Goal: Task Accomplishment & Management: Manage account settings

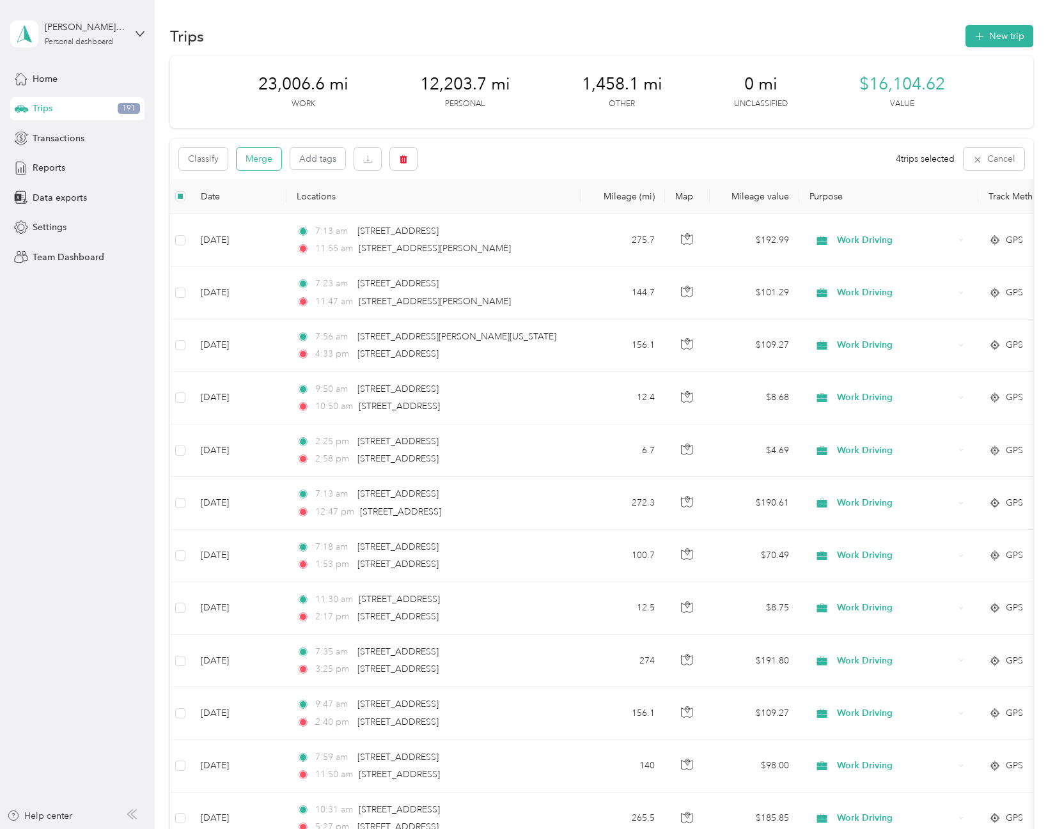
click at [272, 162] on button "Merge" at bounding box center [259, 159] width 45 height 22
click at [252, 157] on button "Merge" at bounding box center [259, 159] width 45 height 22
click at [250, 162] on button "Merge" at bounding box center [259, 159] width 45 height 22
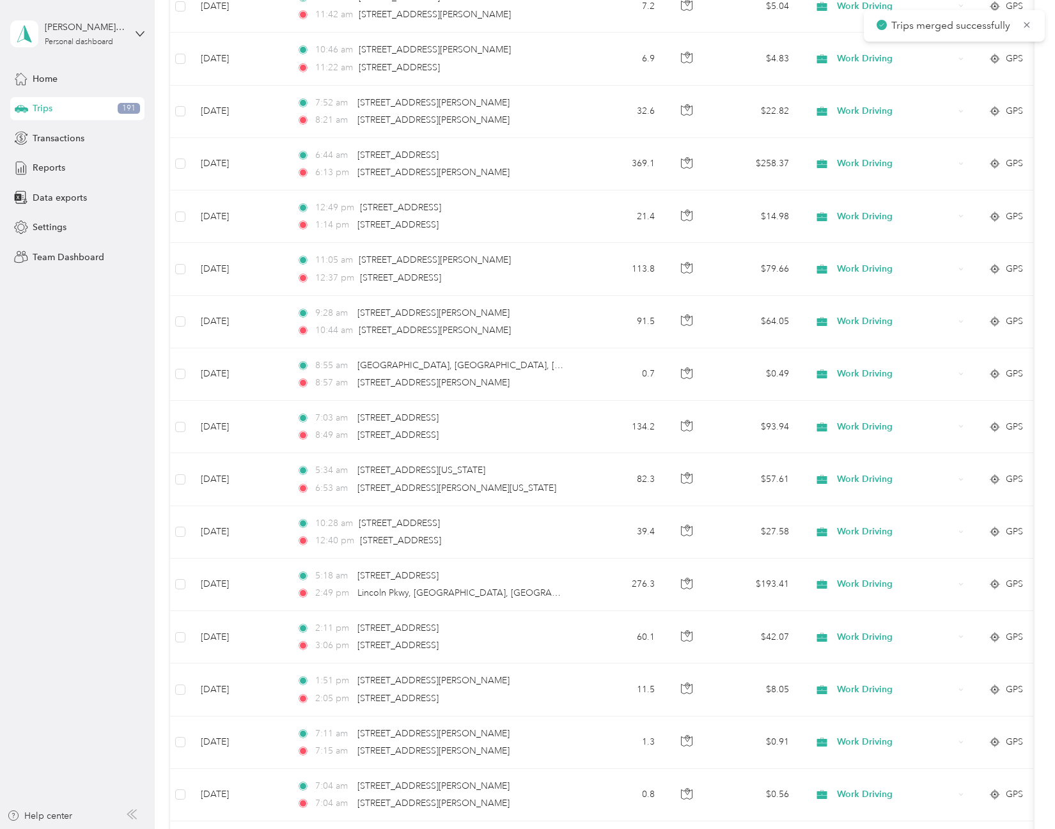
scroll to position [2246, 0]
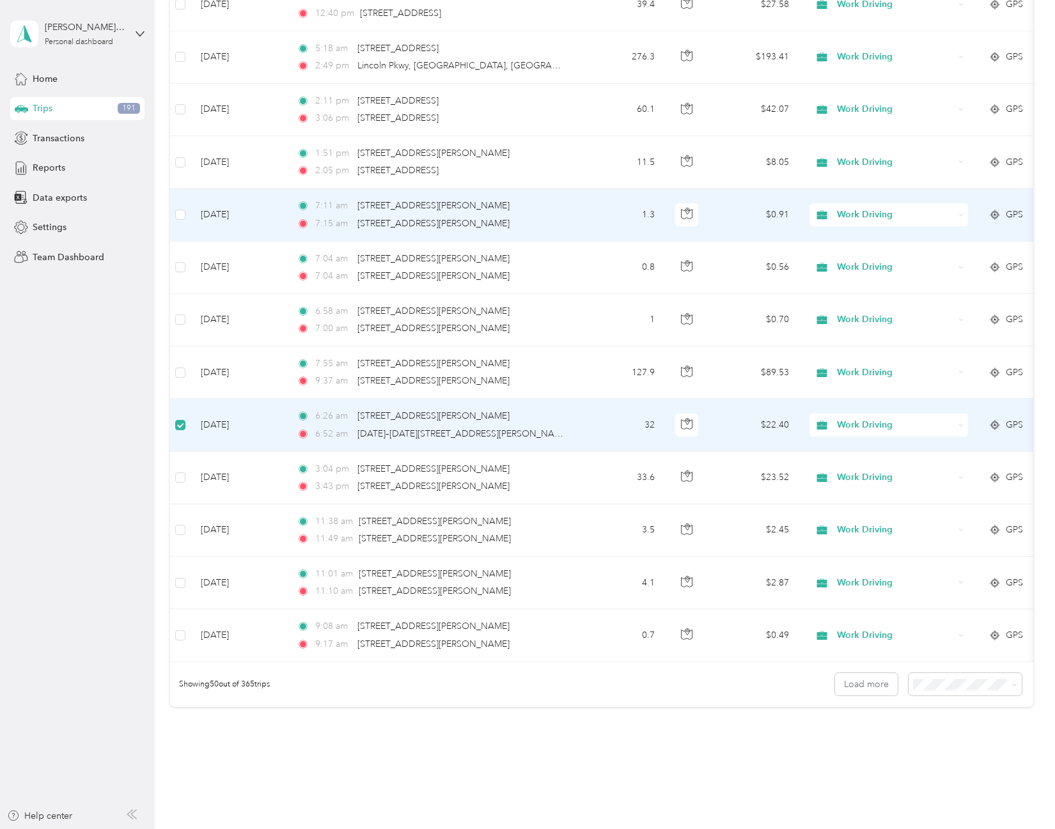
scroll to position [2117, 0]
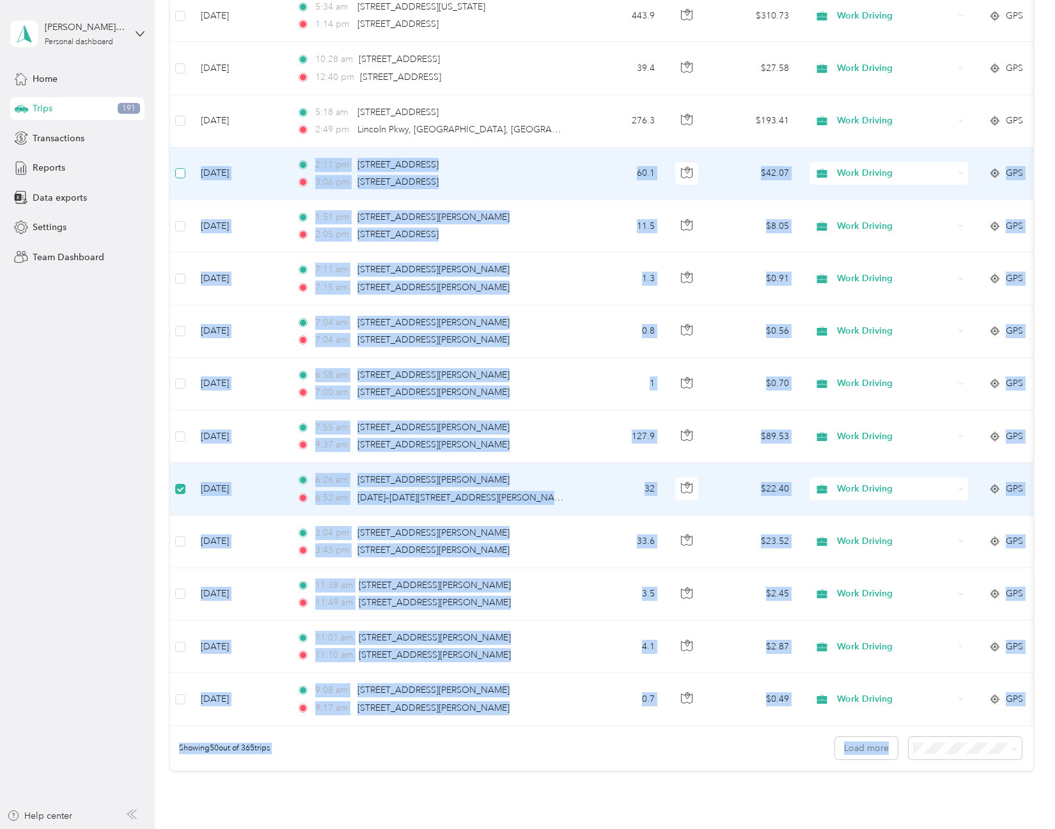
click at [182, 179] on label at bounding box center [180, 173] width 10 height 14
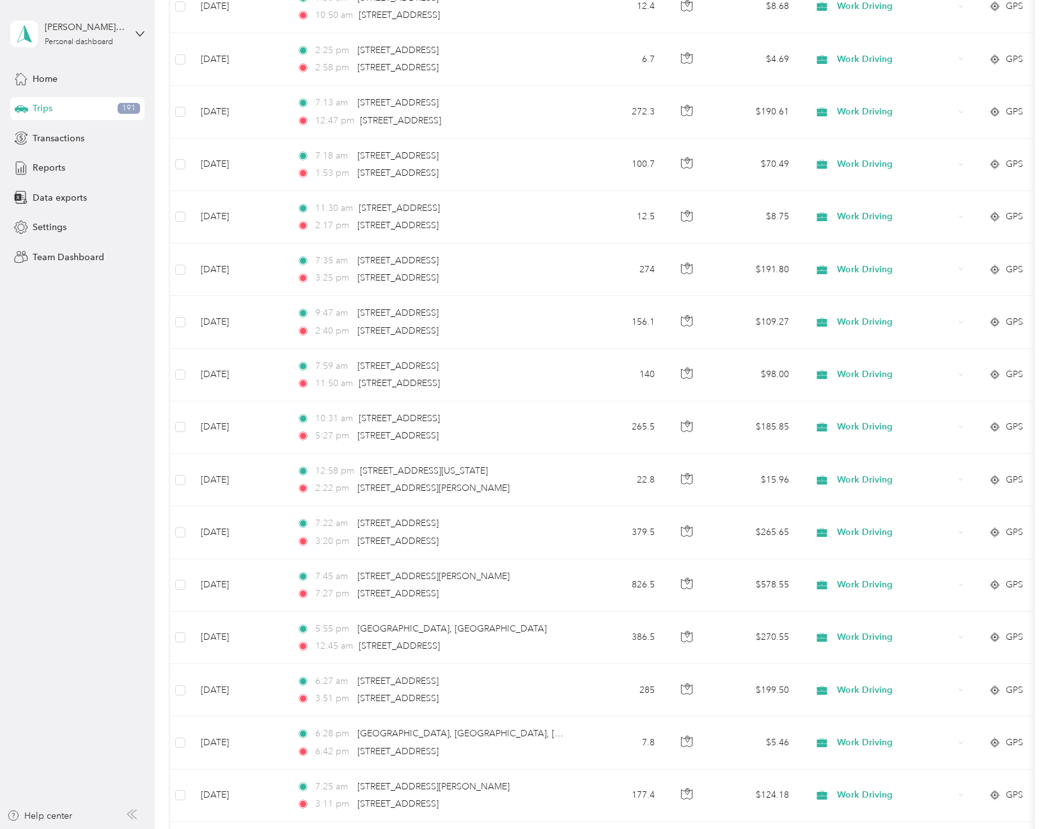
scroll to position [0, 0]
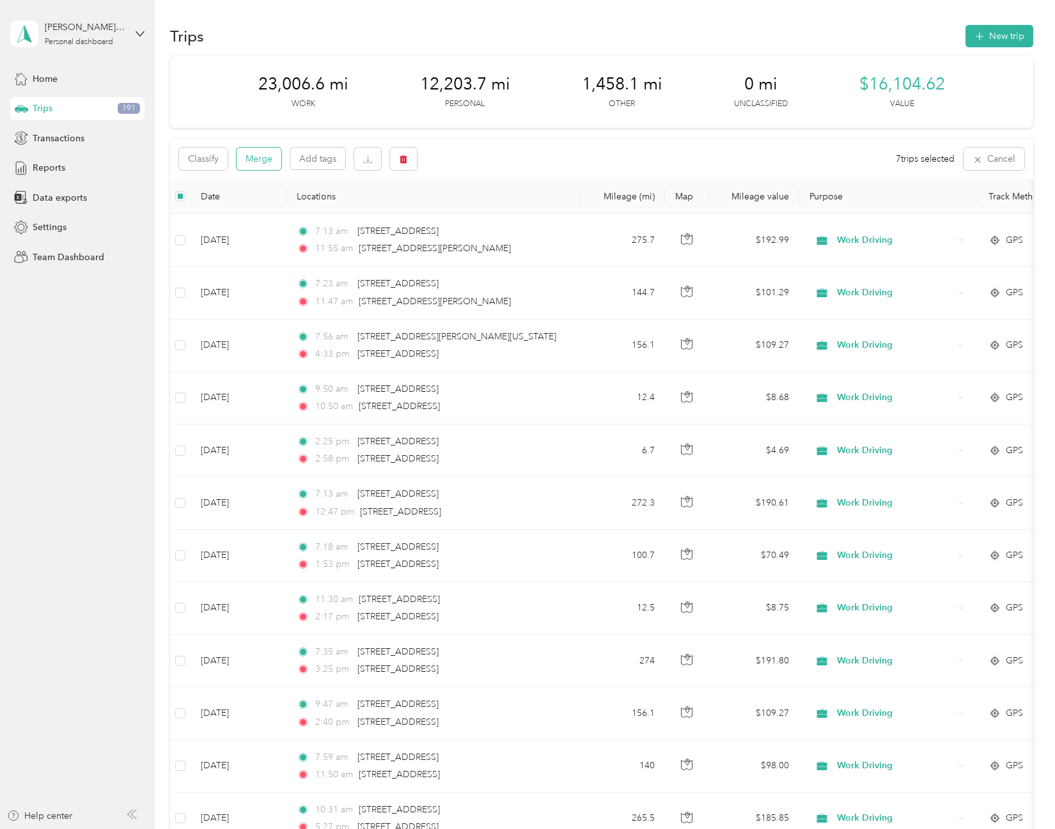
click at [262, 165] on button "Merge" at bounding box center [259, 159] width 45 height 22
click at [249, 159] on button "Merge" at bounding box center [259, 159] width 45 height 22
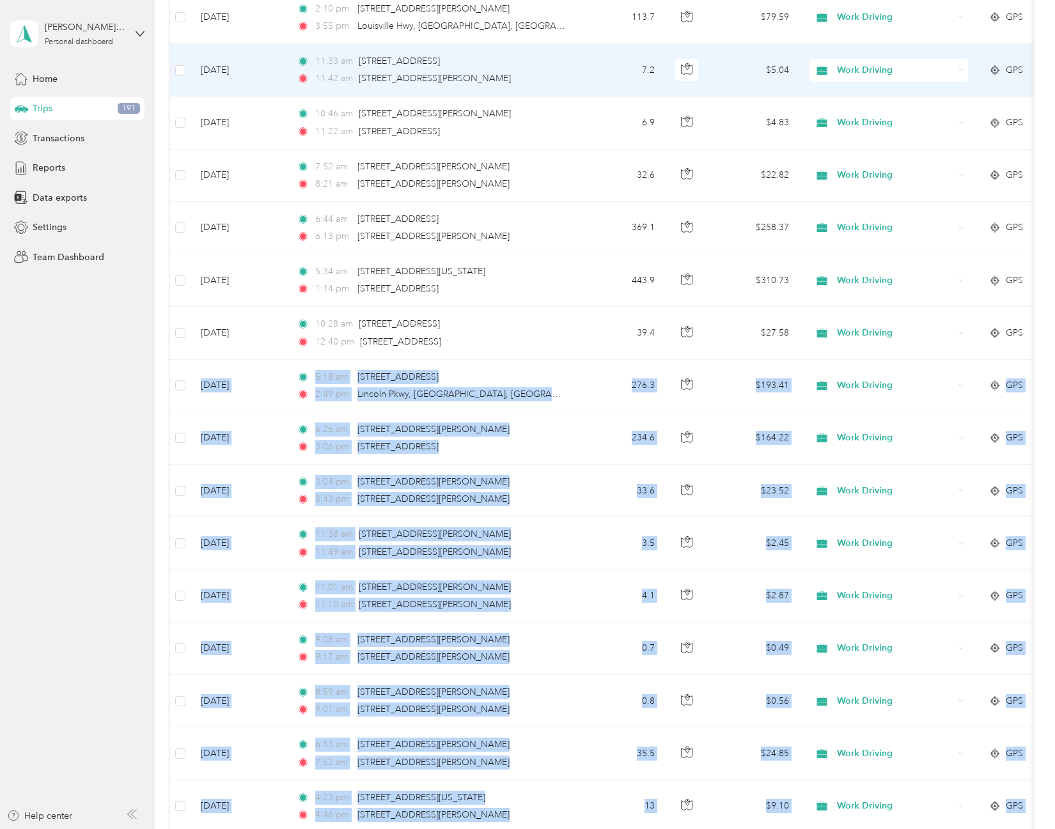
scroll to position [1918, 0]
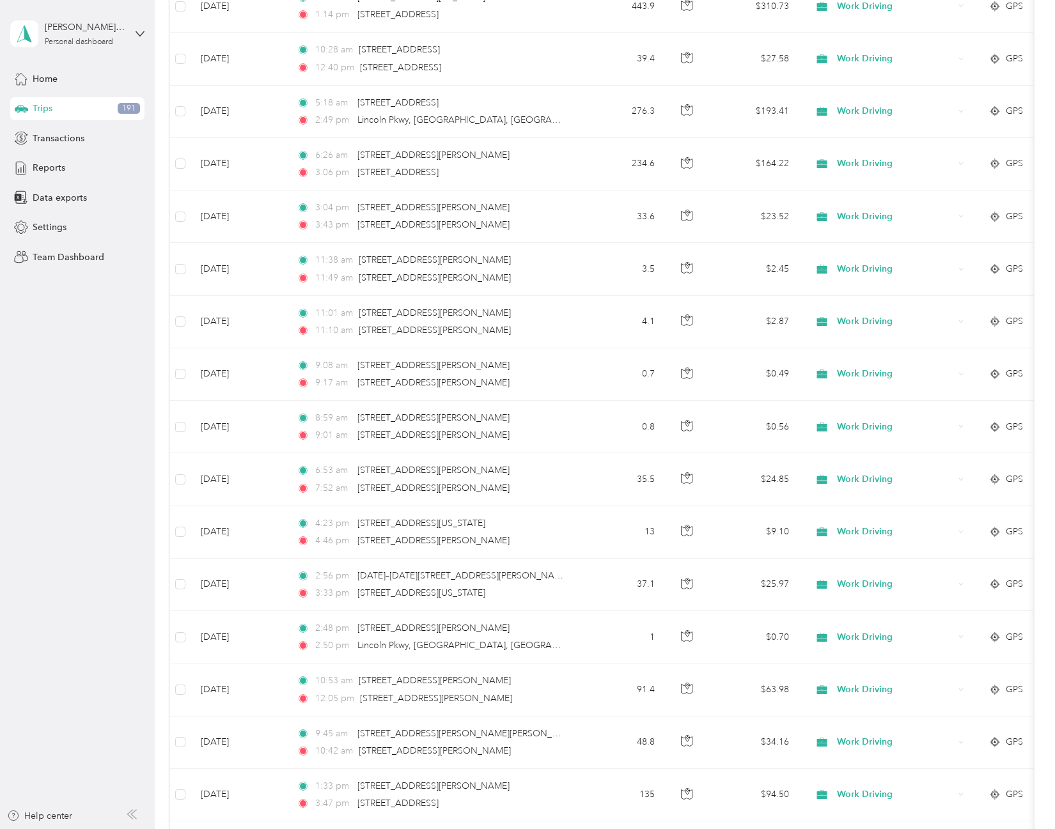
click at [140, 492] on aside "[PERSON_NAME][EMAIL_ADDRESS][DOMAIN_NAME] Personal dashboard Home Trips 191 Tra…" at bounding box center [77, 414] width 155 height 829
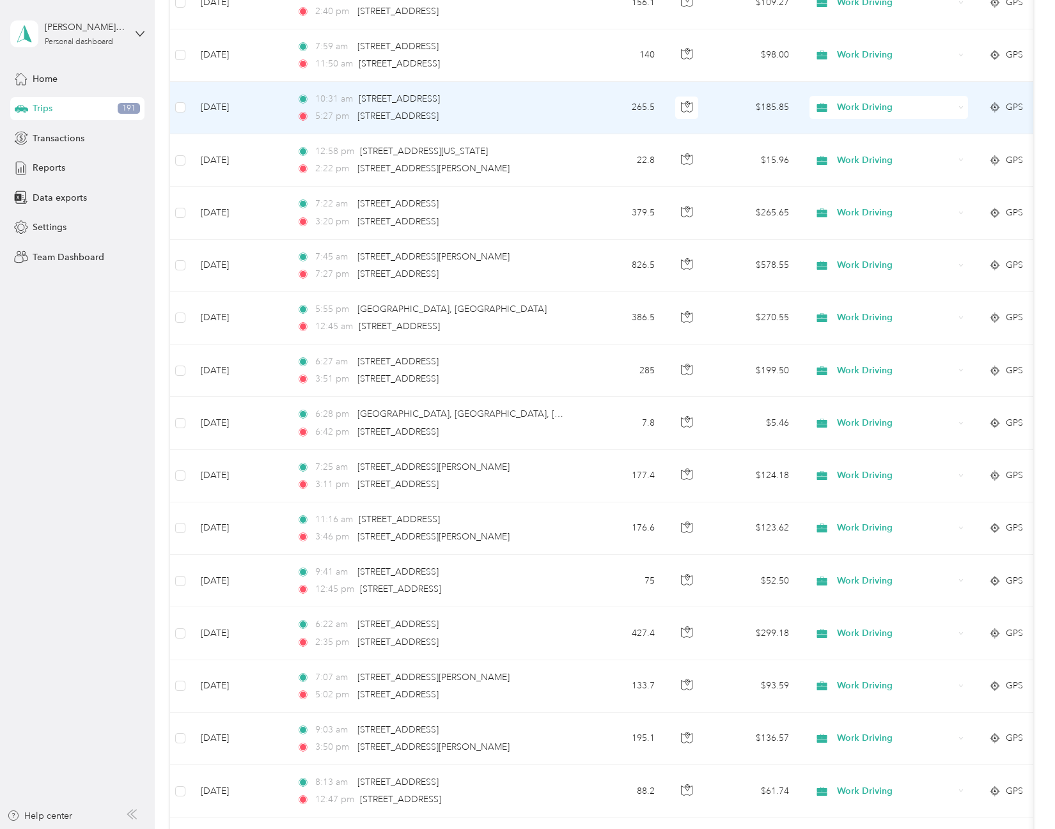
scroll to position [0, 0]
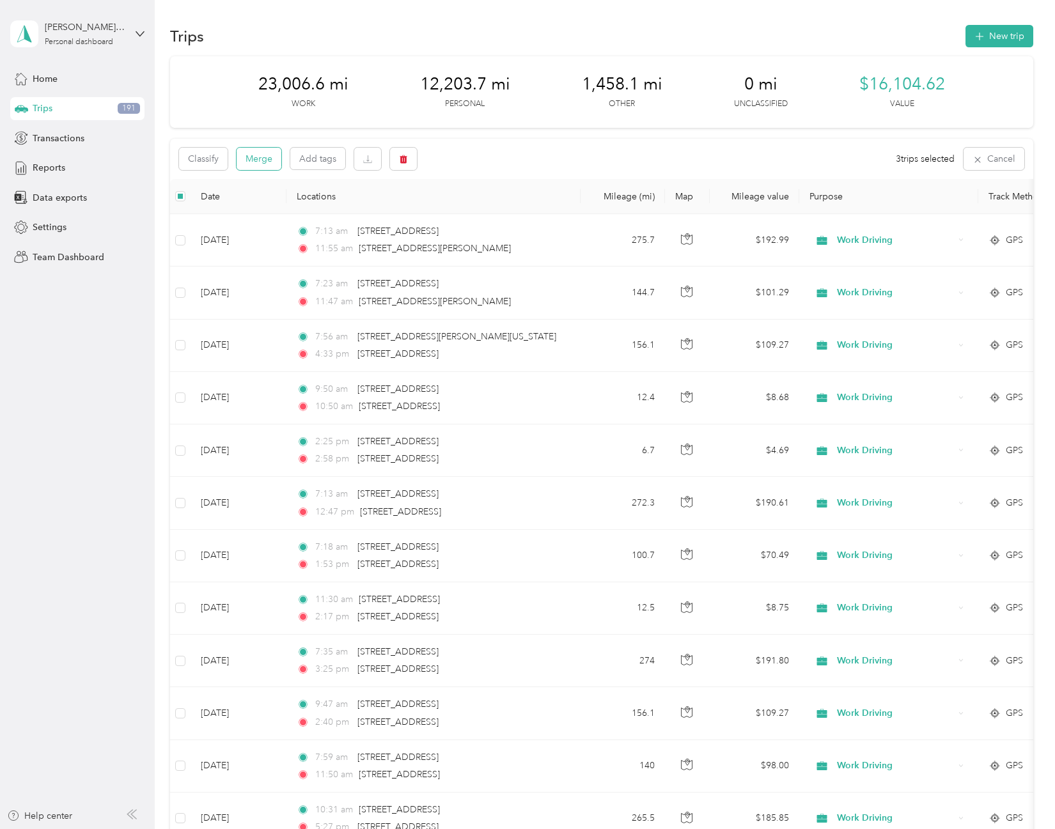
click at [258, 159] on button "Merge" at bounding box center [259, 159] width 45 height 22
click at [261, 159] on button "Merge" at bounding box center [259, 159] width 45 height 22
click at [258, 170] on div "Classify Merge Add tags 6 trips selected Cancel" at bounding box center [601, 159] width 862 height 40
click at [258, 166] on button "Merge" at bounding box center [259, 159] width 45 height 22
click at [272, 162] on button "Merge" at bounding box center [259, 159] width 45 height 22
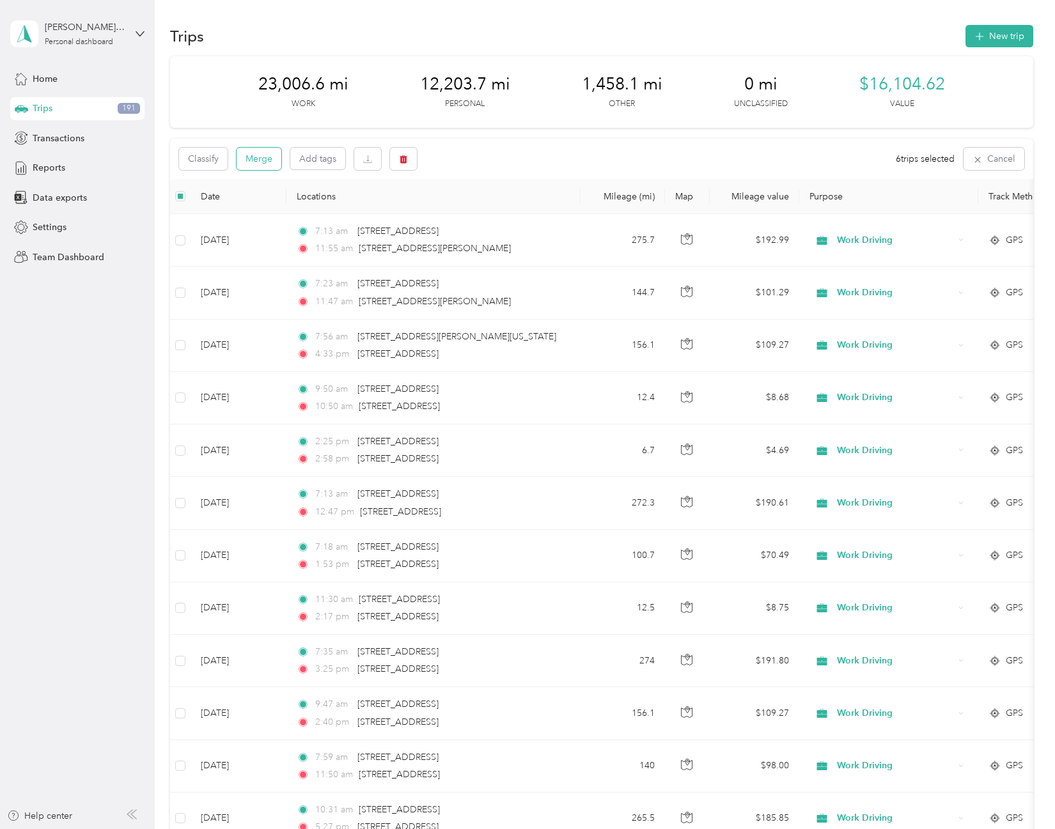
click at [268, 159] on button "Merge" at bounding box center [259, 159] width 45 height 22
click at [263, 162] on button "Merge" at bounding box center [259, 159] width 45 height 22
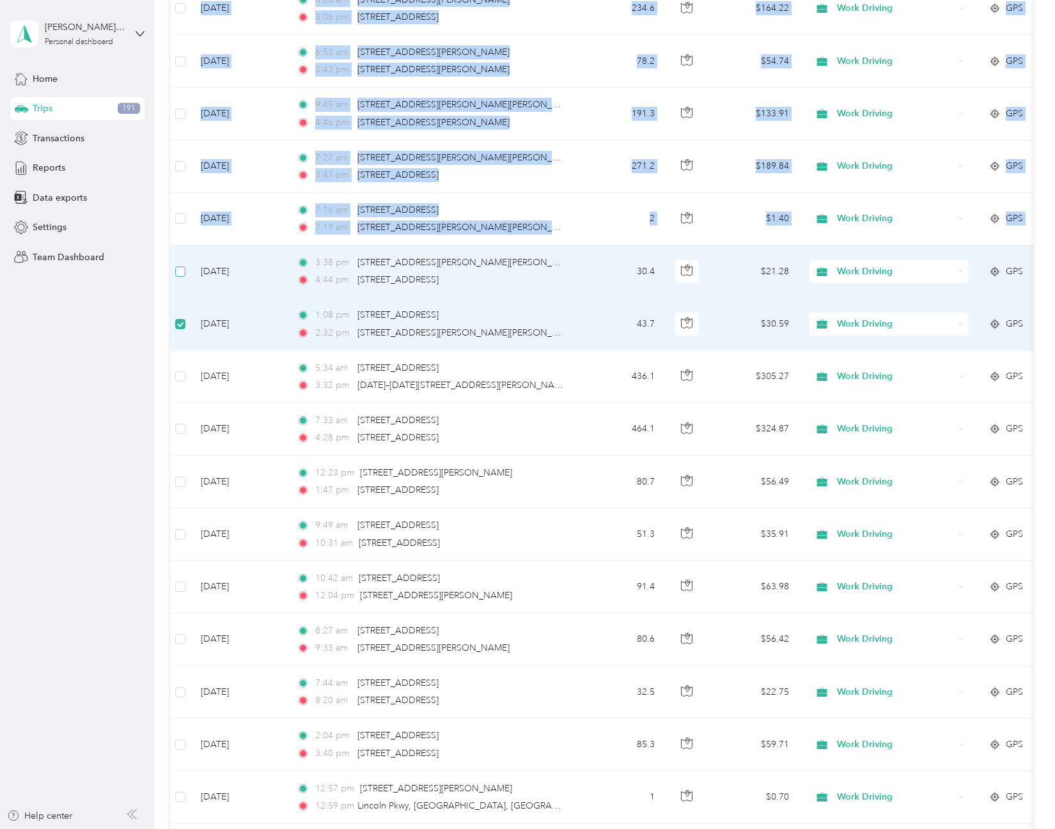
click at [180, 278] on label at bounding box center [180, 272] width 10 height 14
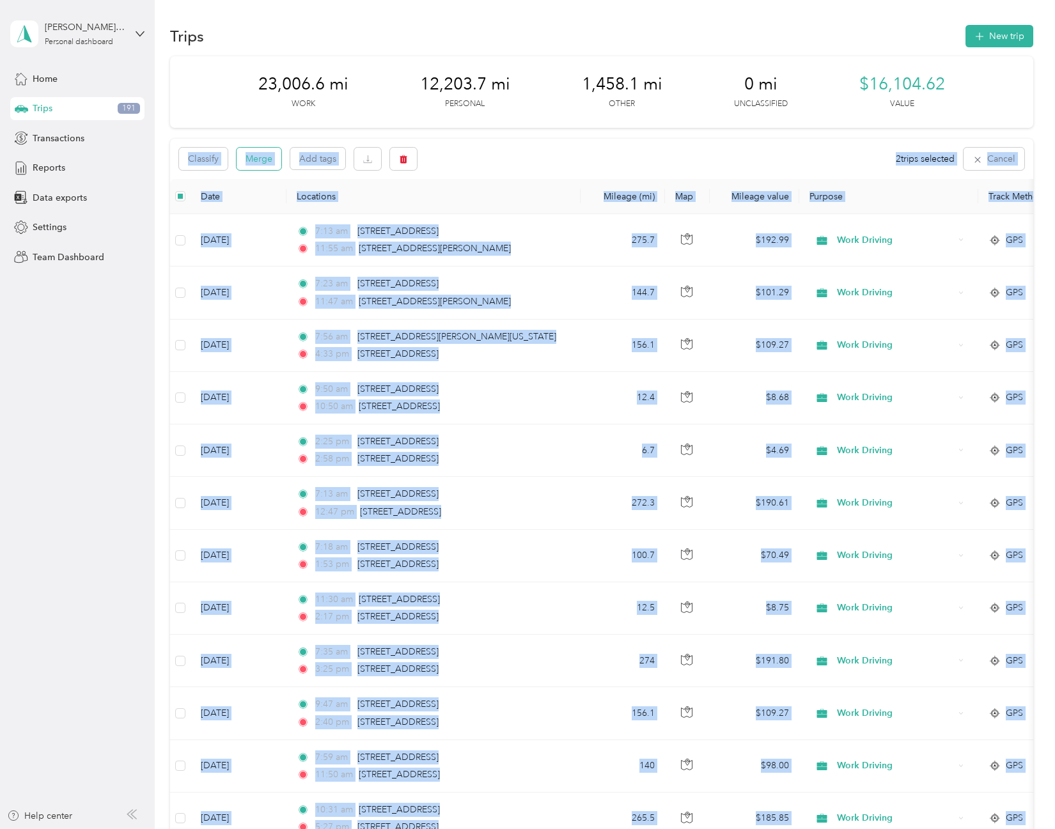
click at [272, 164] on button "Merge" at bounding box center [259, 159] width 45 height 22
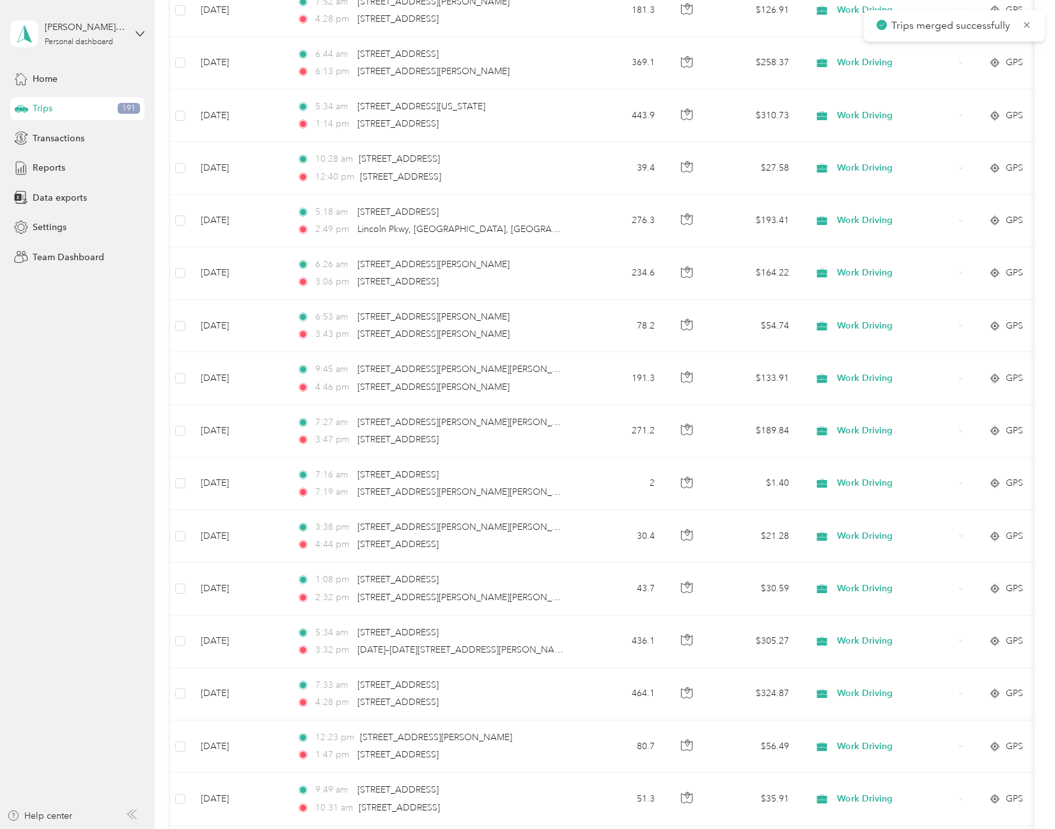
click at [82, 537] on aside "[PERSON_NAME][EMAIL_ADDRESS][DOMAIN_NAME] Personal dashboard Home Trips 191 Tra…" at bounding box center [77, 414] width 155 height 829
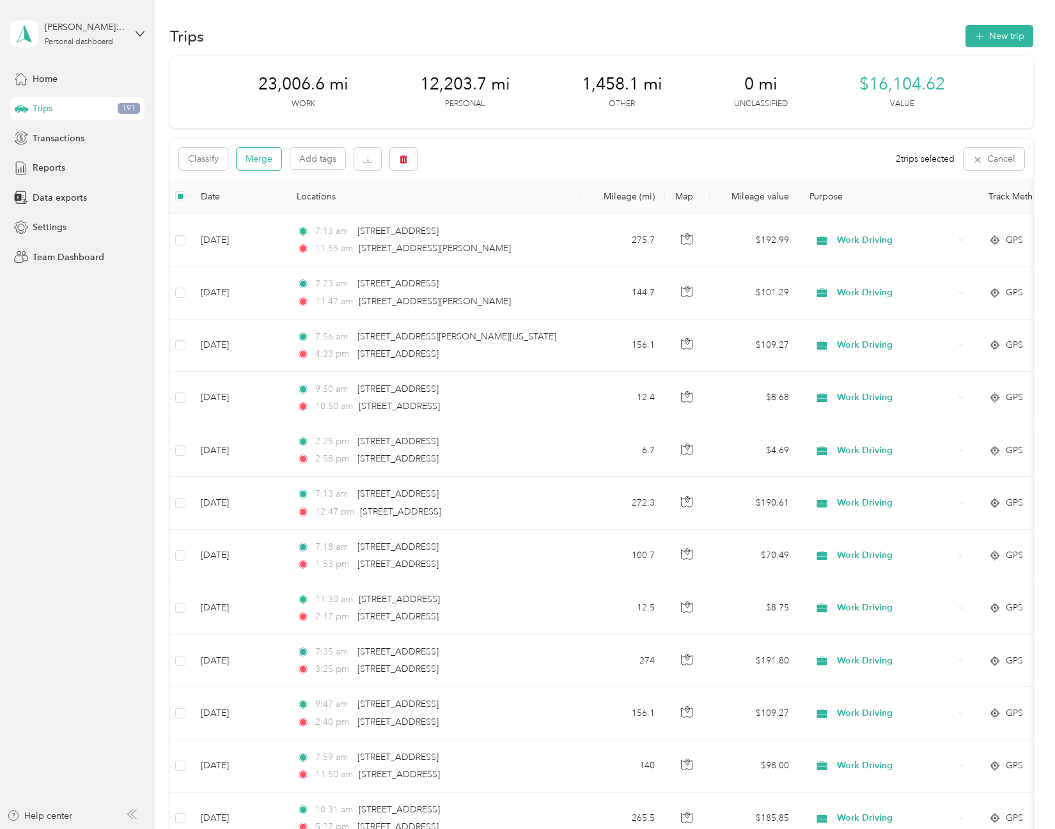
click at [257, 155] on button "Merge" at bounding box center [259, 159] width 45 height 22
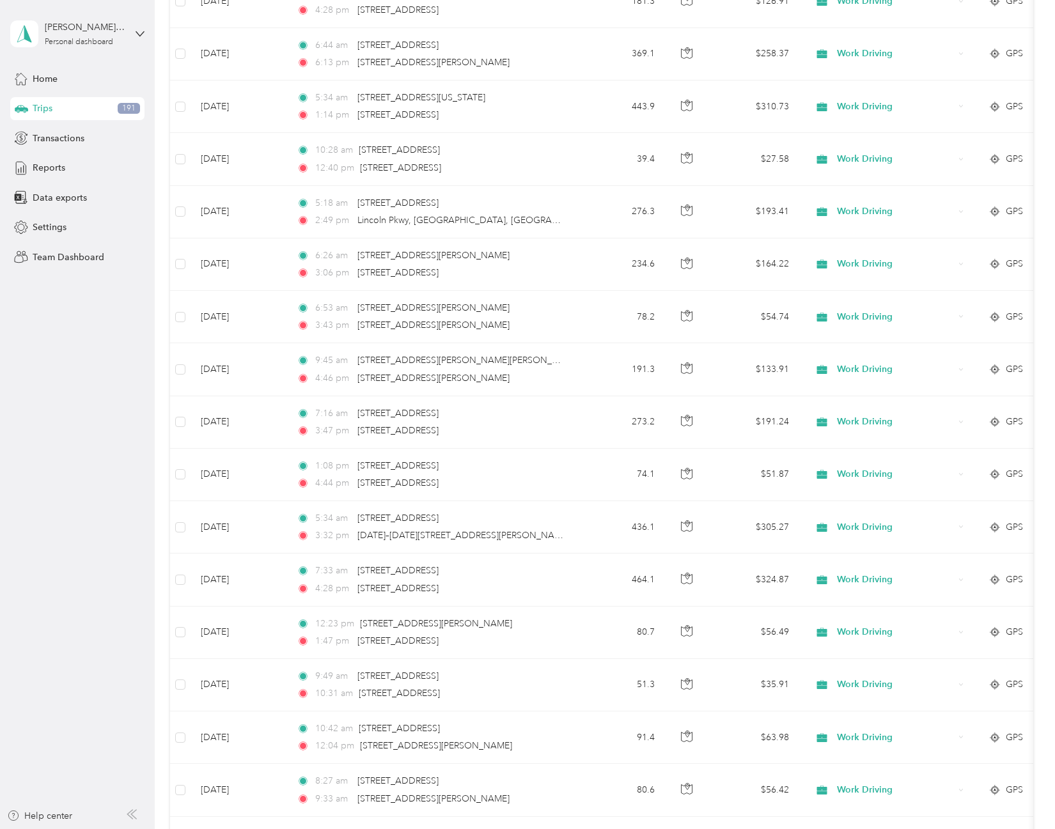
scroll to position [711, 0]
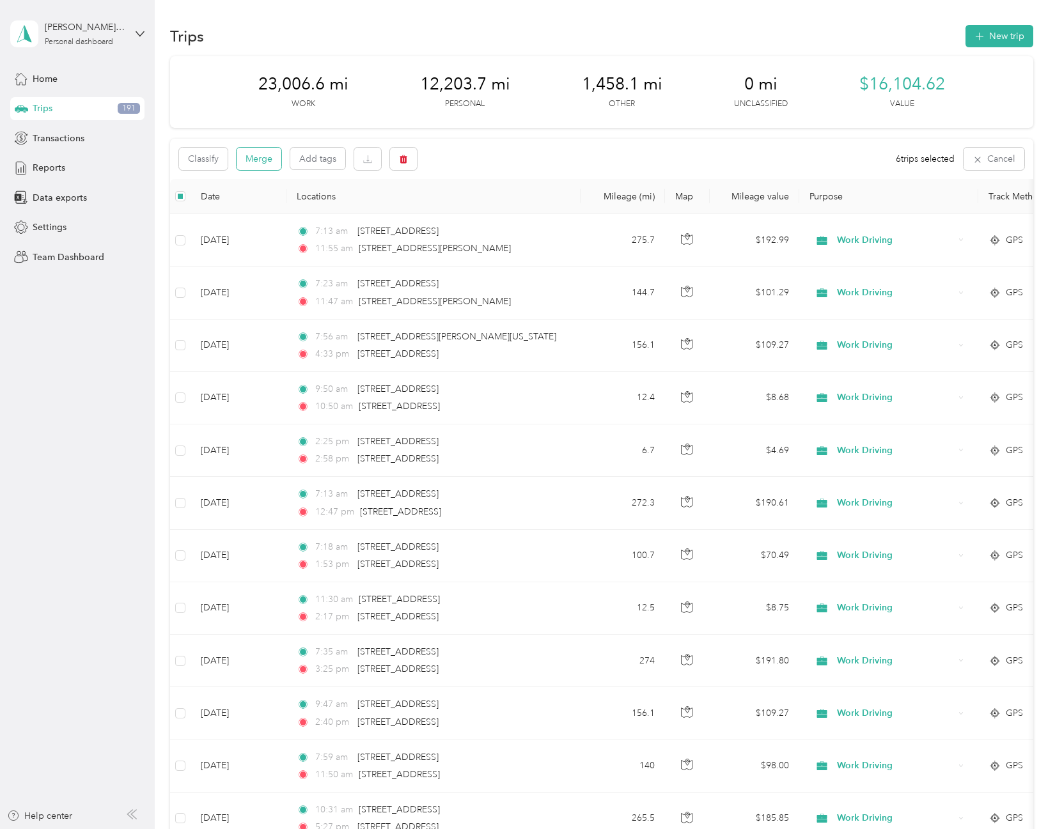
click at [276, 162] on button "Merge" at bounding box center [259, 159] width 45 height 22
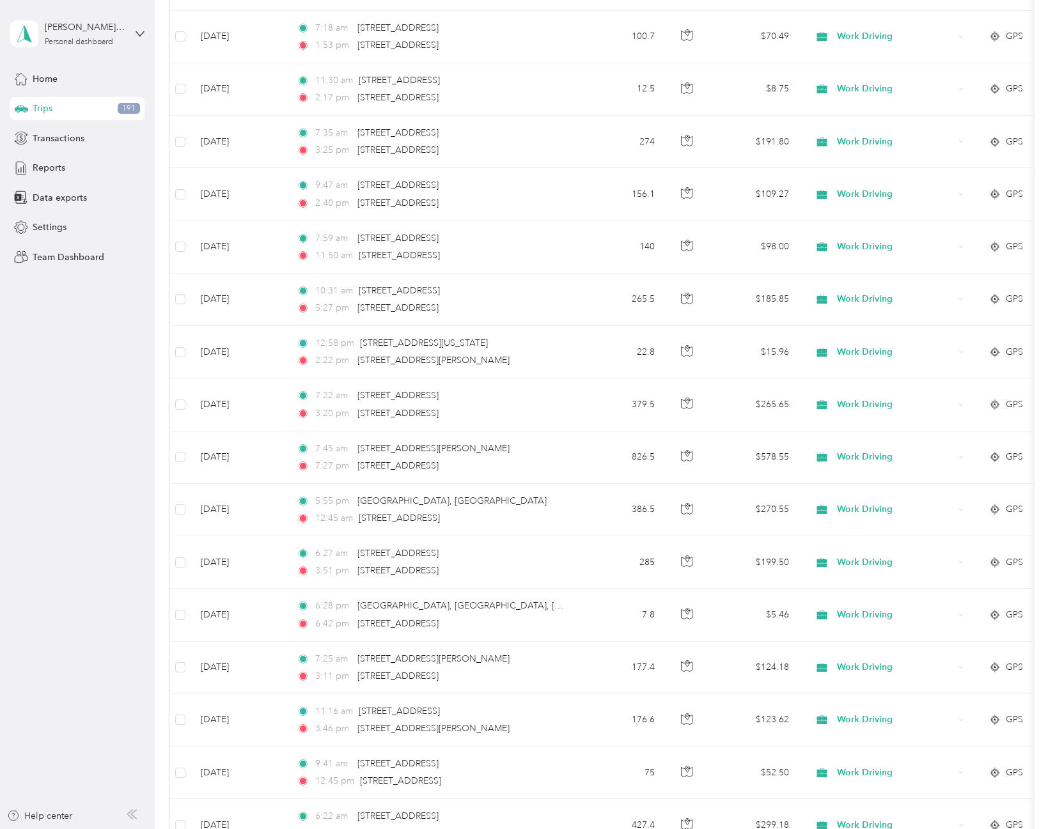
scroll to position [0, 0]
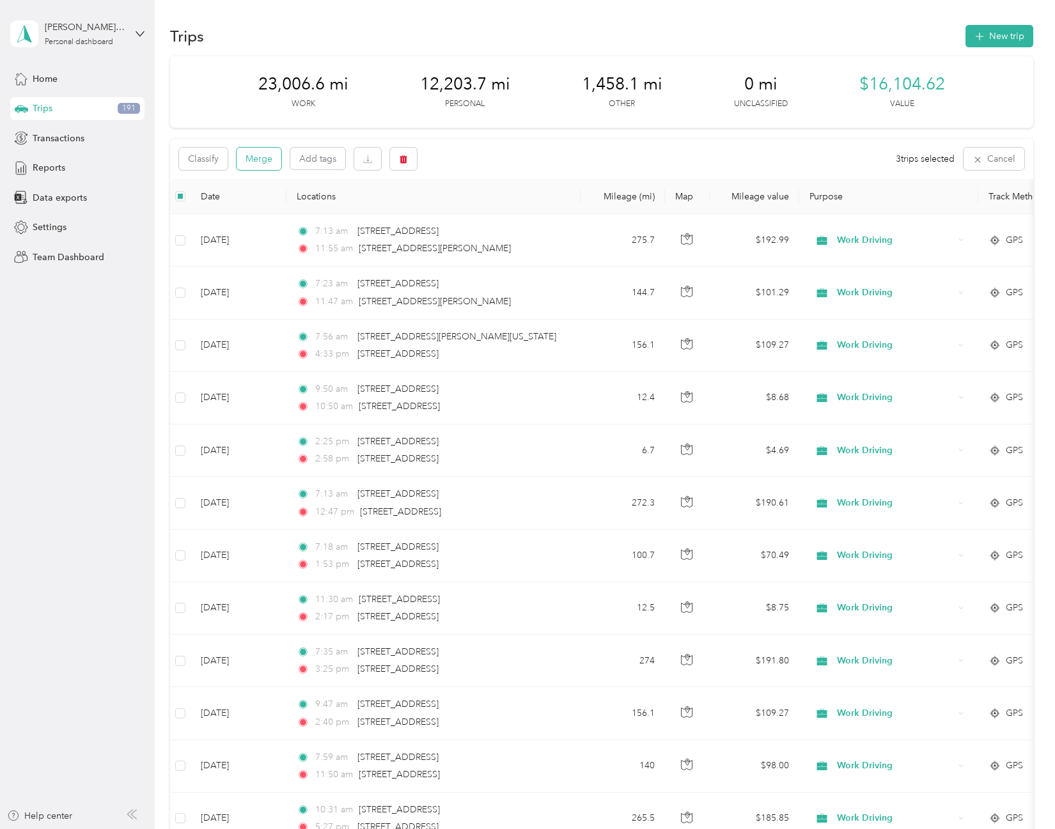
click at [274, 160] on button "Merge" at bounding box center [259, 159] width 45 height 22
click at [262, 162] on button "Merge" at bounding box center [259, 159] width 45 height 22
click at [240, 144] on div "Classify Merge Add tags 4 trips selected Cancel" at bounding box center [601, 159] width 862 height 40
click at [253, 154] on button "Merge" at bounding box center [259, 159] width 45 height 22
click at [263, 160] on button "Merge" at bounding box center [259, 159] width 45 height 22
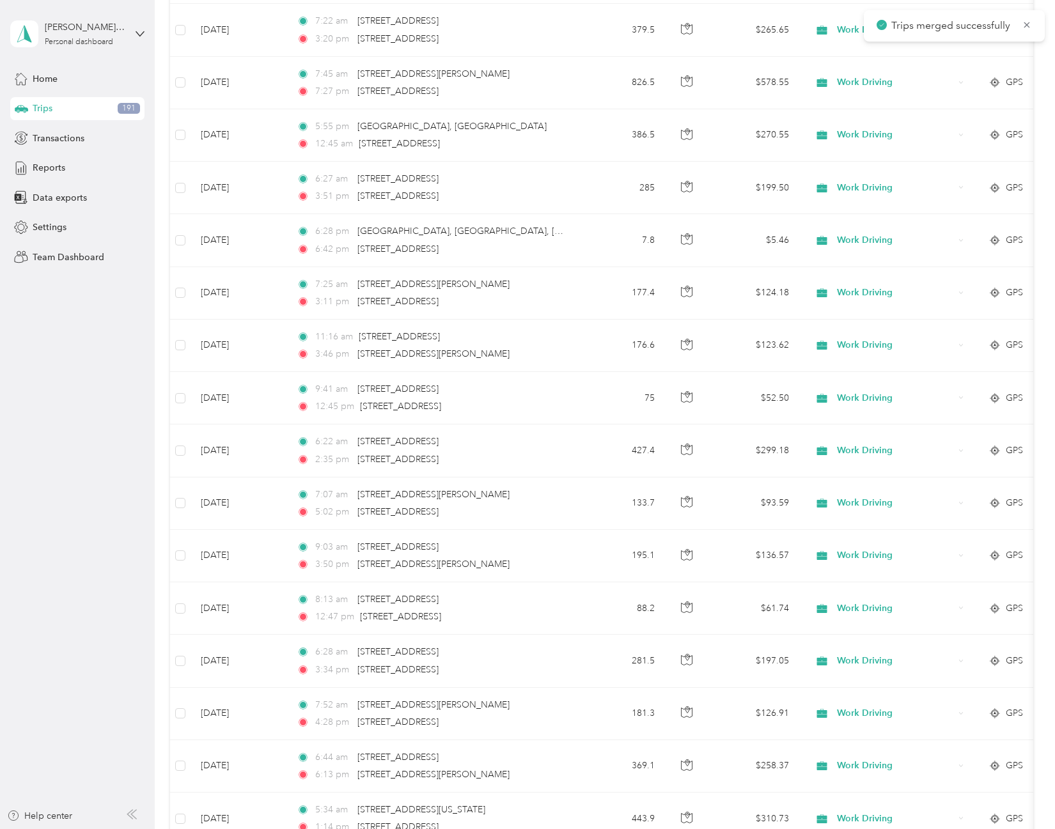
scroll to position [2246, 0]
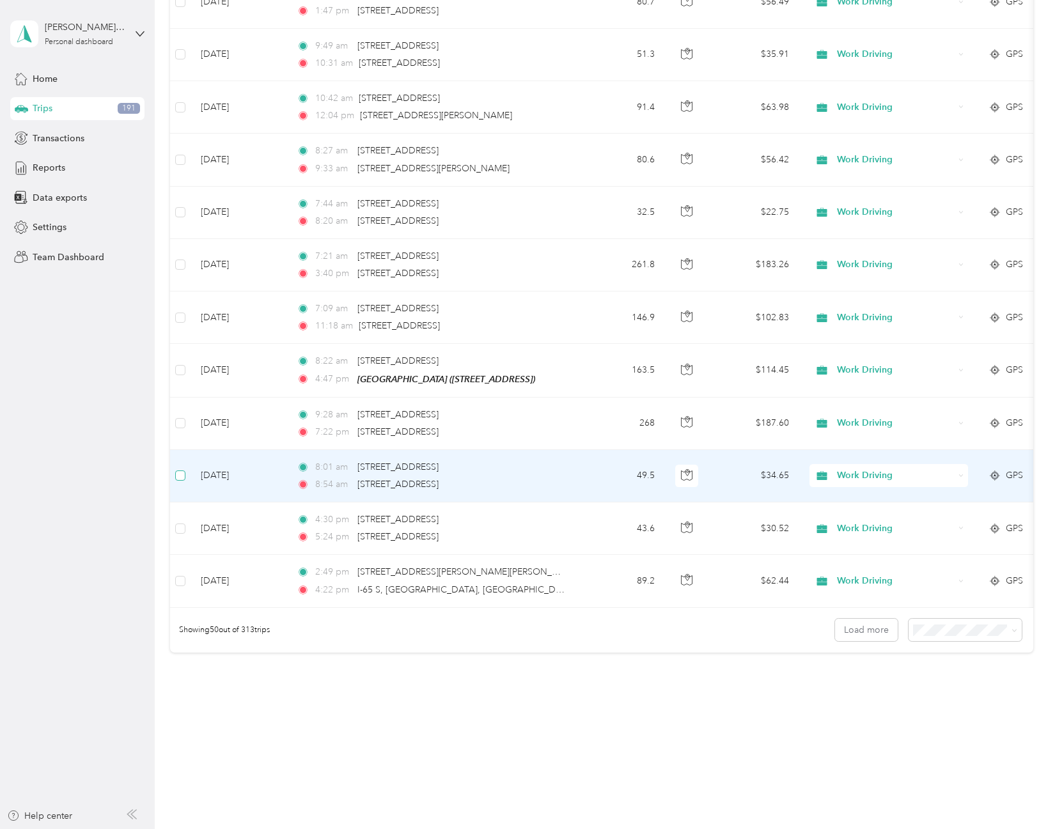
click at [181, 472] on label at bounding box center [180, 476] width 10 height 14
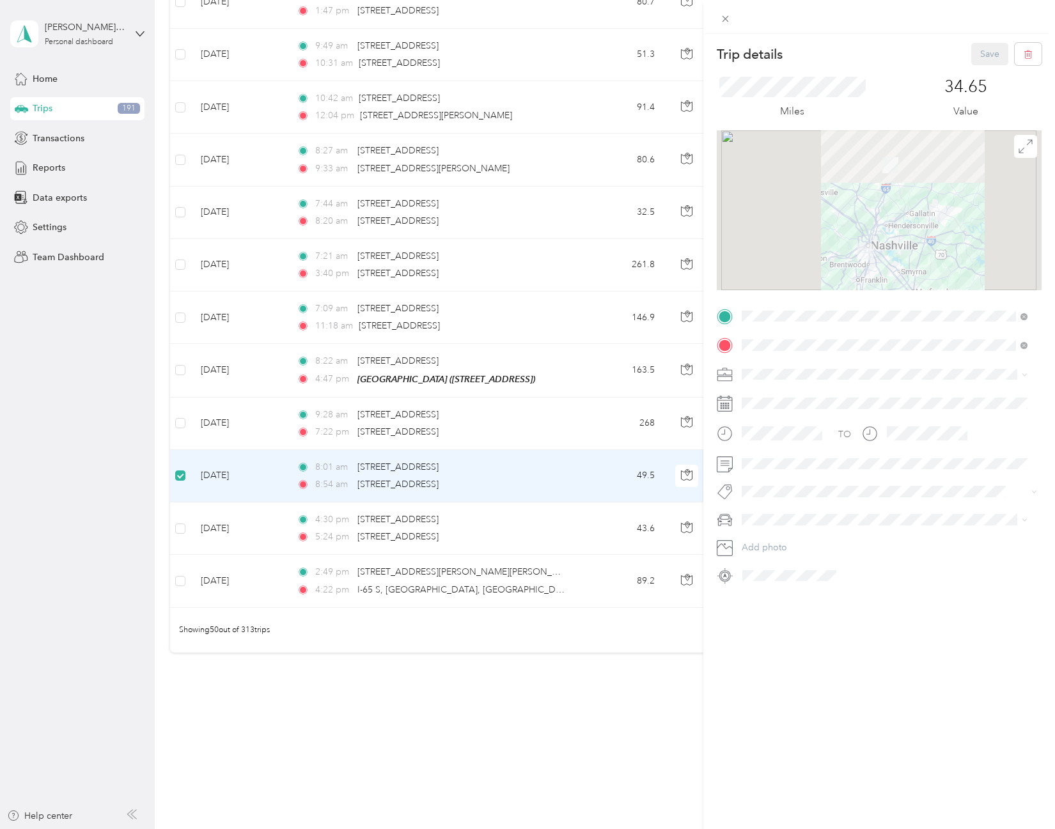
click at [179, 412] on div "Trip details Save This trip cannot be edited because it is either under review,…" at bounding box center [527, 414] width 1055 height 829
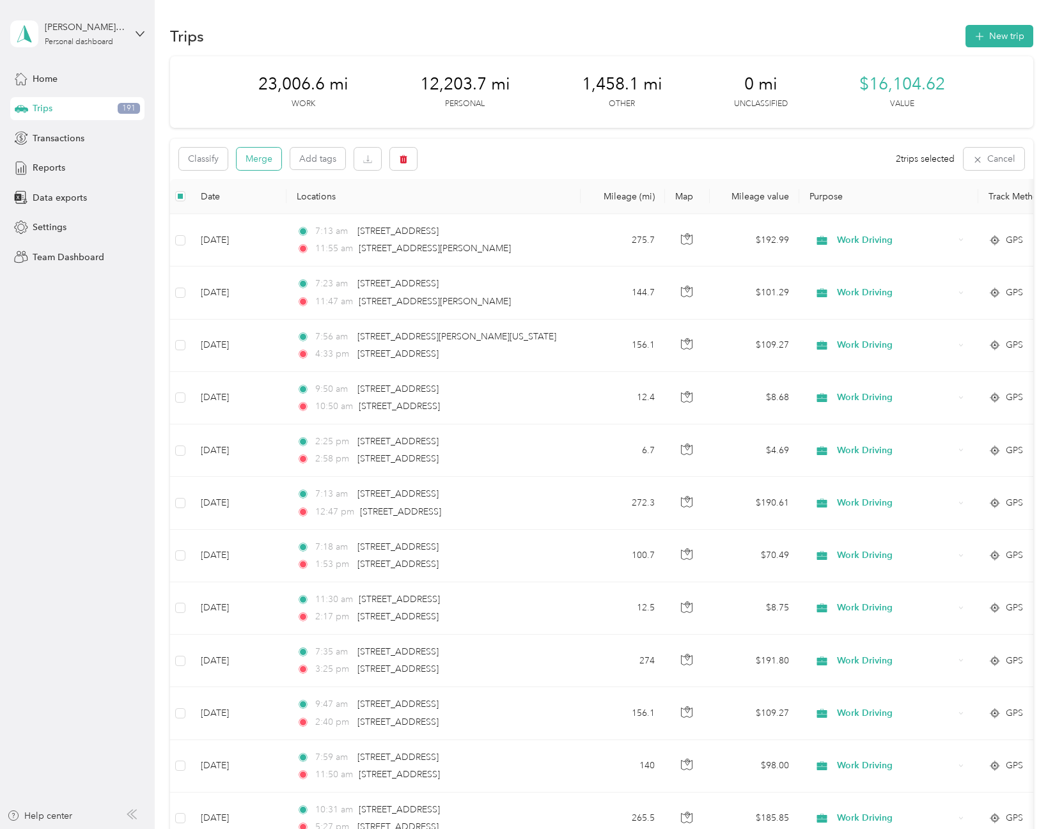
click at [265, 154] on button "Merge" at bounding box center [259, 159] width 45 height 22
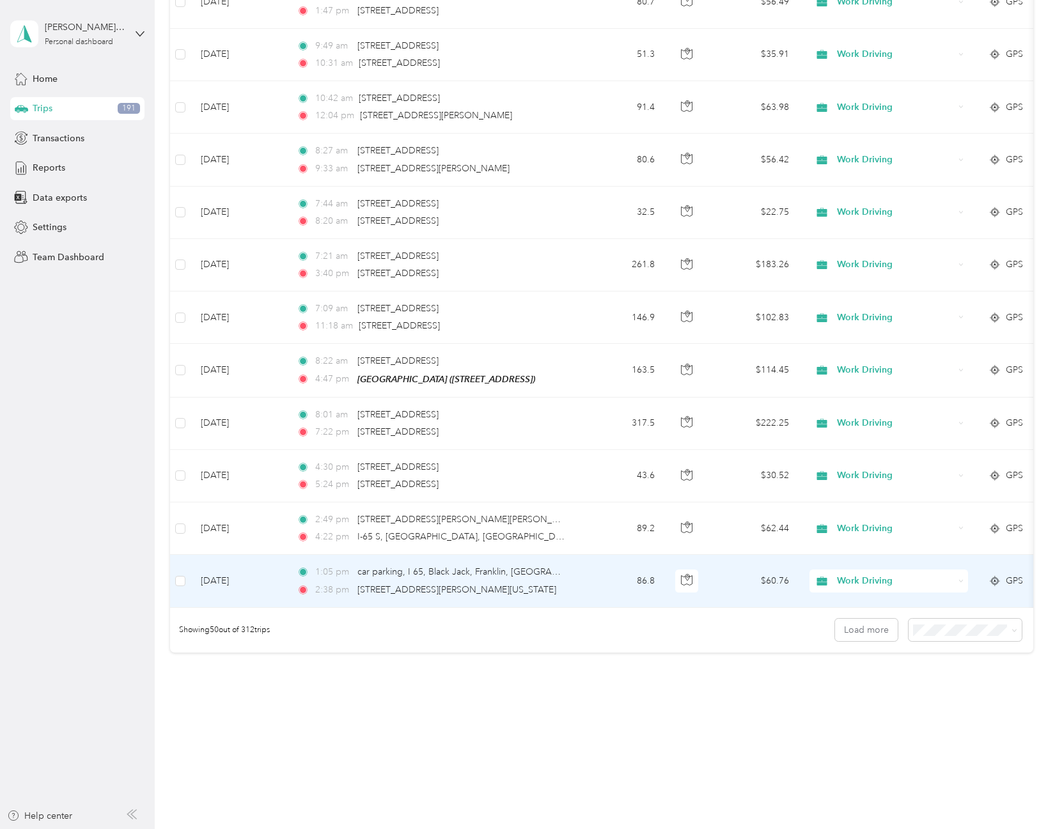
scroll to position [2245, 0]
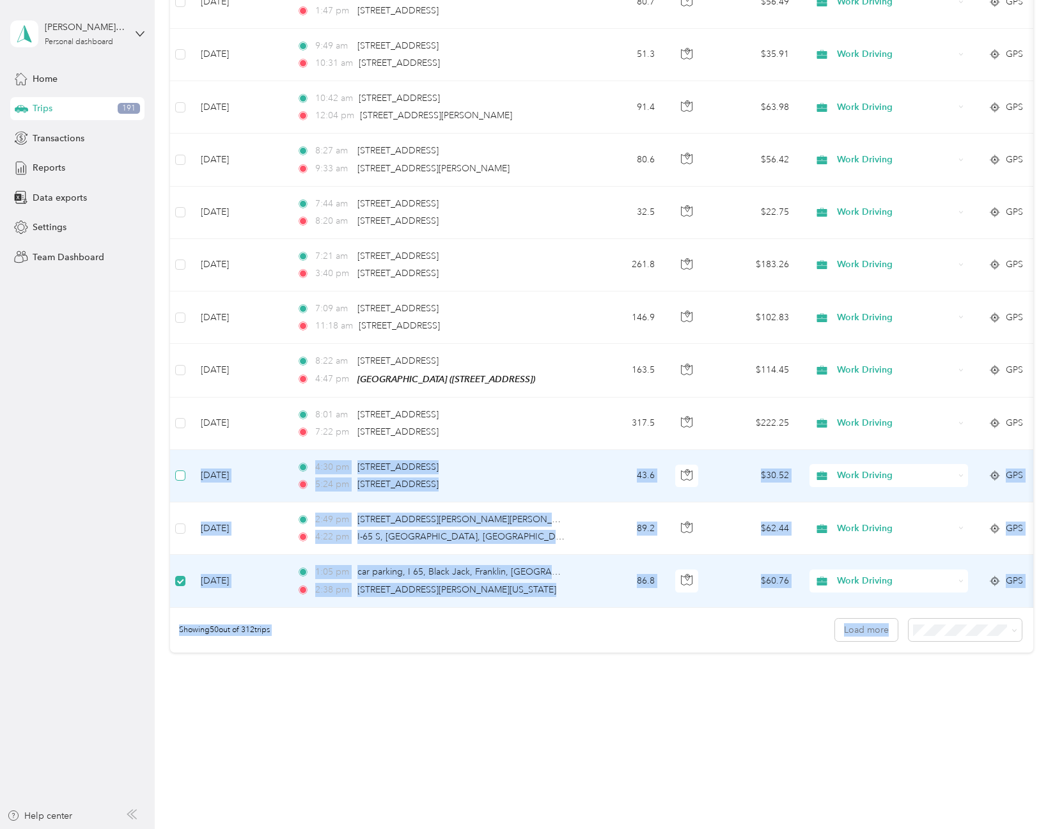
click at [185, 469] on label at bounding box center [180, 476] width 10 height 14
click at [186, 464] on td at bounding box center [180, 476] width 20 height 52
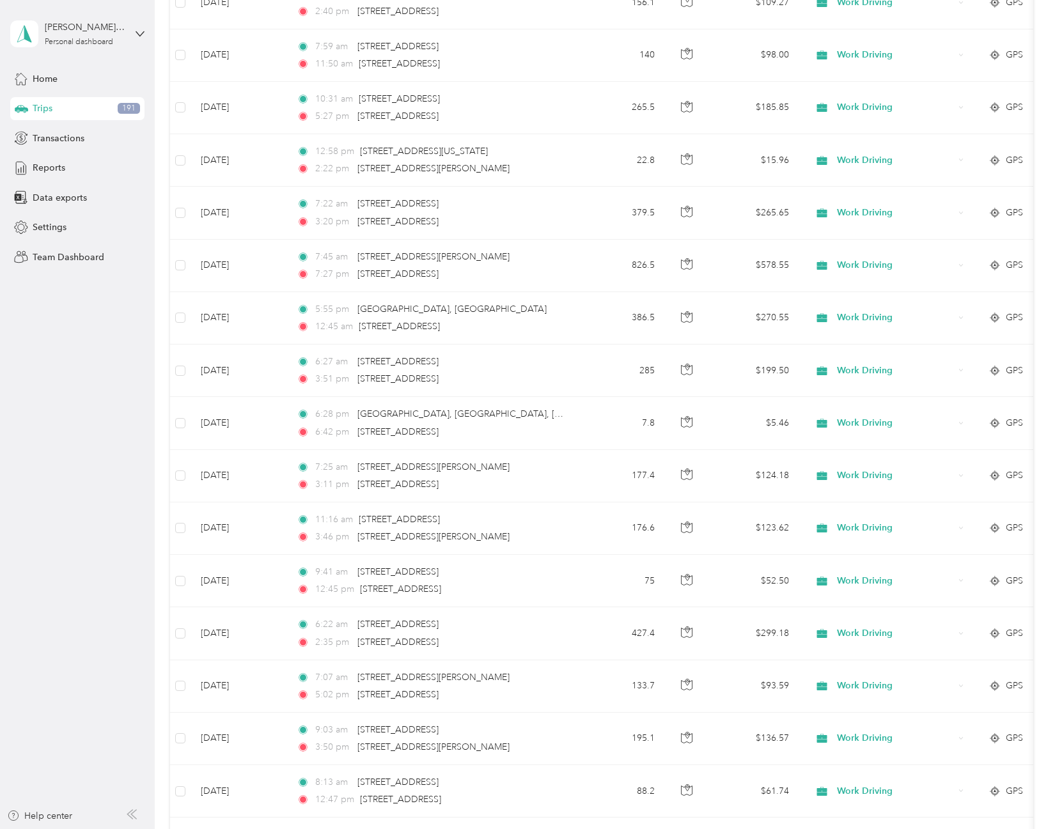
scroll to position [0, 0]
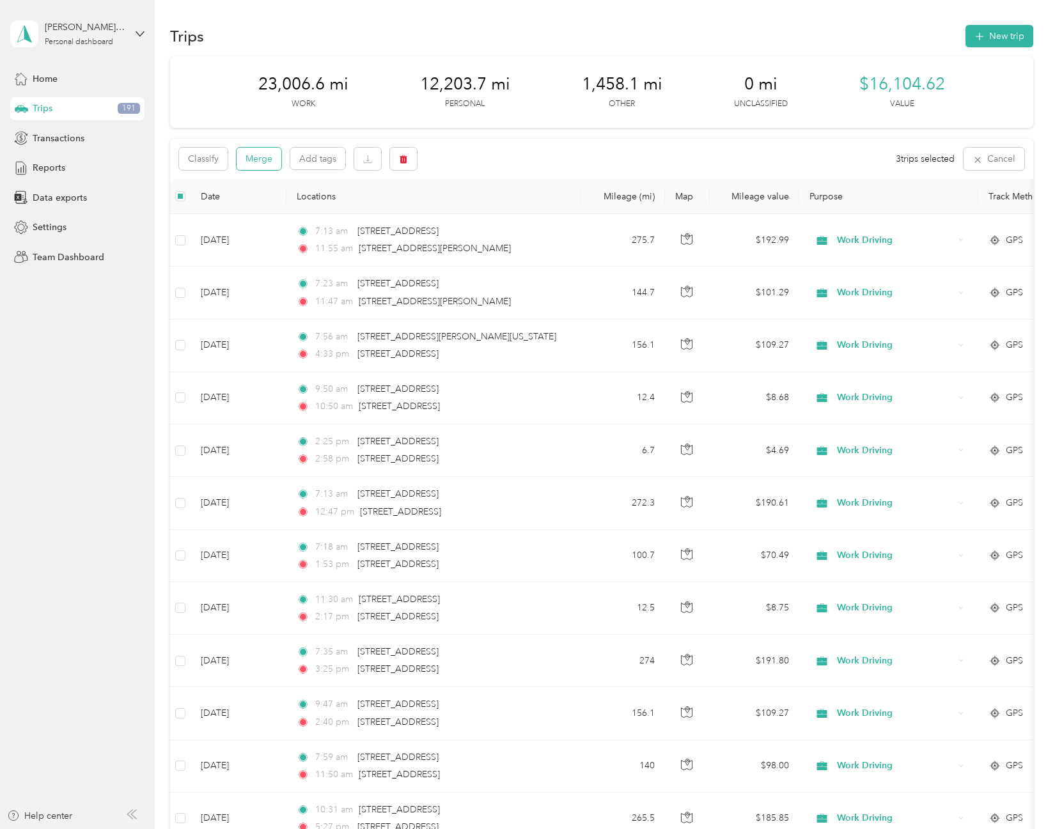
click at [271, 157] on button "Merge" at bounding box center [259, 159] width 45 height 22
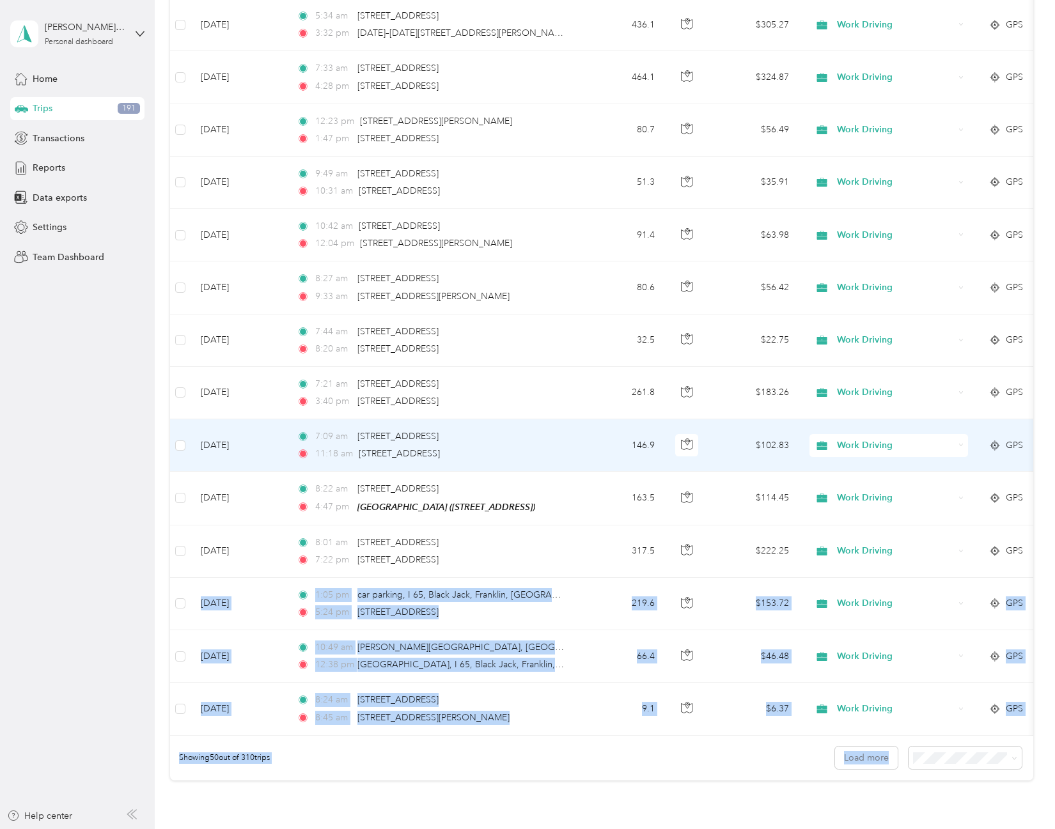
scroll to position [2246, 0]
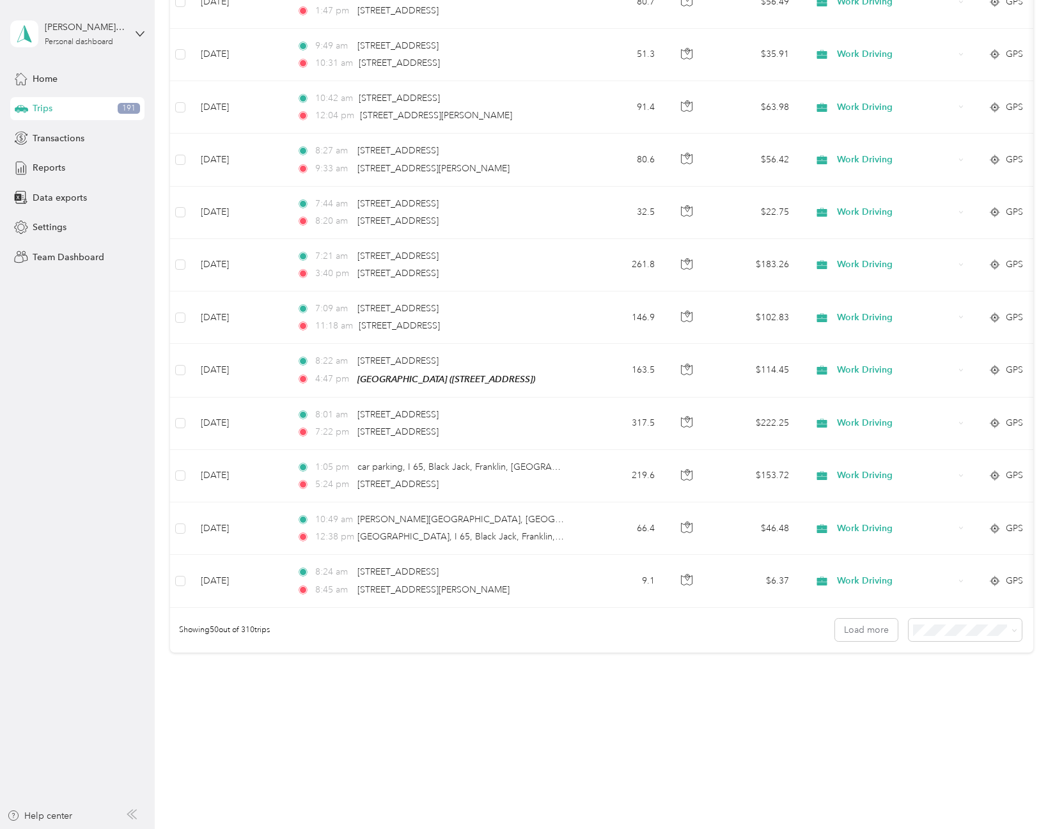
click at [106, 520] on aside "[PERSON_NAME][EMAIL_ADDRESS][DOMAIN_NAME] Personal dashboard Home Trips 191 Tra…" at bounding box center [77, 414] width 155 height 829
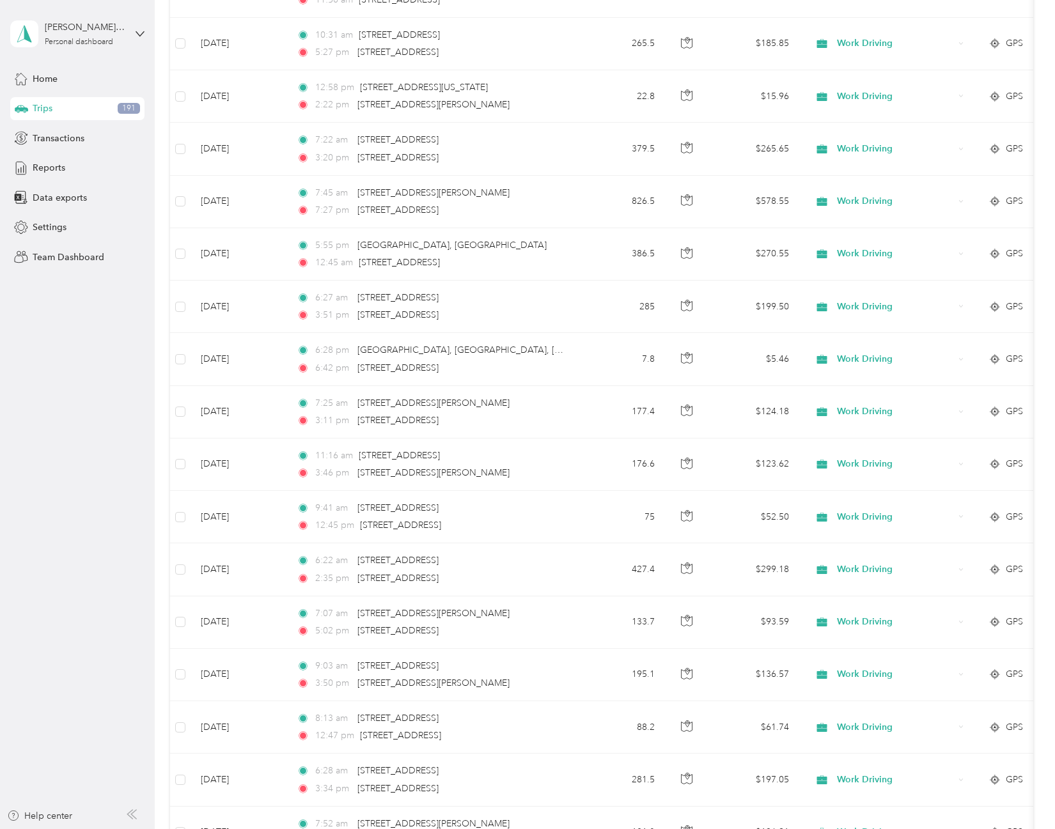
scroll to position [0, 0]
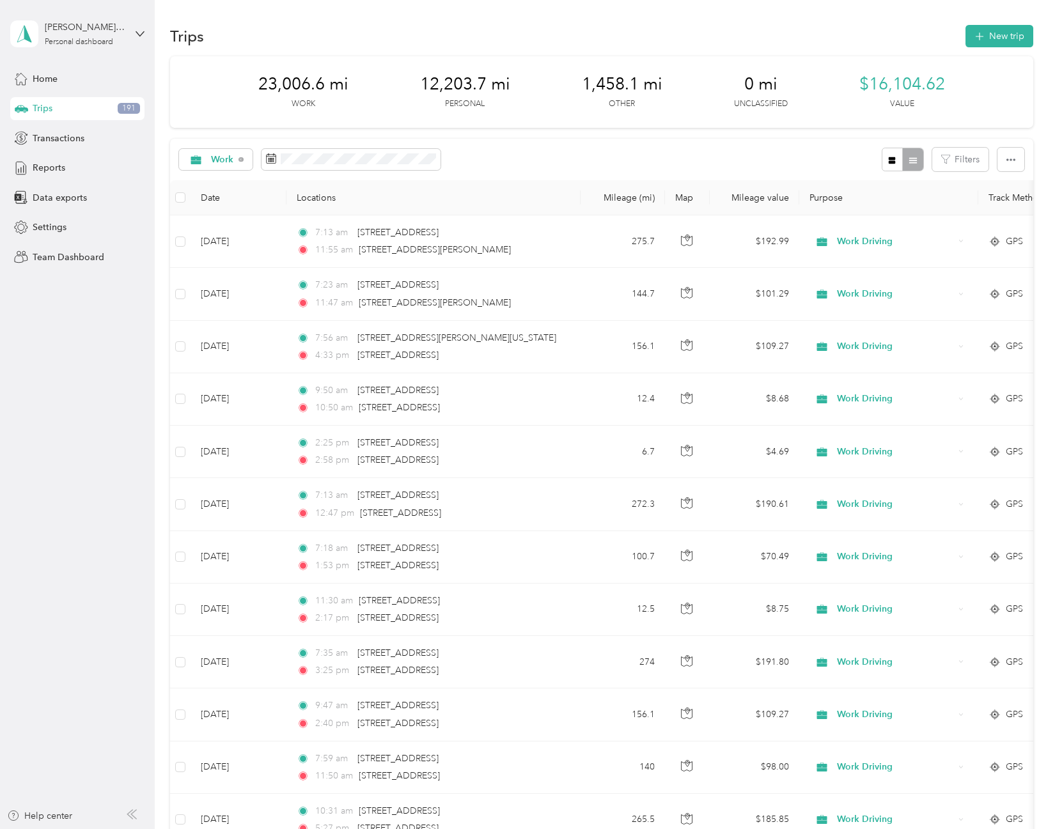
click at [521, 141] on div "Work Filters" at bounding box center [601, 160] width 862 height 42
click at [264, 164] on button "Merge" at bounding box center [259, 159] width 45 height 22
click at [259, 160] on button "Merge" at bounding box center [259, 159] width 45 height 22
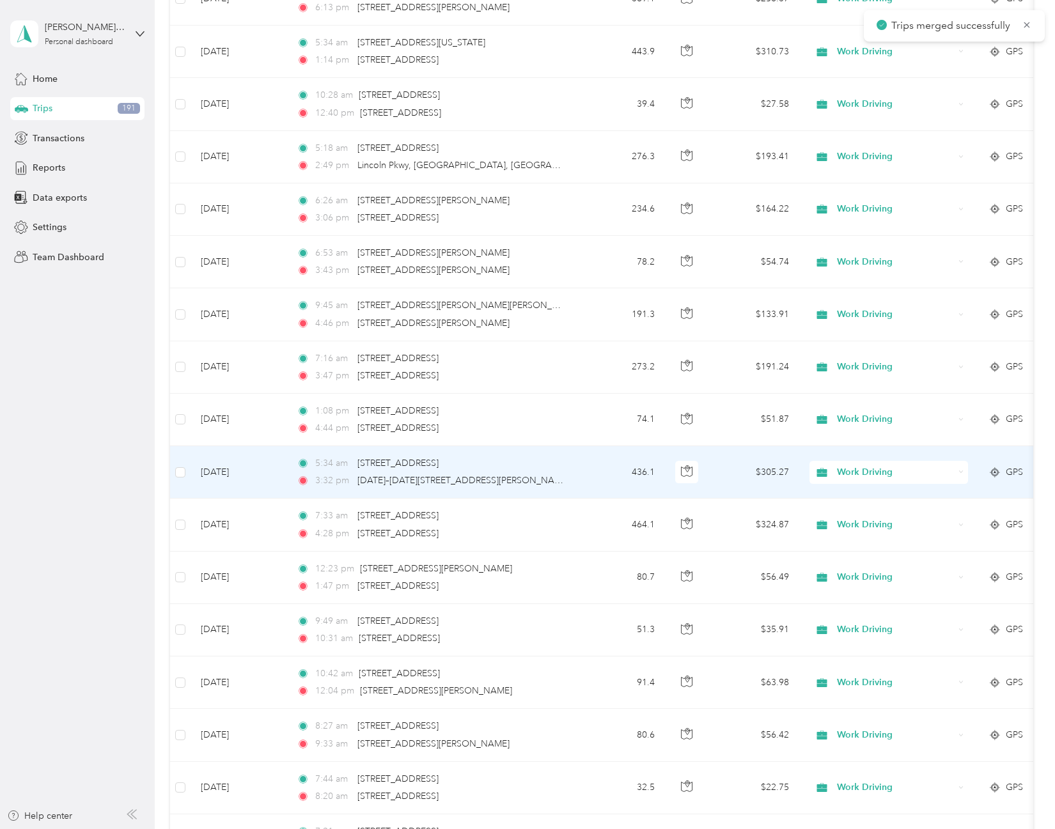
scroll to position [2246, 0]
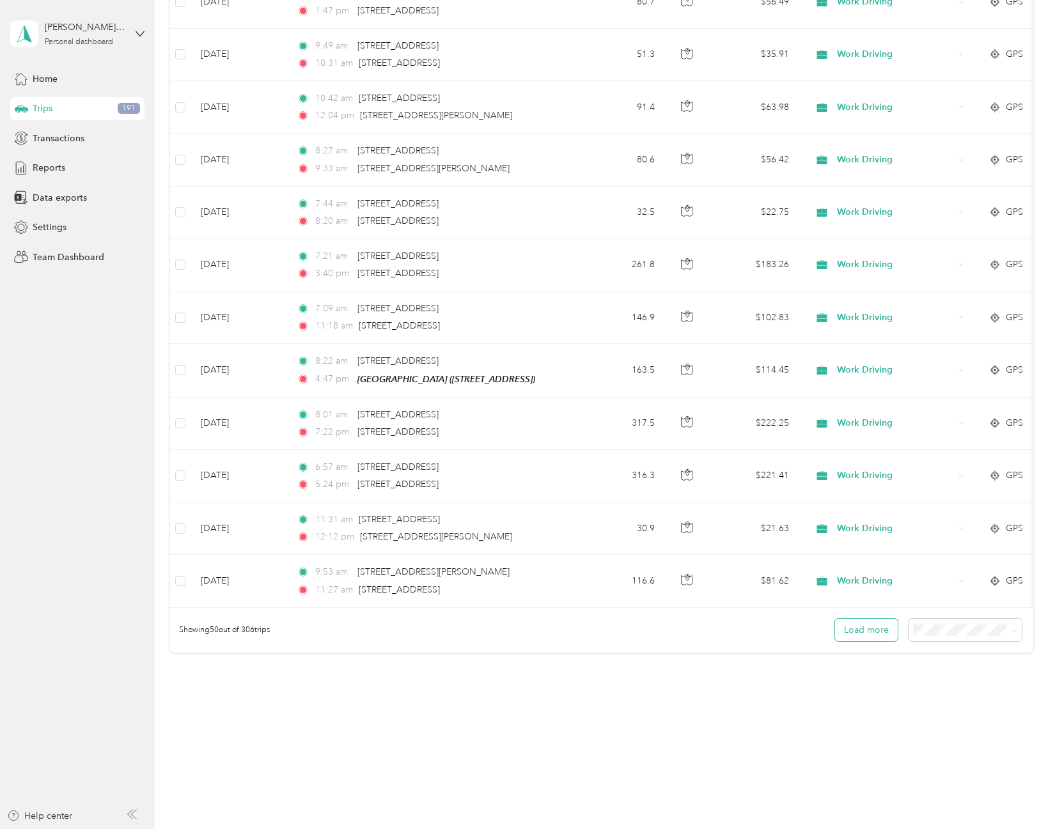
click at [876, 635] on button "Load more" at bounding box center [866, 630] width 63 height 22
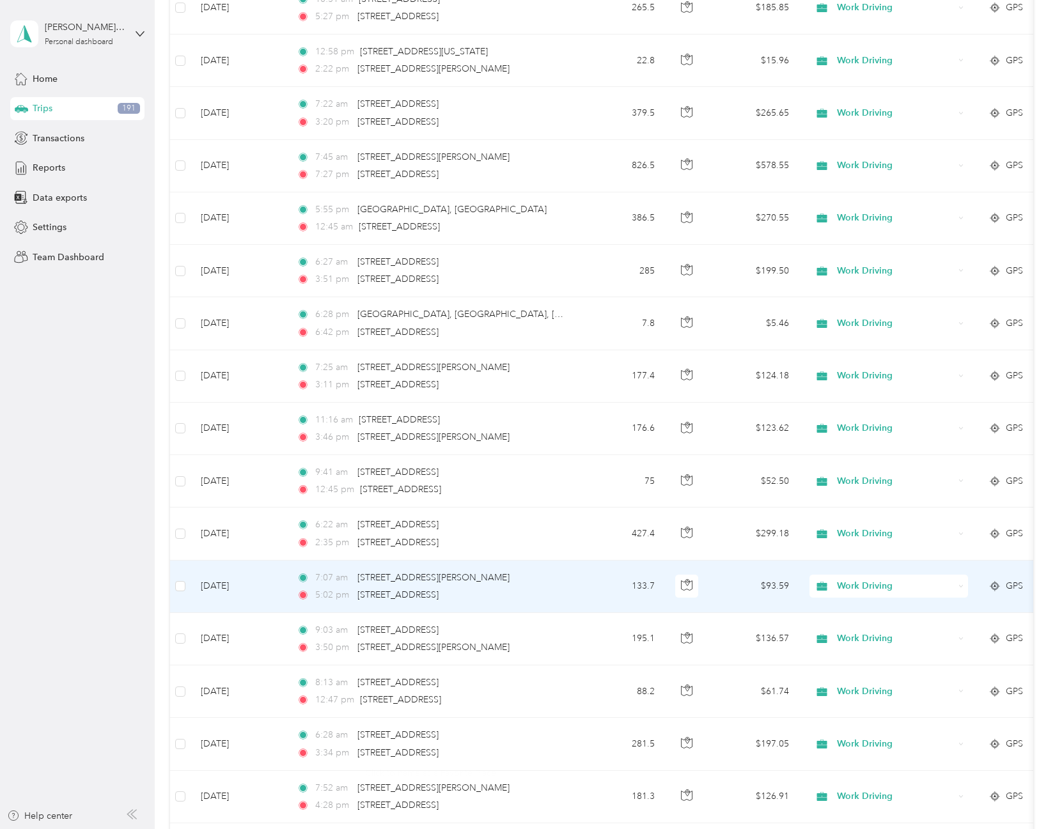
scroll to position [0, 0]
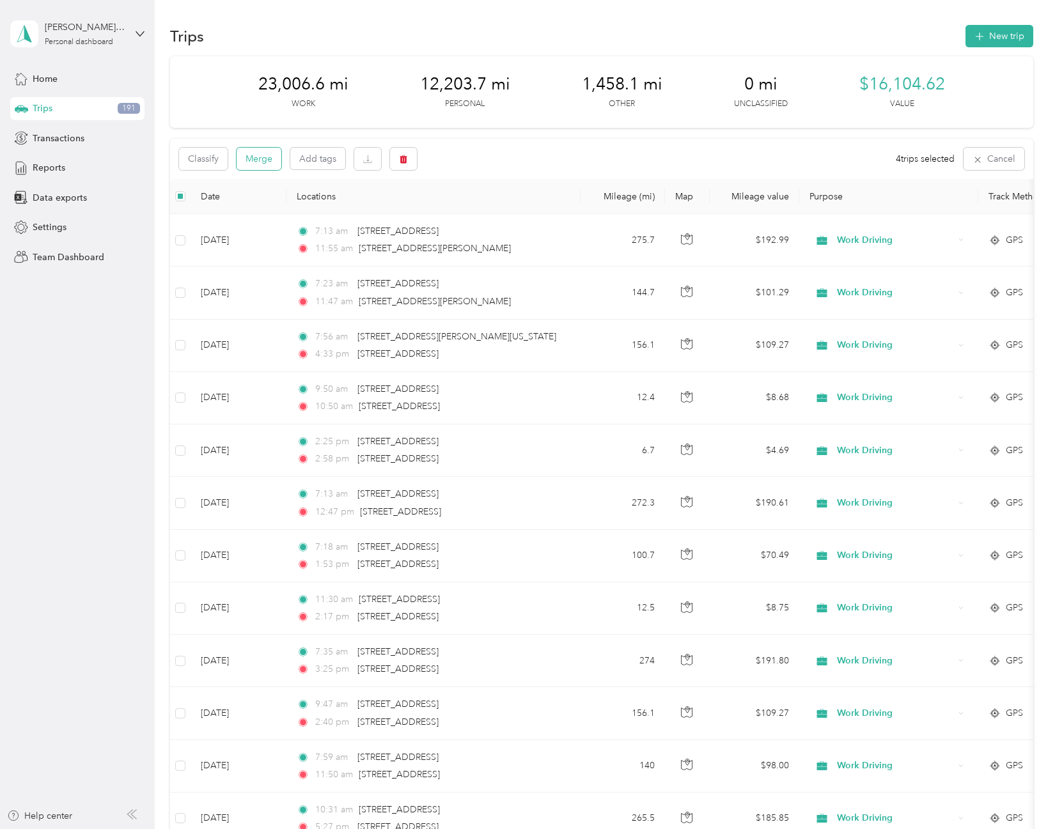
click at [261, 157] on button "Merge" at bounding box center [259, 159] width 45 height 22
click at [265, 160] on button "Merge" at bounding box center [259, 159] width 45 height 22
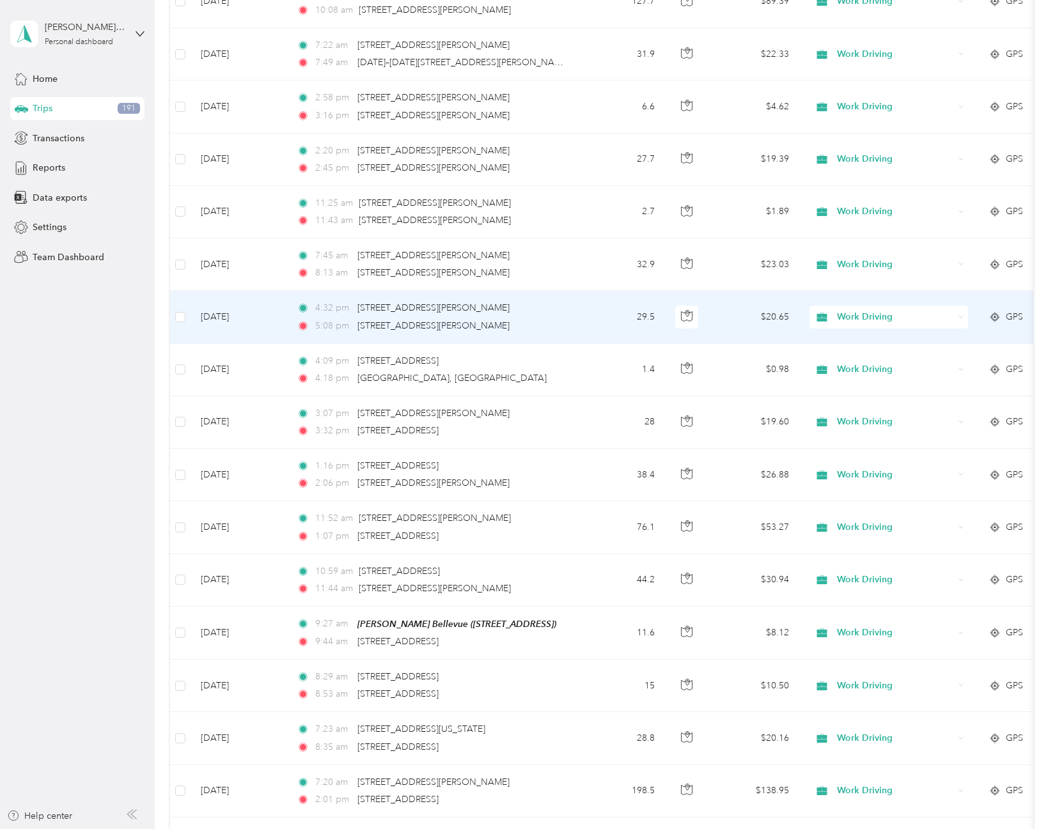
scroll to position [3069, 0]
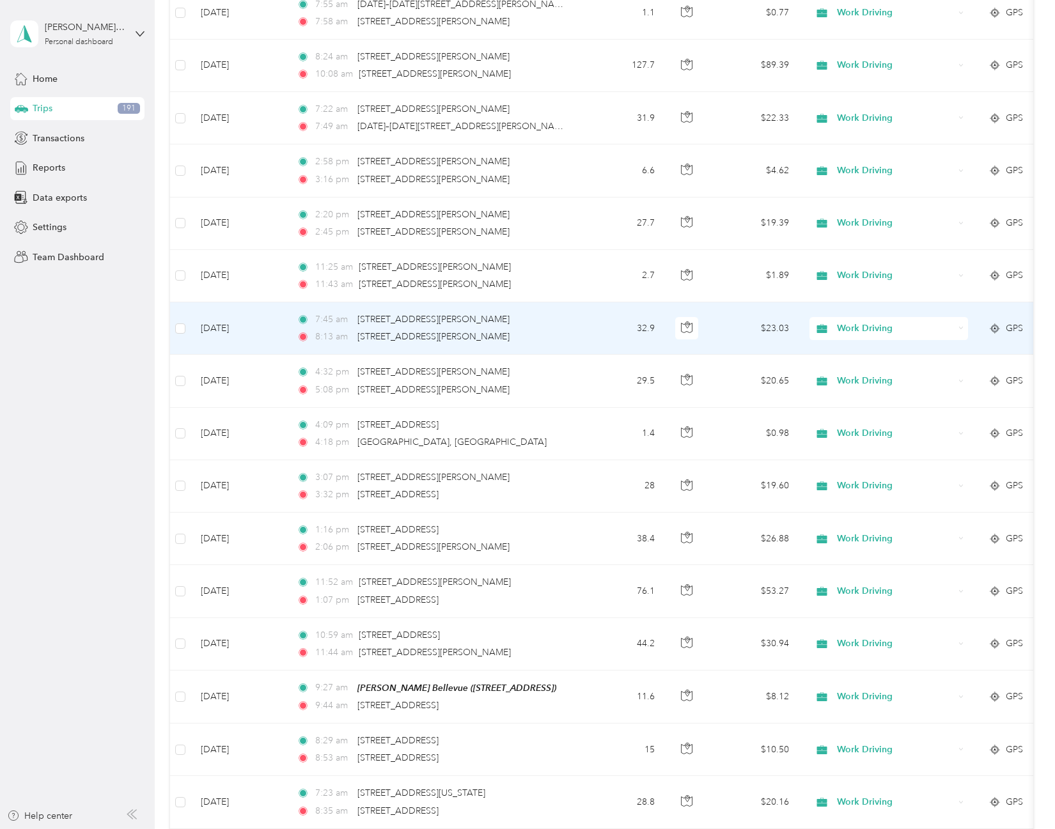
click at [175, 328] on td at bounding box center [180, 328] width 20 height 52
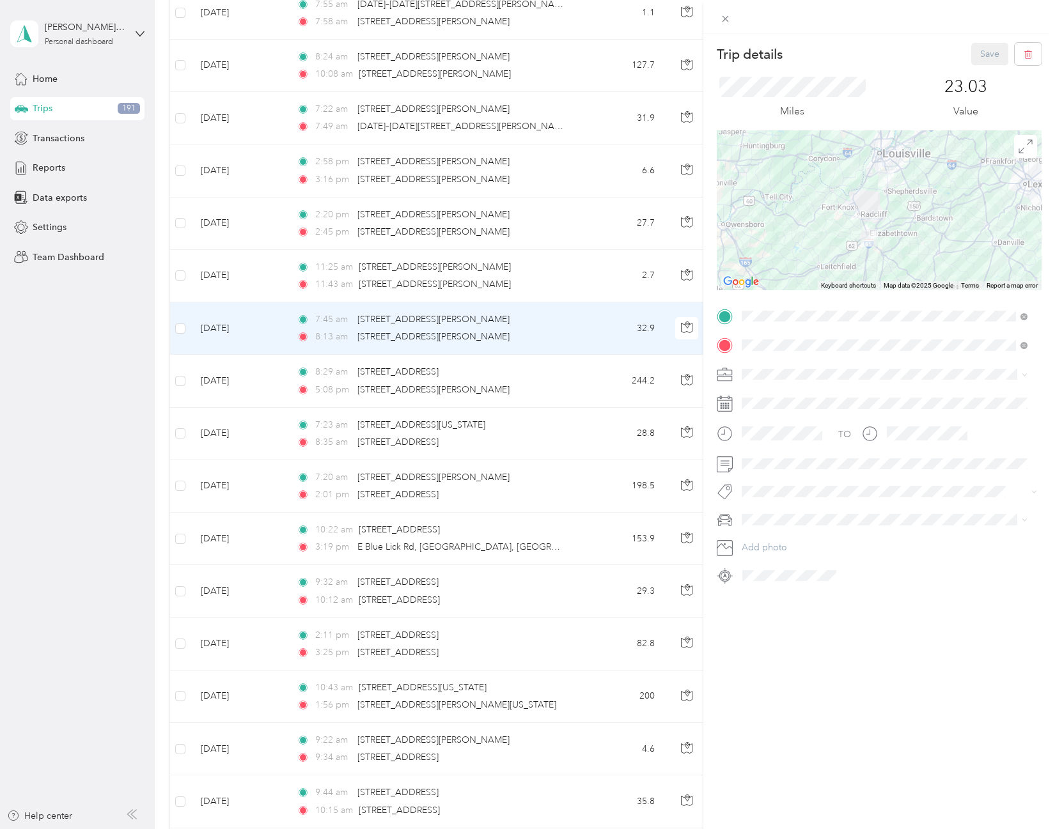
click at [181, 329] on div "Trip details Save This trip cannot be edited because it is either under review,…" at bounding box center [527, 414] width 1055 height 829
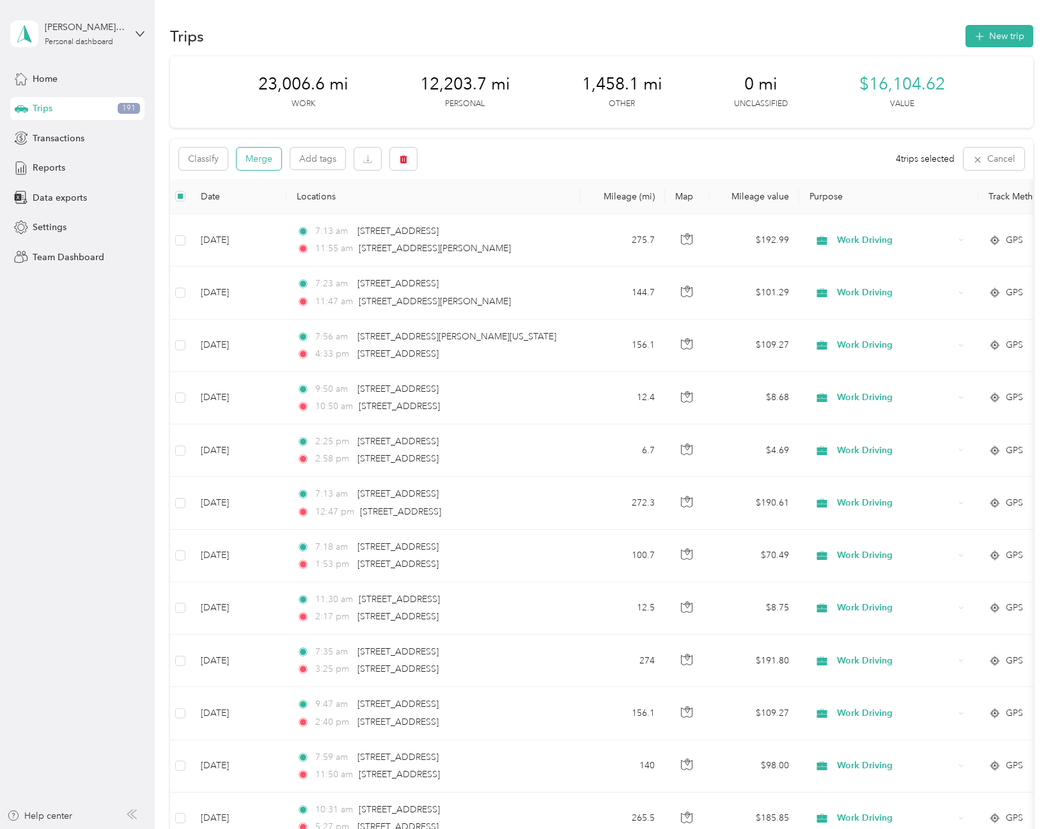
click at [242, 164] on button "Merge" at bounding box center [259, 159] width 45 height 22
click at [262, 159] on button "Merge" at bounding box center [259, 159] width 45 height 22
click at [264, 168] on button "Merge" at bounding box center [259, 159] width 45 height 22
click at [253, 169] on button "Merge" at bounding box center [259, 159] width 45 height 22
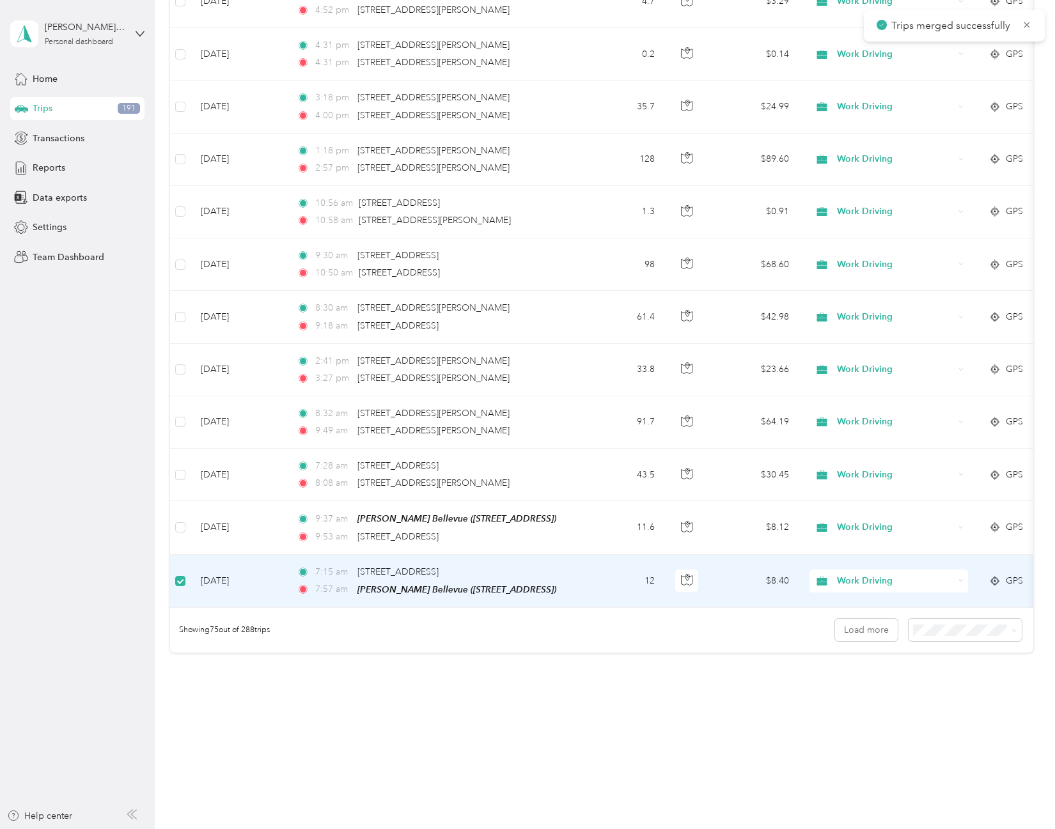
scroll to position [3560, 0]
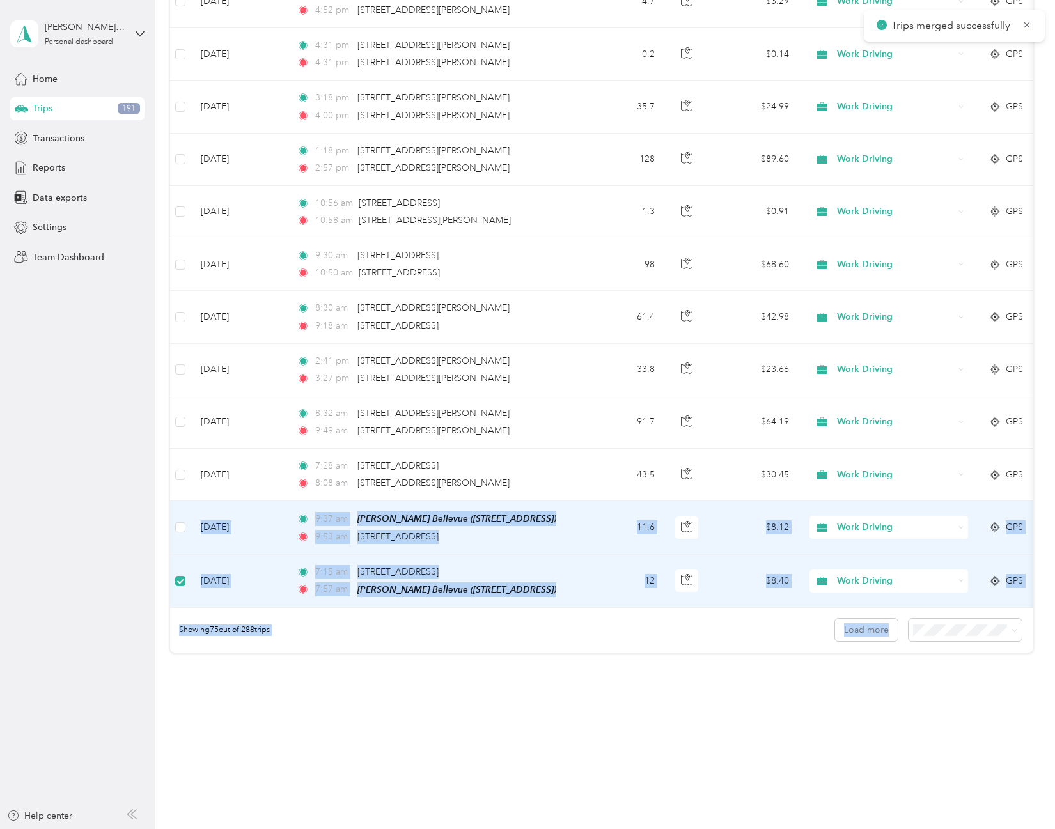
click at [186, 523] on td at bounding box center [180, 527] width 20 height 53
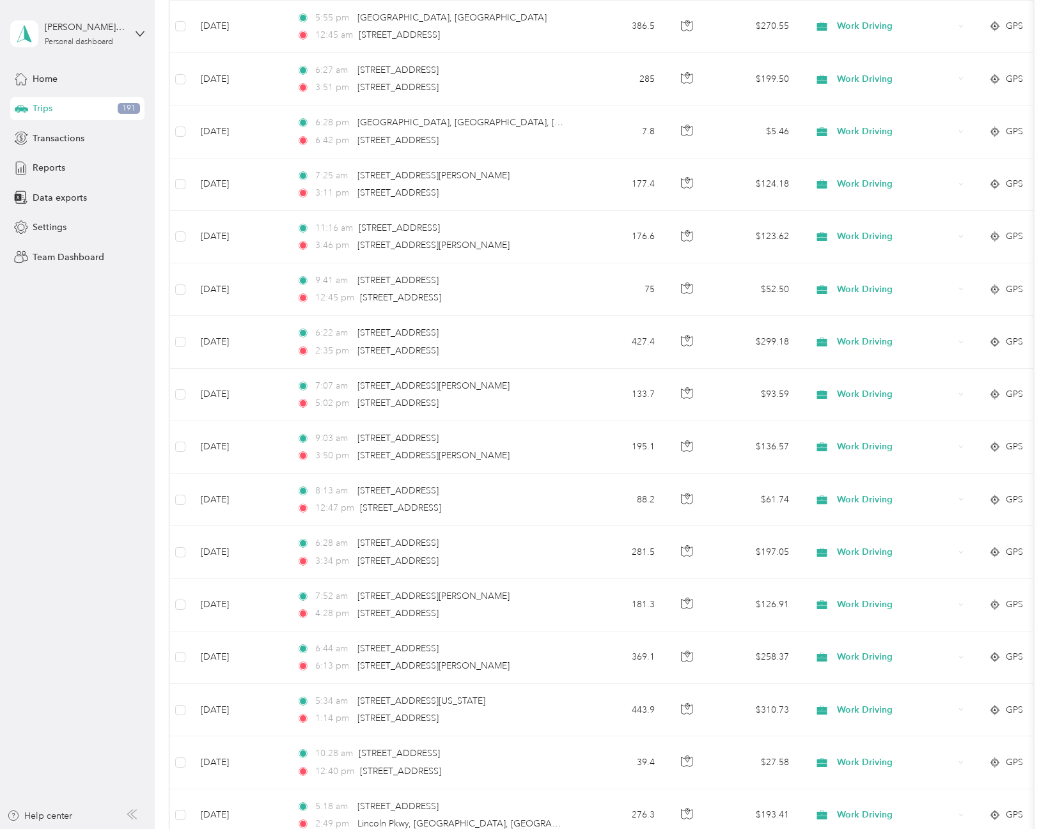
scroll to position [0, 0]
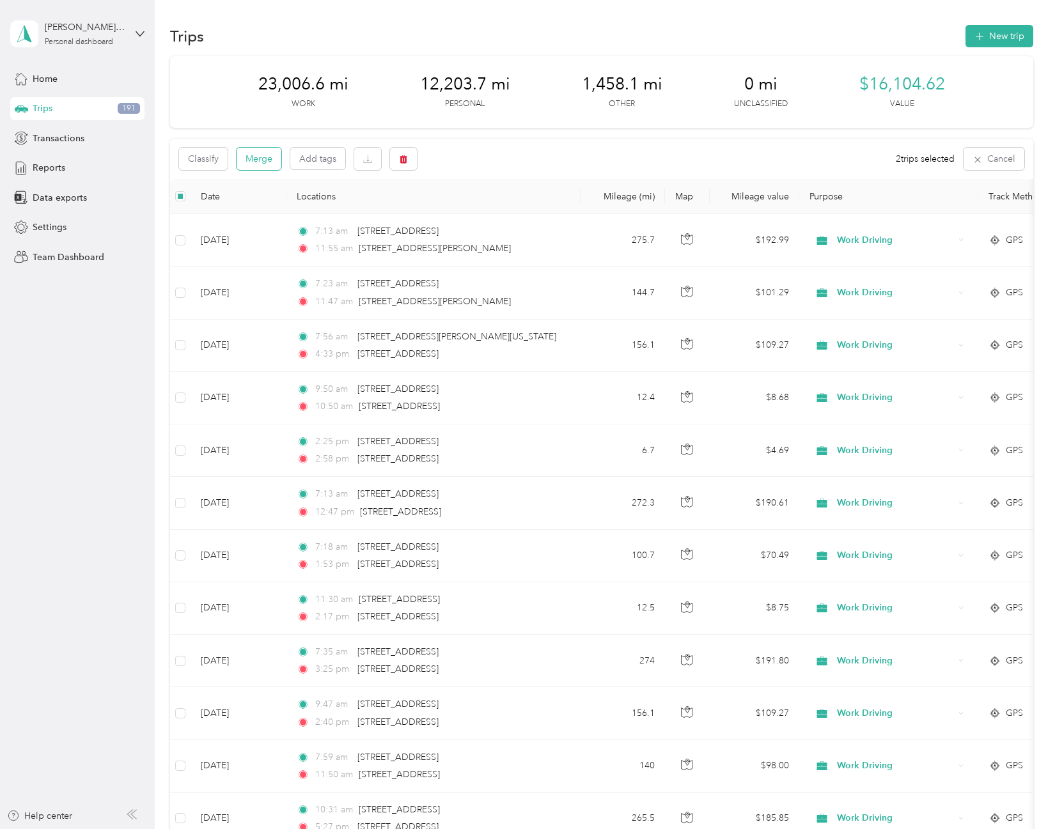
click at [250, 148] on button "Merge" at bounding box center [259, 159] width 45 height 22
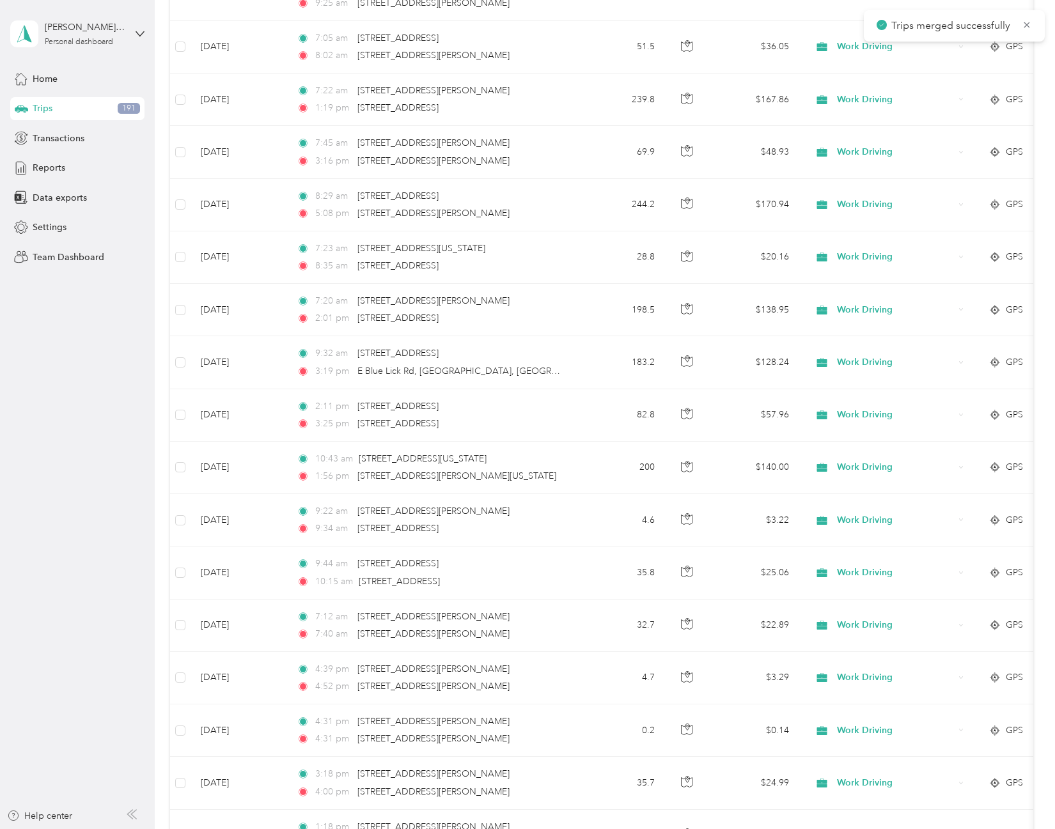
scroll to position [3561, 0]
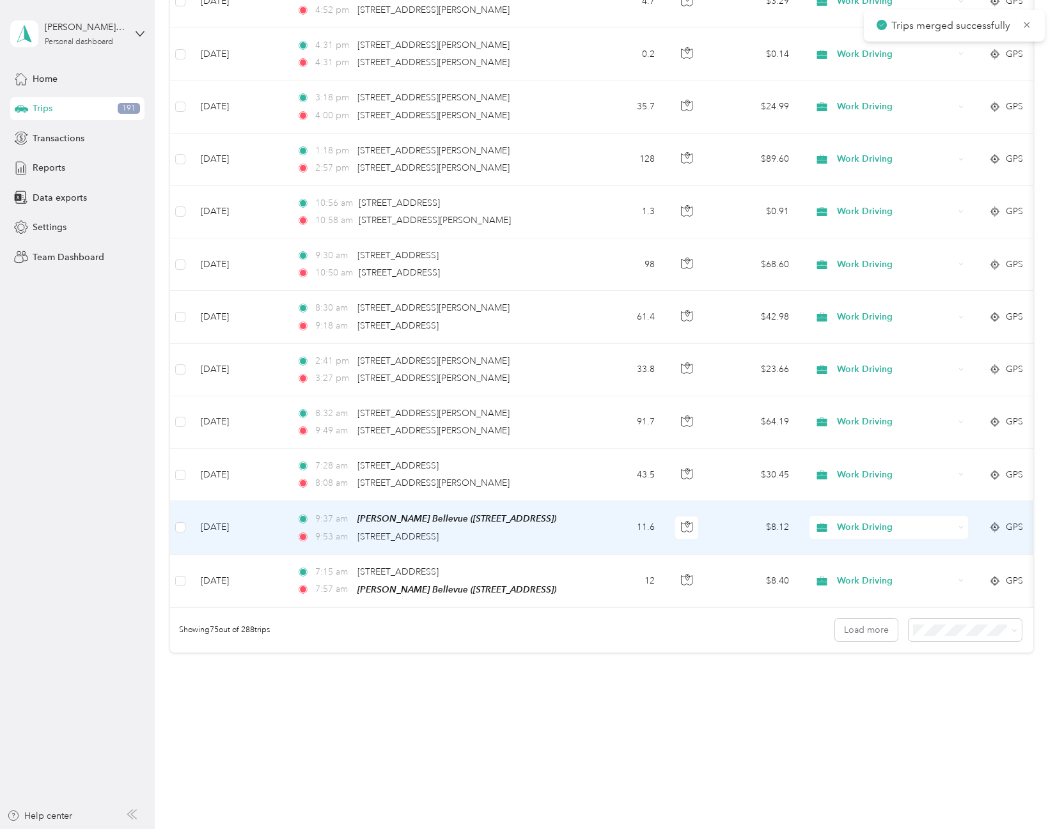
click at [140, 518] on aside "[PERSON_NAME][EMAIL_ADDRESS][DOMAIN_NAME] Personal dashboard Home Trips 191 Tra…" at bounding box center [77, 414] width 155 height 829
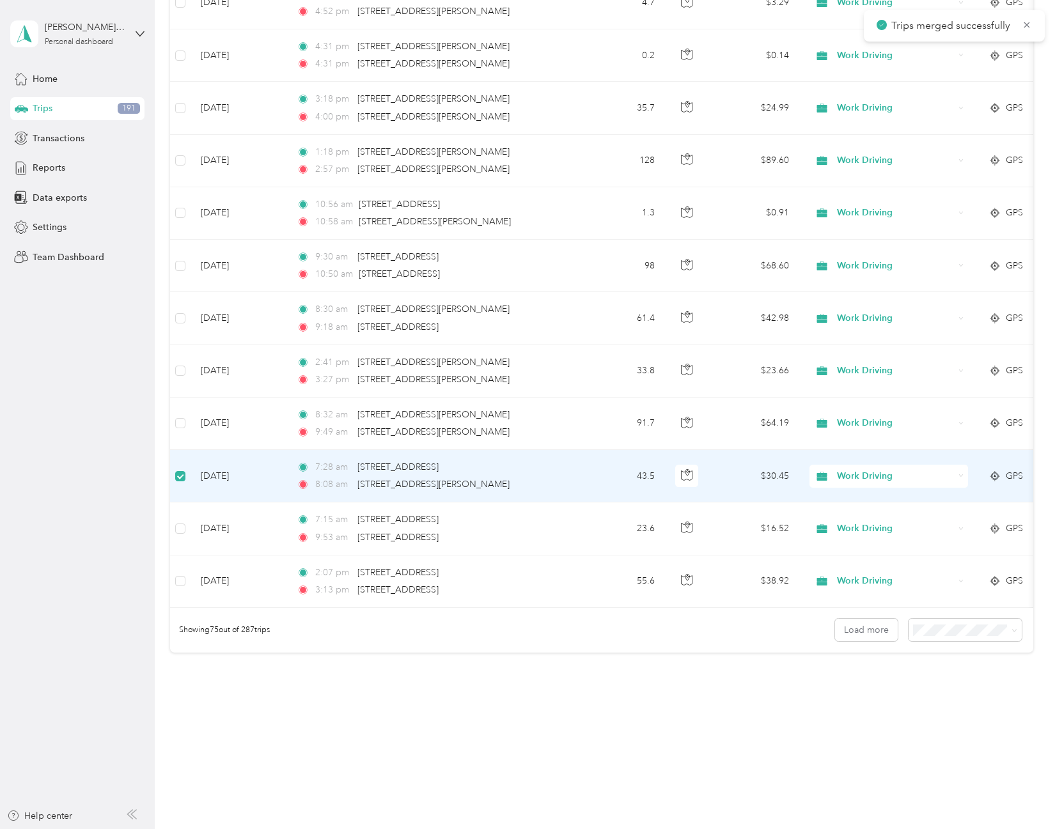
scroll to position [3560, 0]
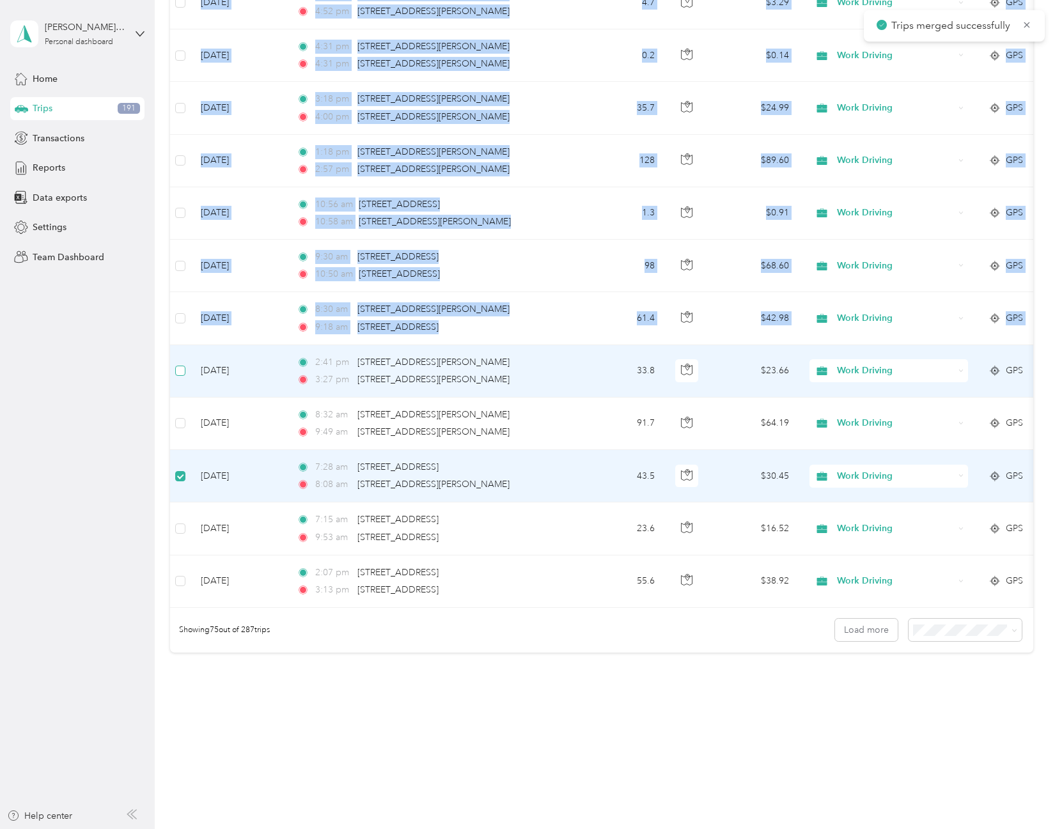
click at [183, 367] on label at bounding box center [180, 371] width 10 height 14
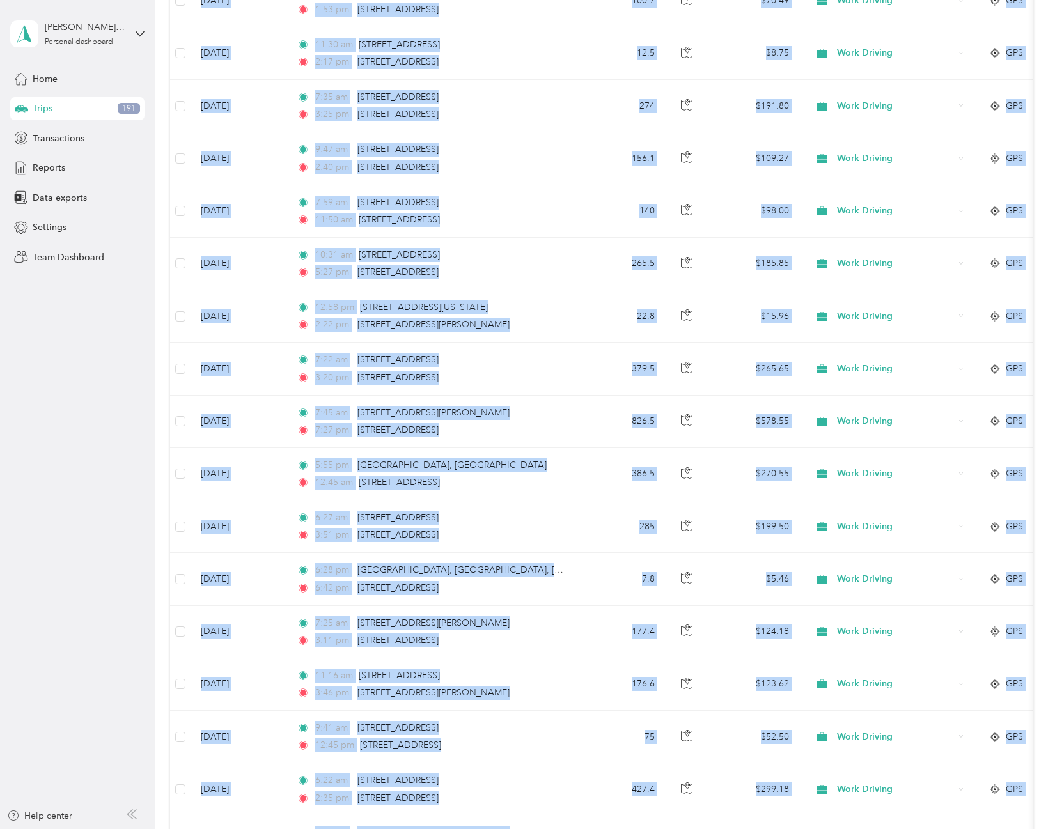
scroll to position [0, 0]
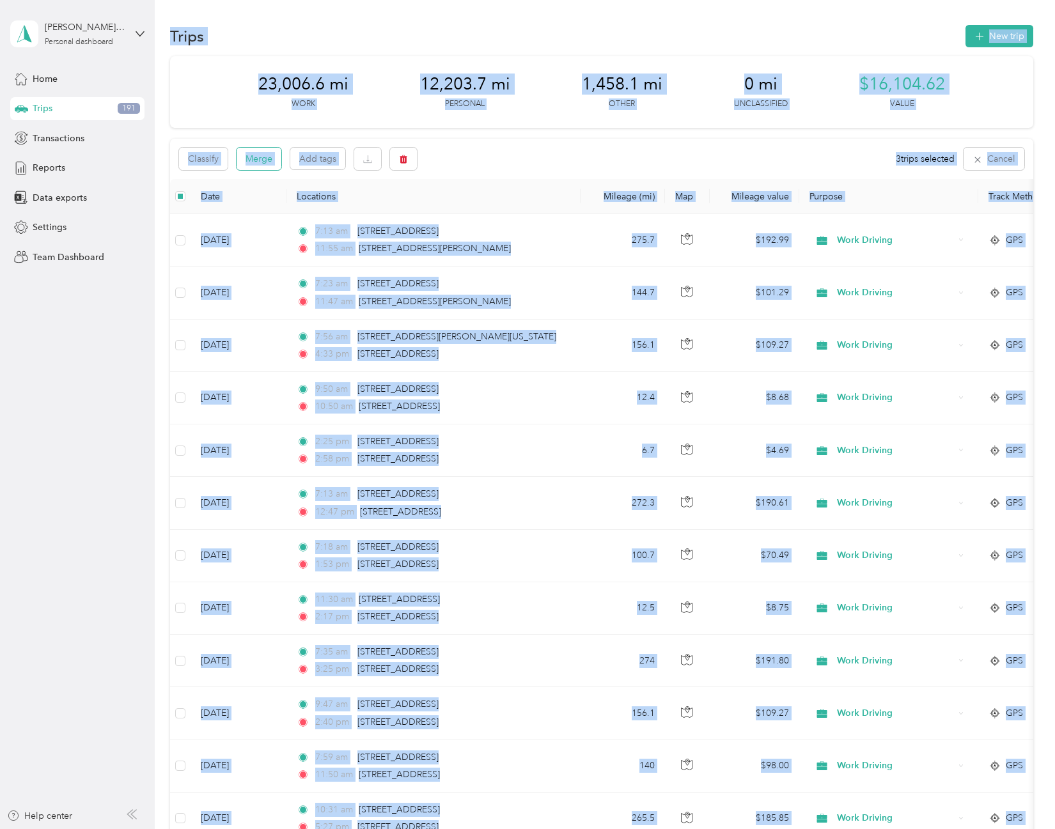
click at [250, 154] on button "Merge" at bounding box center [259, 159] width 45 height 22
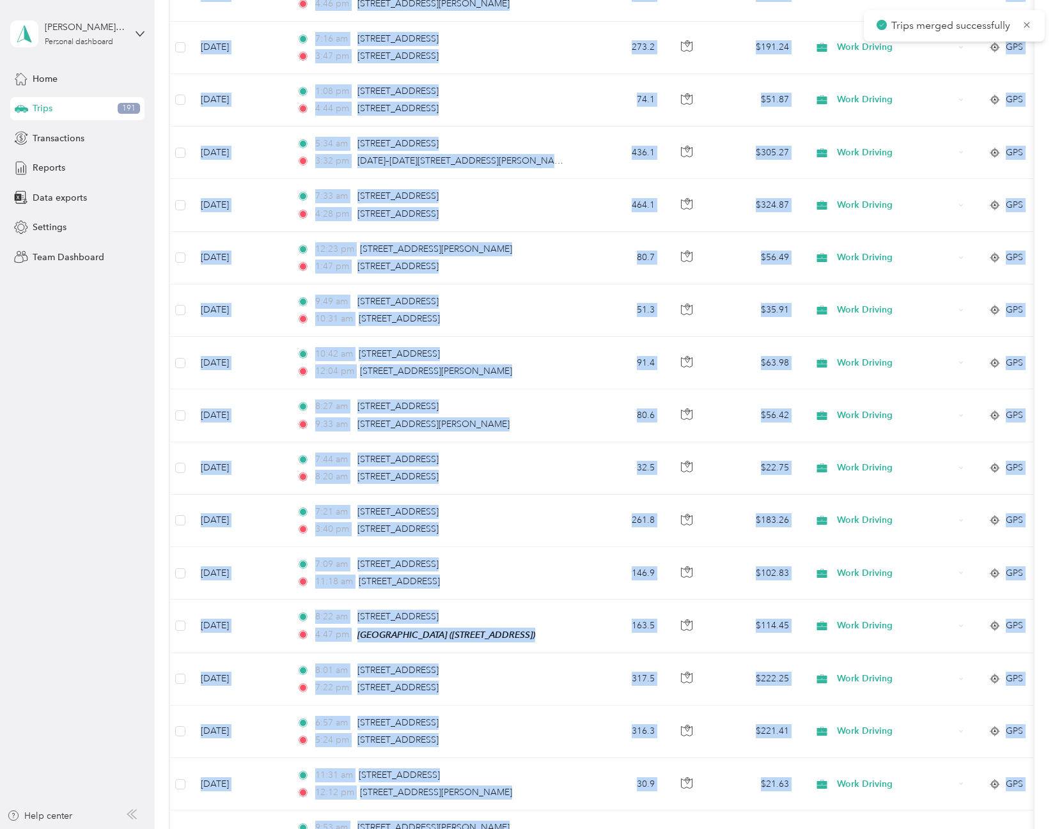
scroll to position [3561, 0]
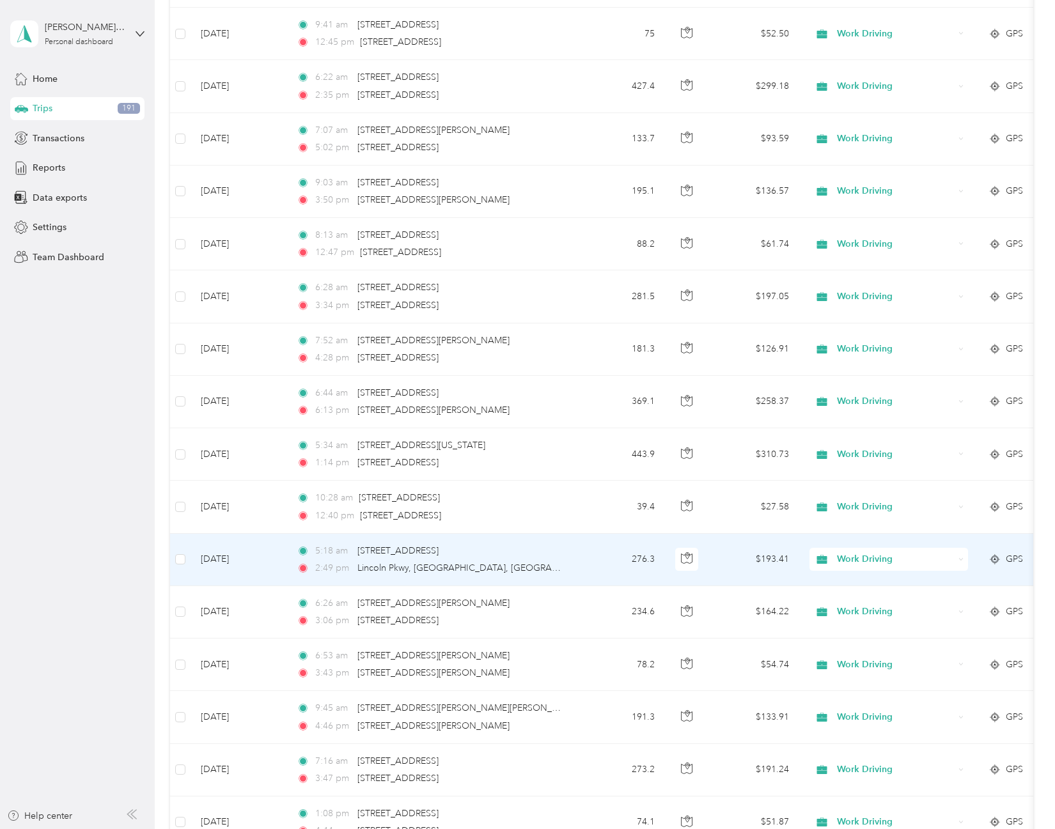
scroll to position [0, 0]
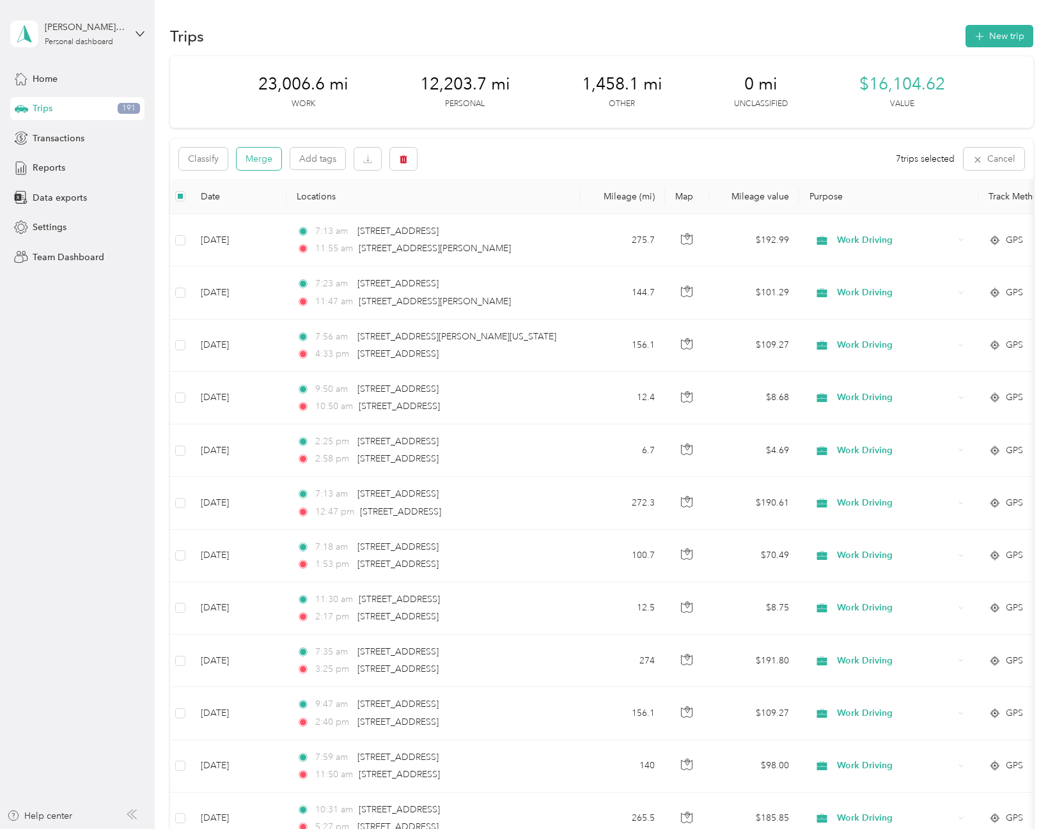
click at [268, 166] on button "Merge" at bounding box center [259, 159] width 45 height 22
click at [270, 159] on button "Merge" at bounding box center [259, 159] width 45 height 22
click at [262, 160] on button "Merge" at bounding box center [259, 159] width 45 height 22
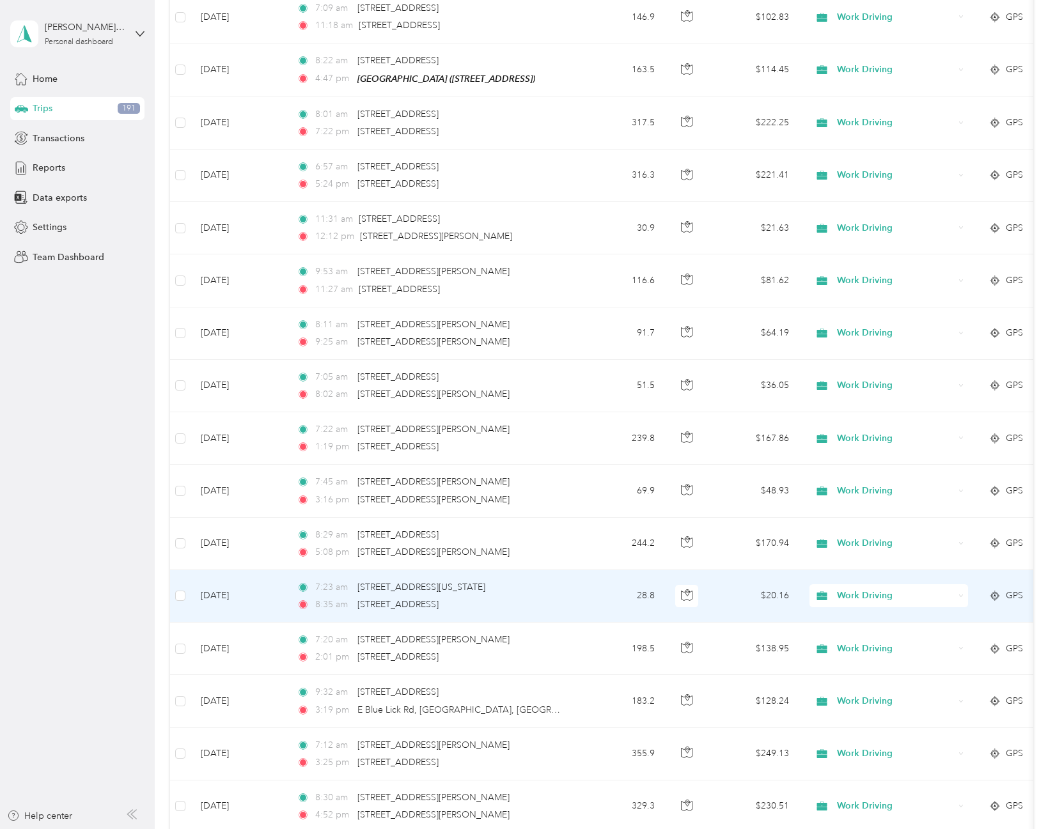
scroll to position [1642, 0]
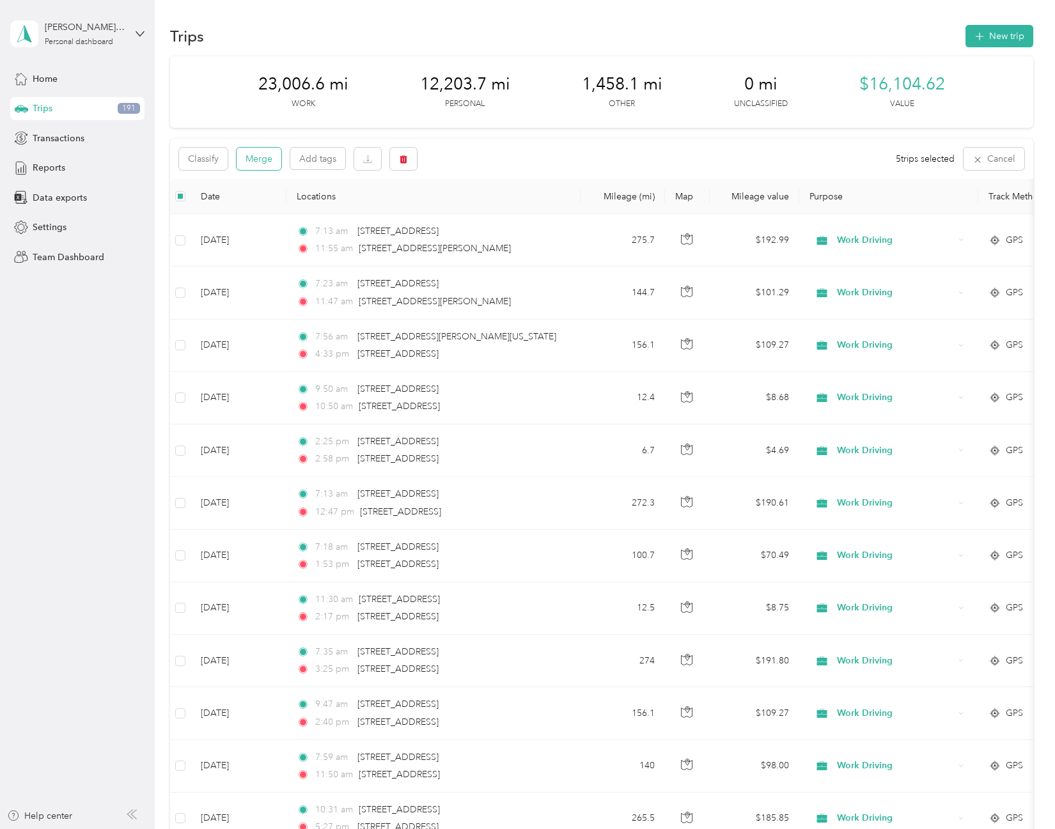
click at [262, 157] on button "Merge" at bounding box center [259, 159] width 45 height 22
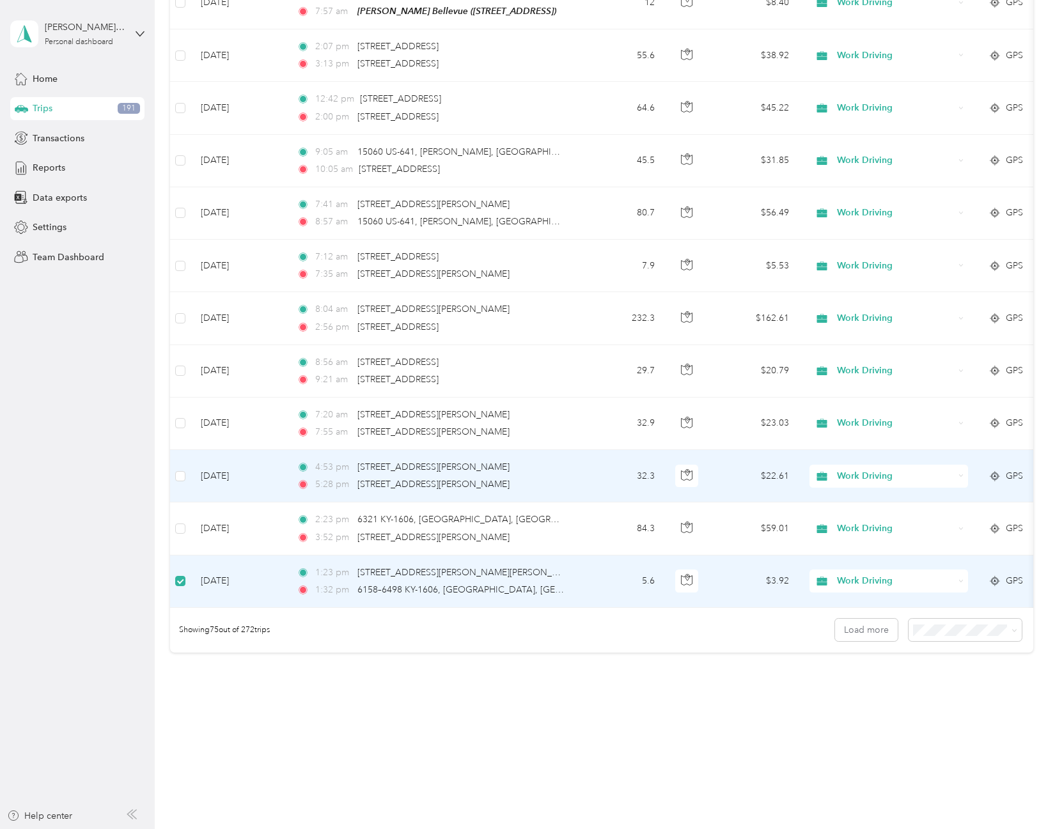
click at [187, 472] on td at bounding box center [180, 476] width 20 height 52
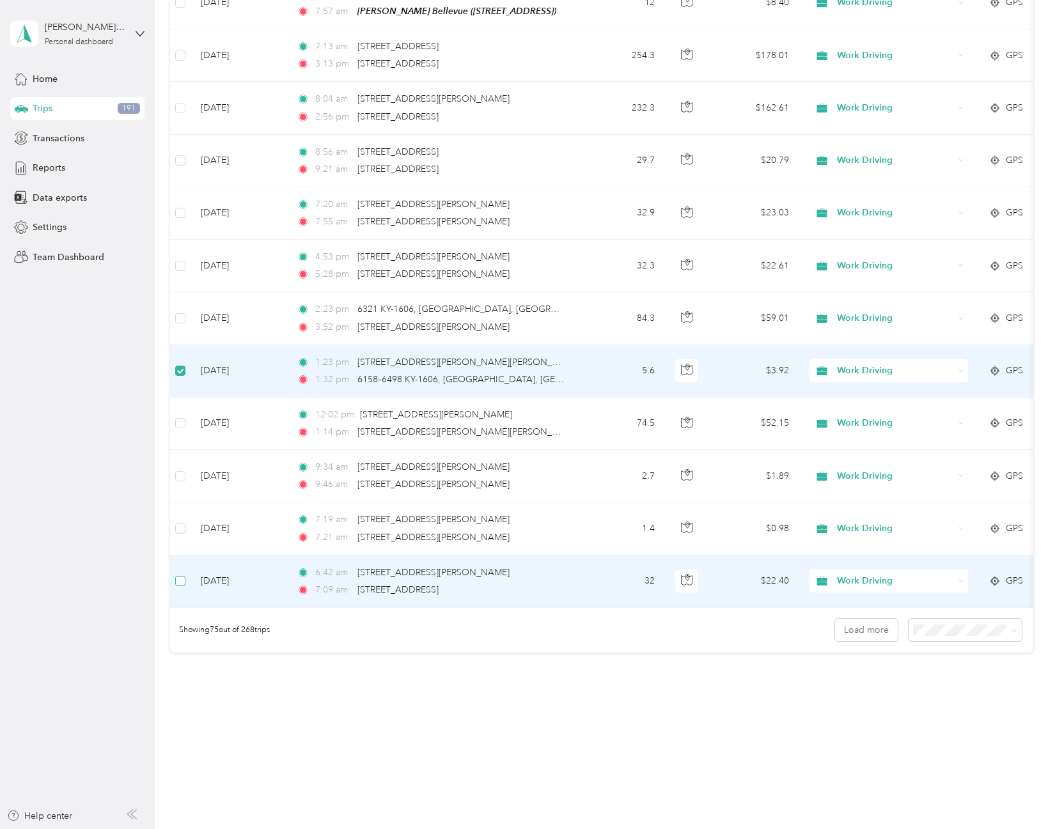
click at [183, 577] on label at bounding box center [180, 581] width 10 height 14
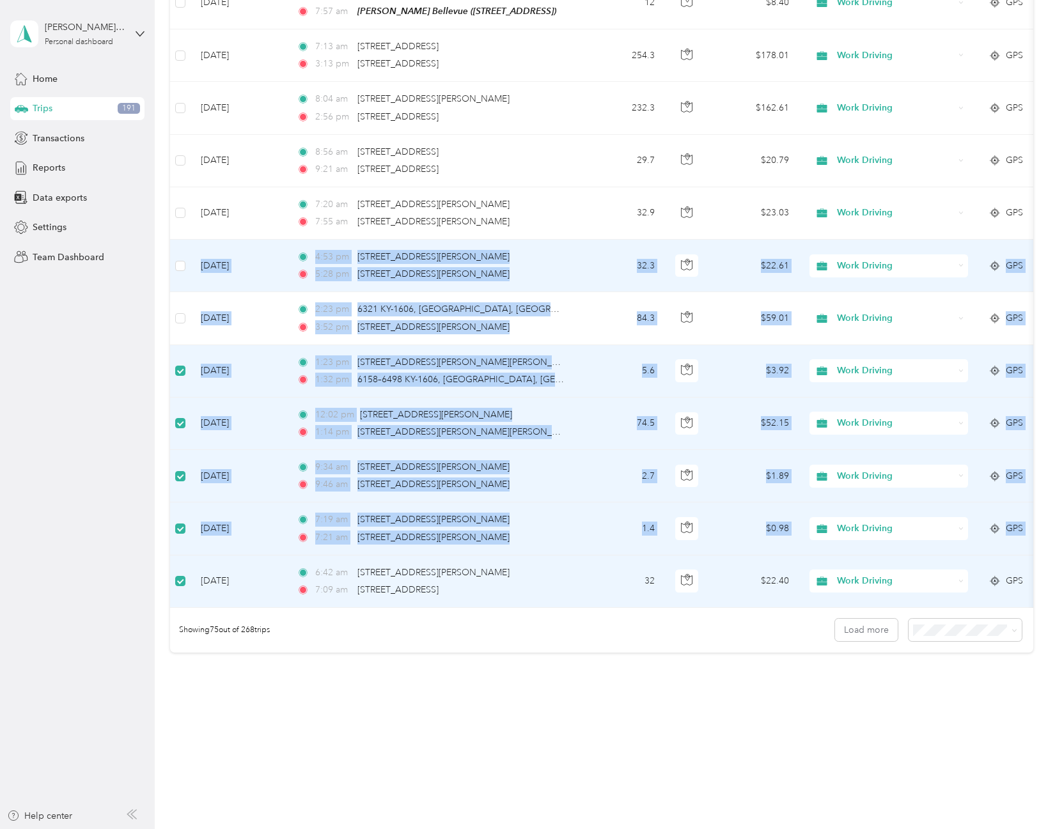
click at [186, 253] on td at bounding box center [180, 266] width 20 height 52
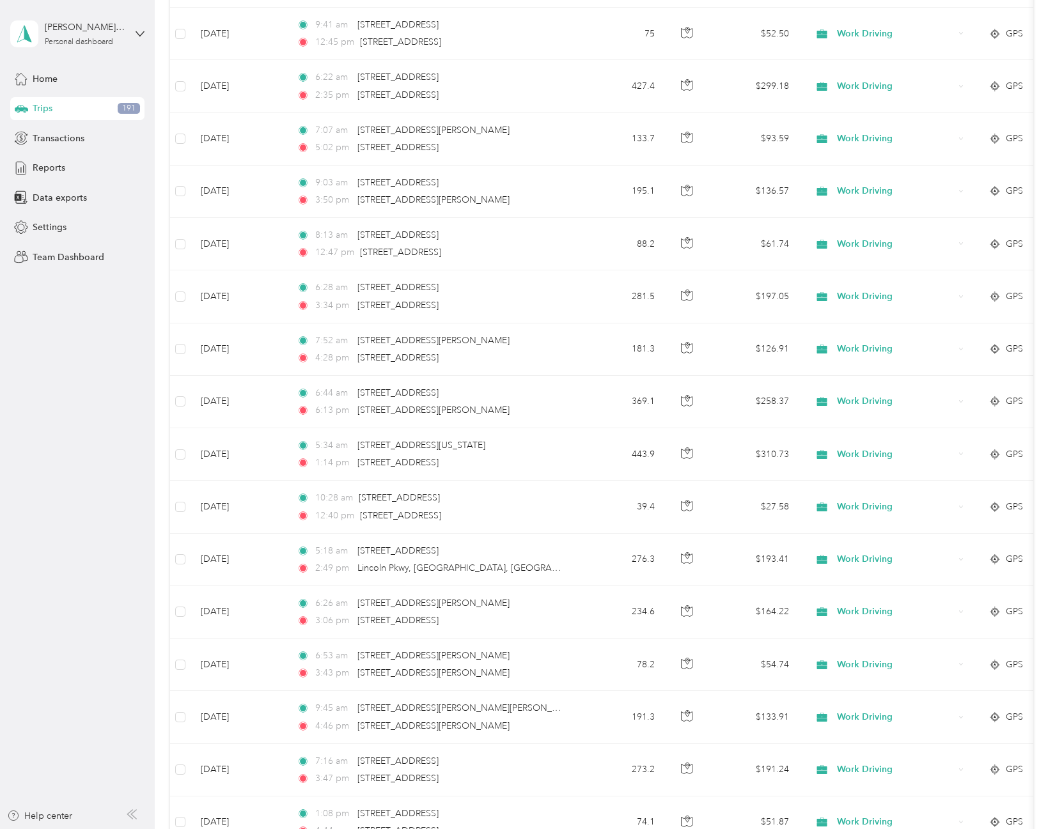
scroll to position [0, 0]
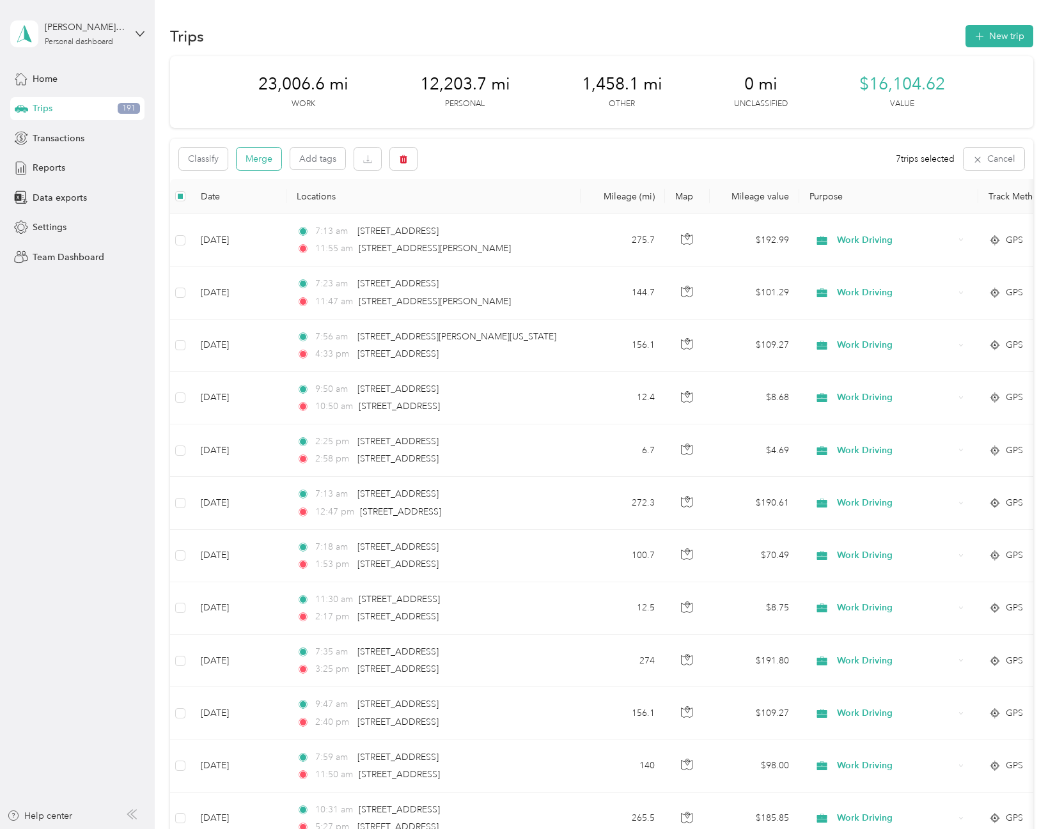
click at [263, 167] on button "Merge" at bounding box center [259, 159] width 45 height 22
click at [241, 159] on button "Merge" at bounding box center [259, 159] width 45 height 22
click at [279, 157] on button "Merge" at bounding box center [259, 159] width 45 height 22
click at [261, 150] on button "Merge" at bounding box center [259, 159] width 45 height 22
click at [256, 152] on button "Merge" at bounding box center [259, 159] width 45 height 22
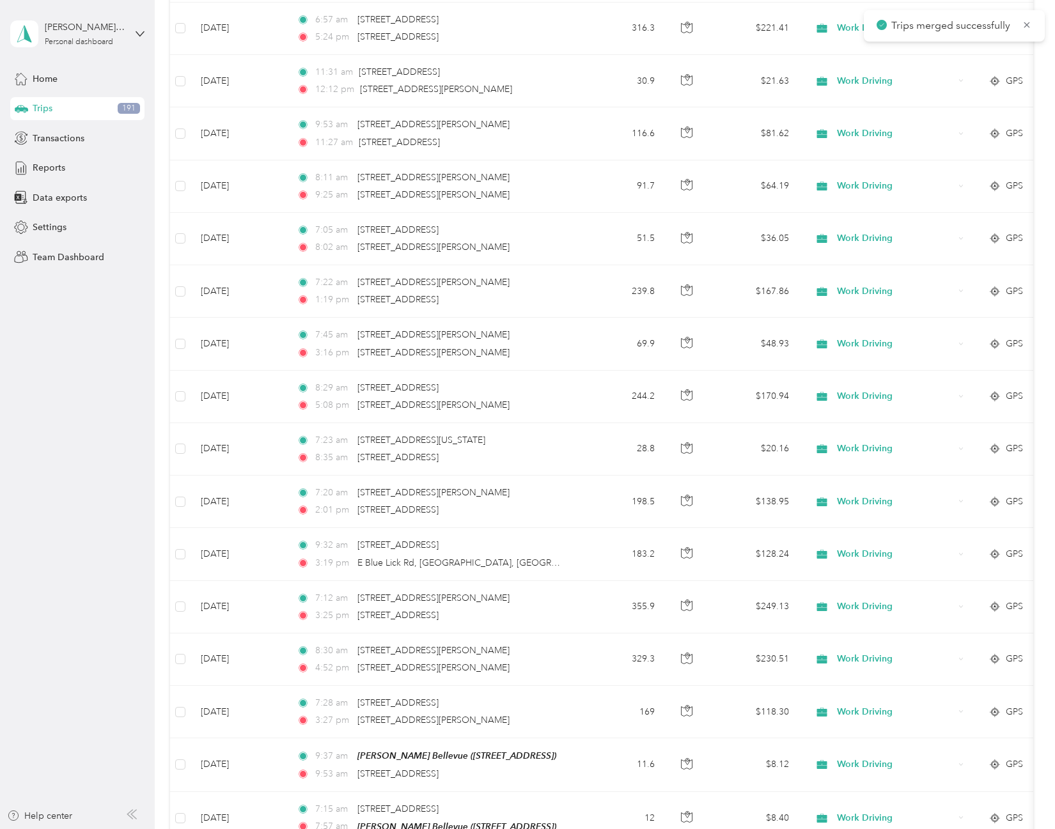
scroll to position [3561, 0]
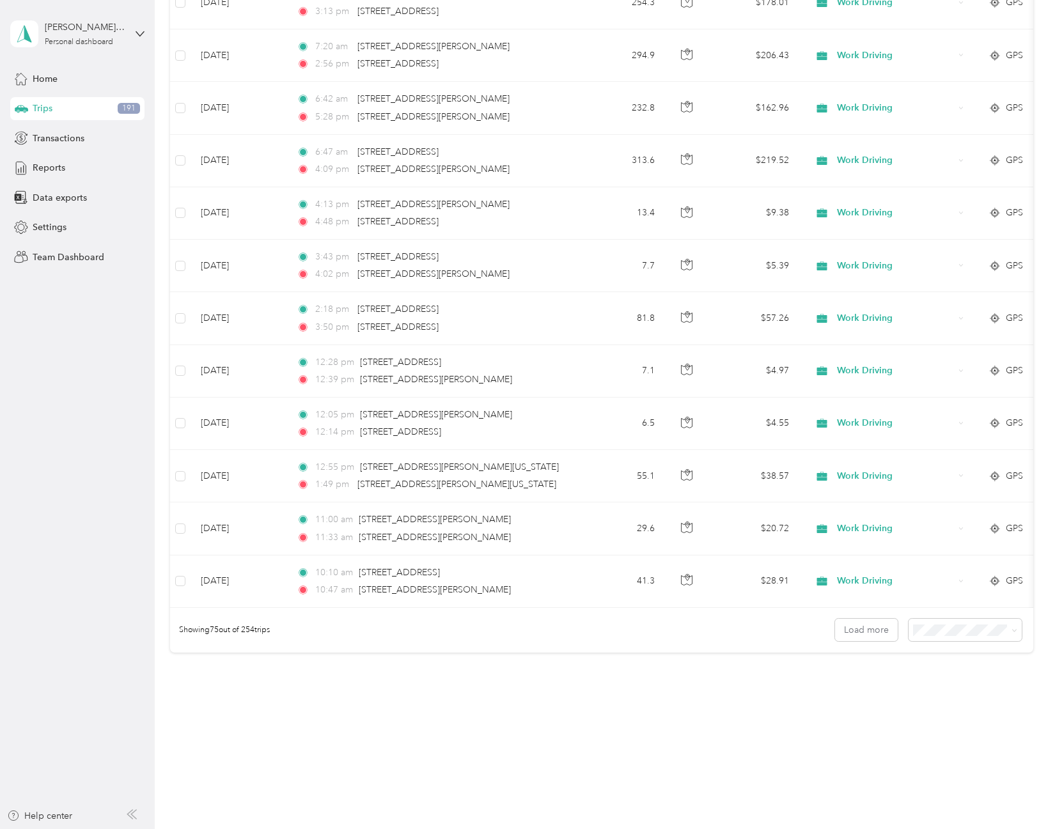
click at [110, 357] on aside "[PERSON_NAME][EMAIL_ADDRESS][DOMAIN_NAME] Personal dashboard Home Trips 191 Tra…" at bounding box center [77, 414] width 155 height 829
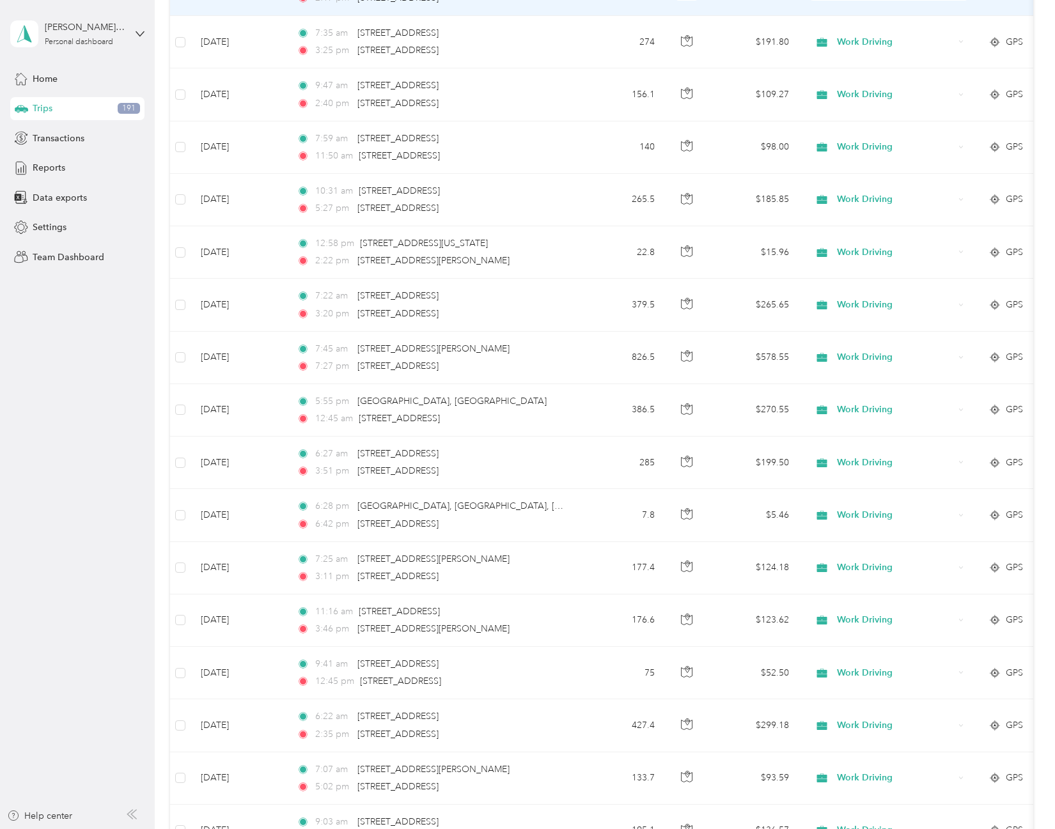
scroll to position [0, 0]
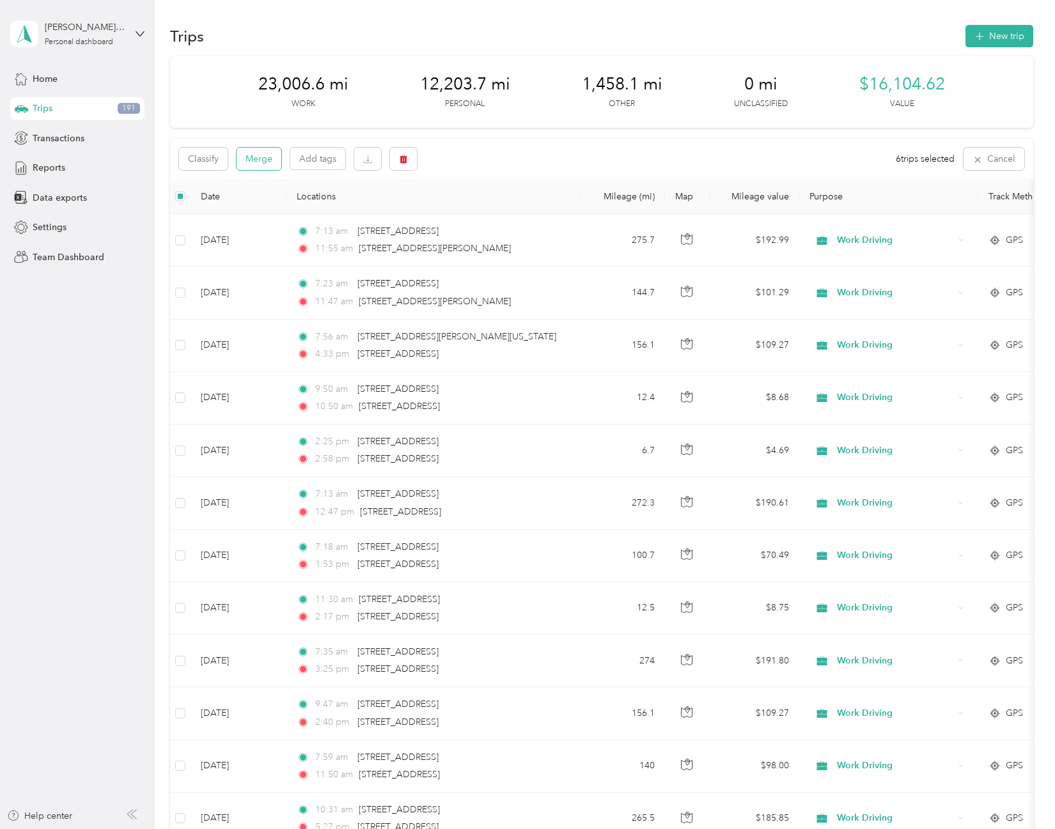
click at [270, 168] on button "Merge" at bounding box center [259, 159] width 45 height 22
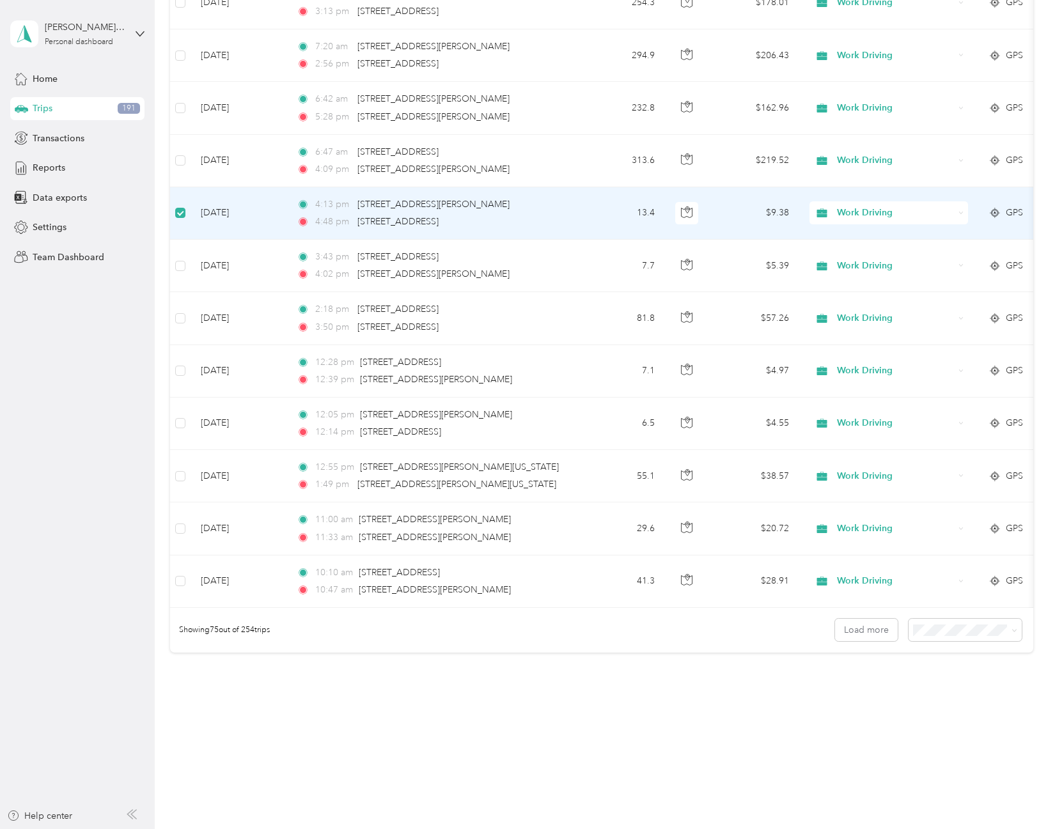
scroll to position [3560, 0]
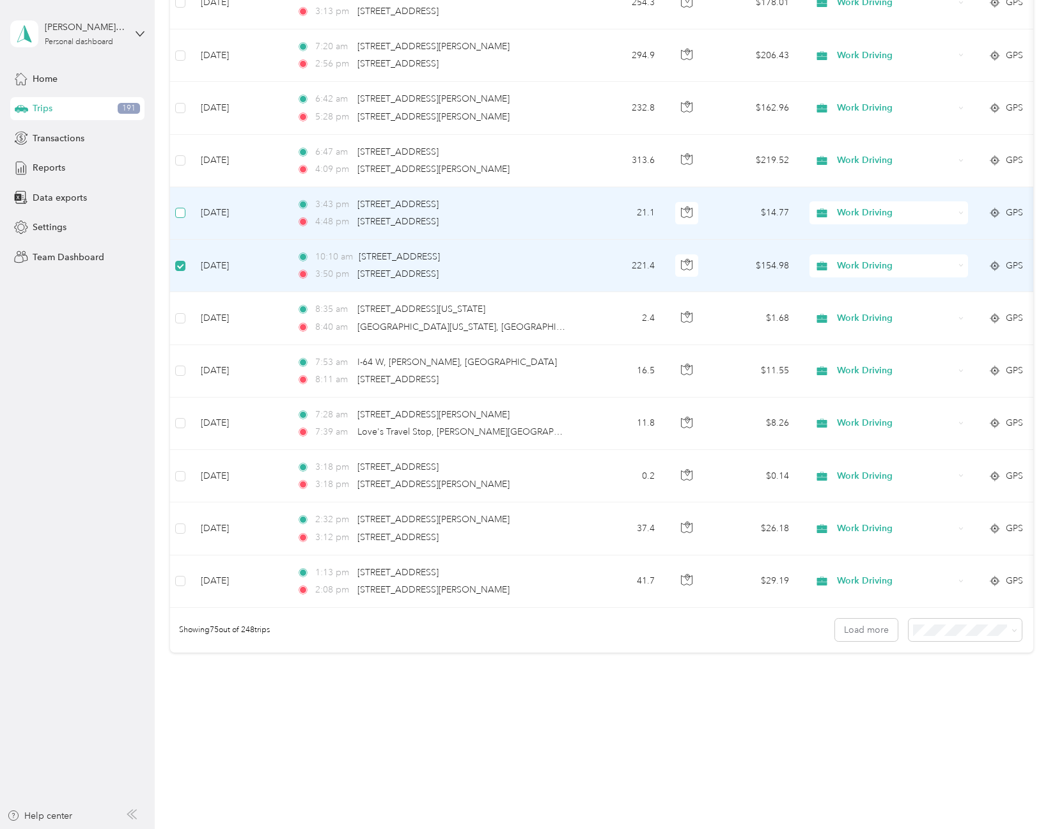
click at [182, 206] on label at bounding box center [180, 213] width 10 height 14
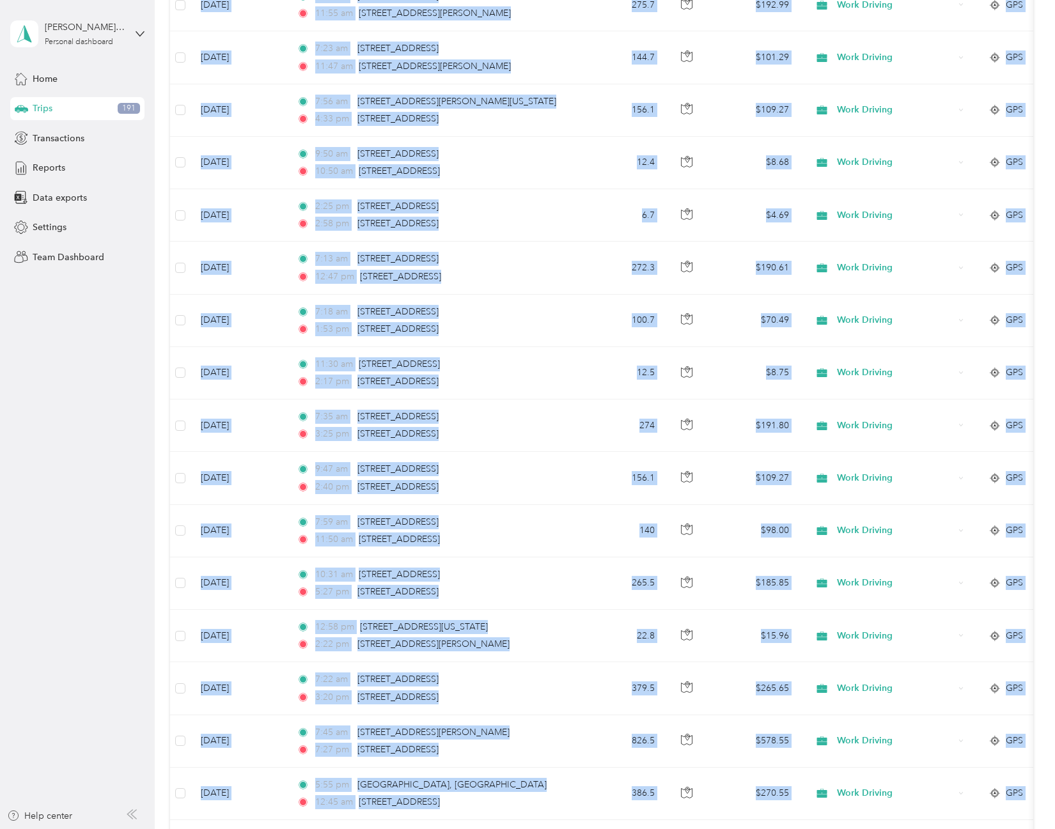
scroll to position [0, 0]
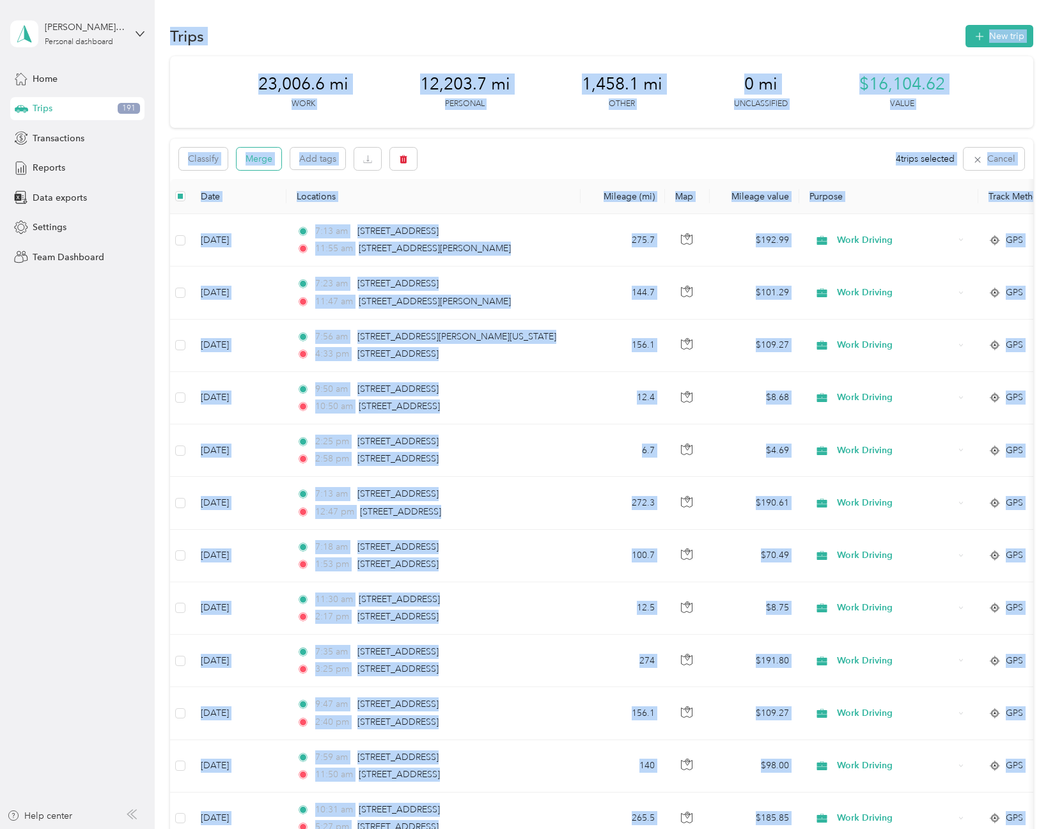
click at [269, 163] on button "Merge" at bounding box center [259, 159] width 45 height 22
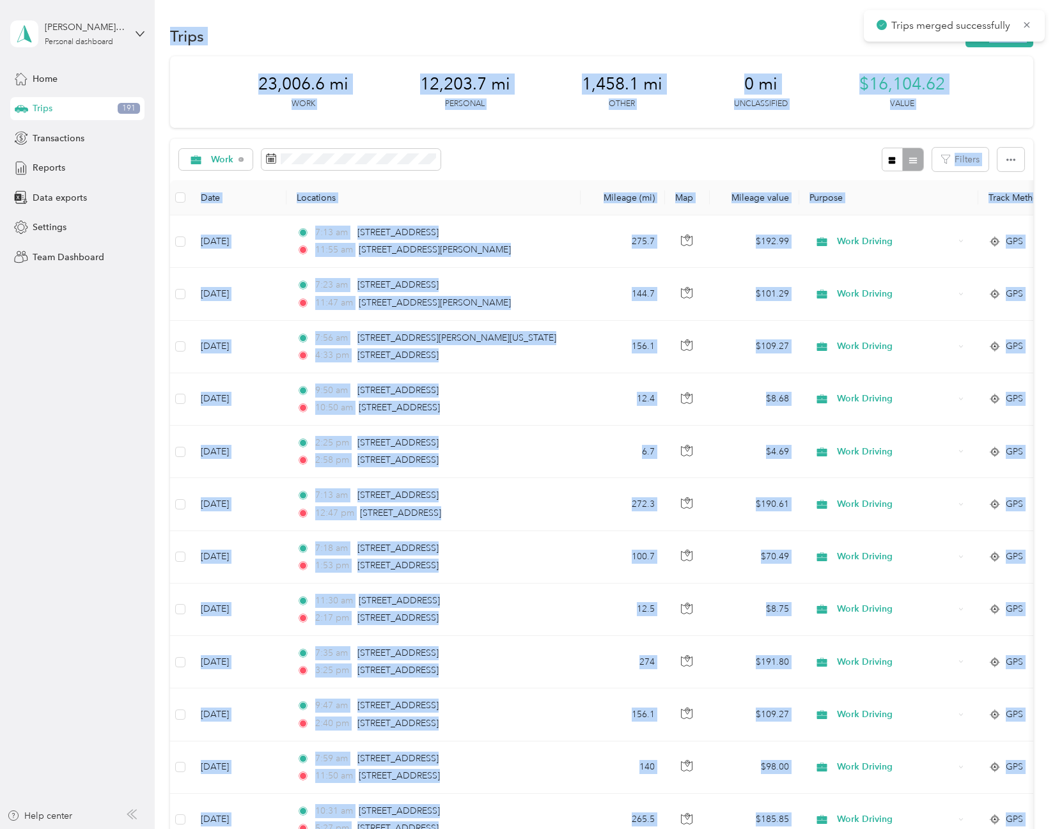
click at [253, 201] on th "Date" at bounding box center [239, 197] width 96 height 35
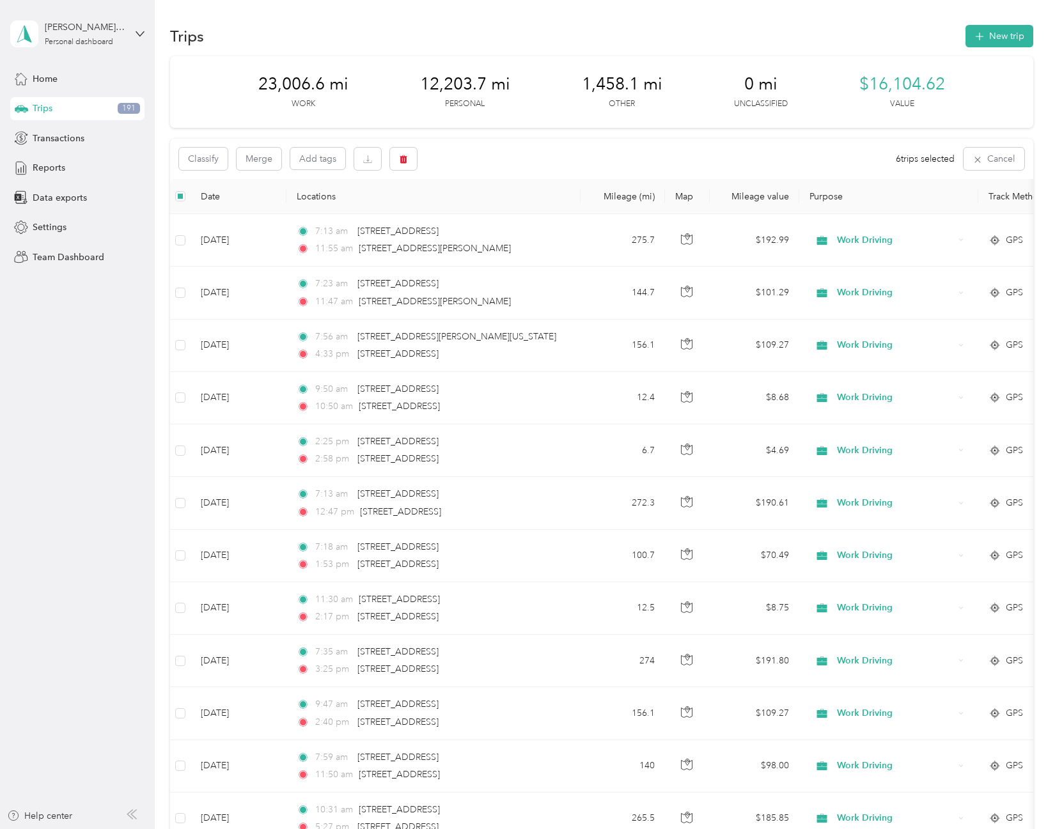
click at [276, 146] on div "Classify Merge Add tags 6 trips selected Cancel" at bounding box center [601, 159] width 862 height 40
click at [272, 152] on button "Merge" at bounding box center [259, 159] width 45 height 22
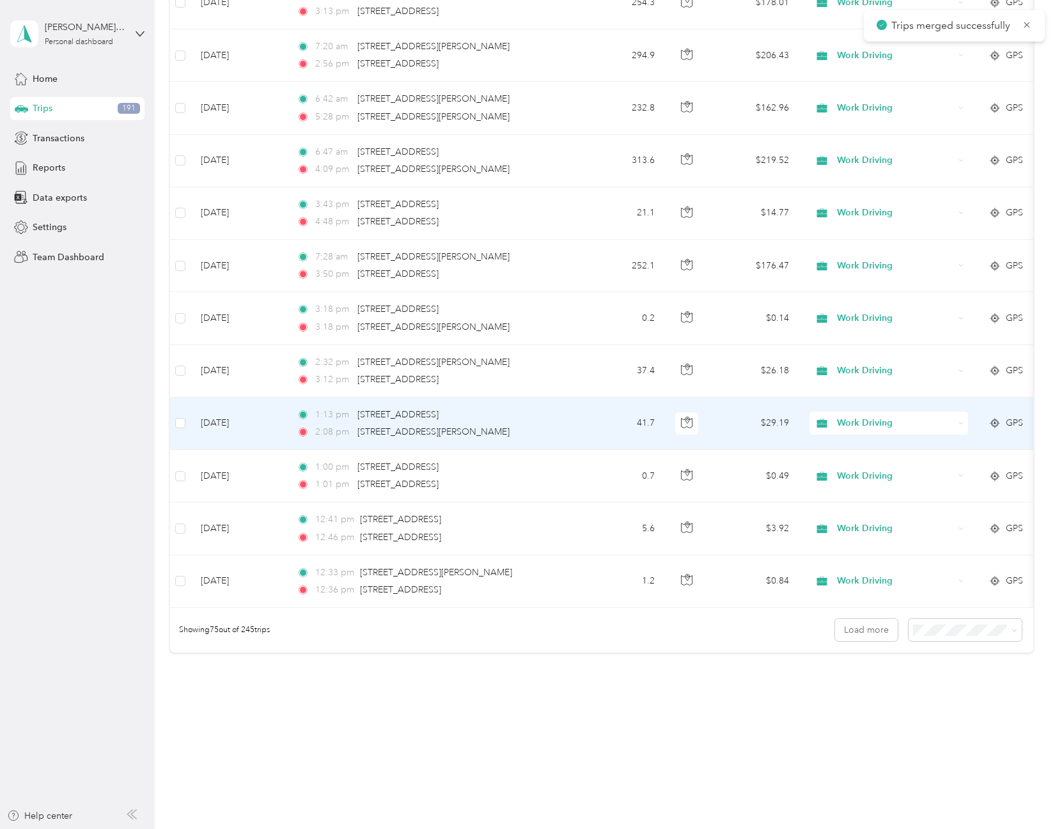
scroll to position [3497, 0]
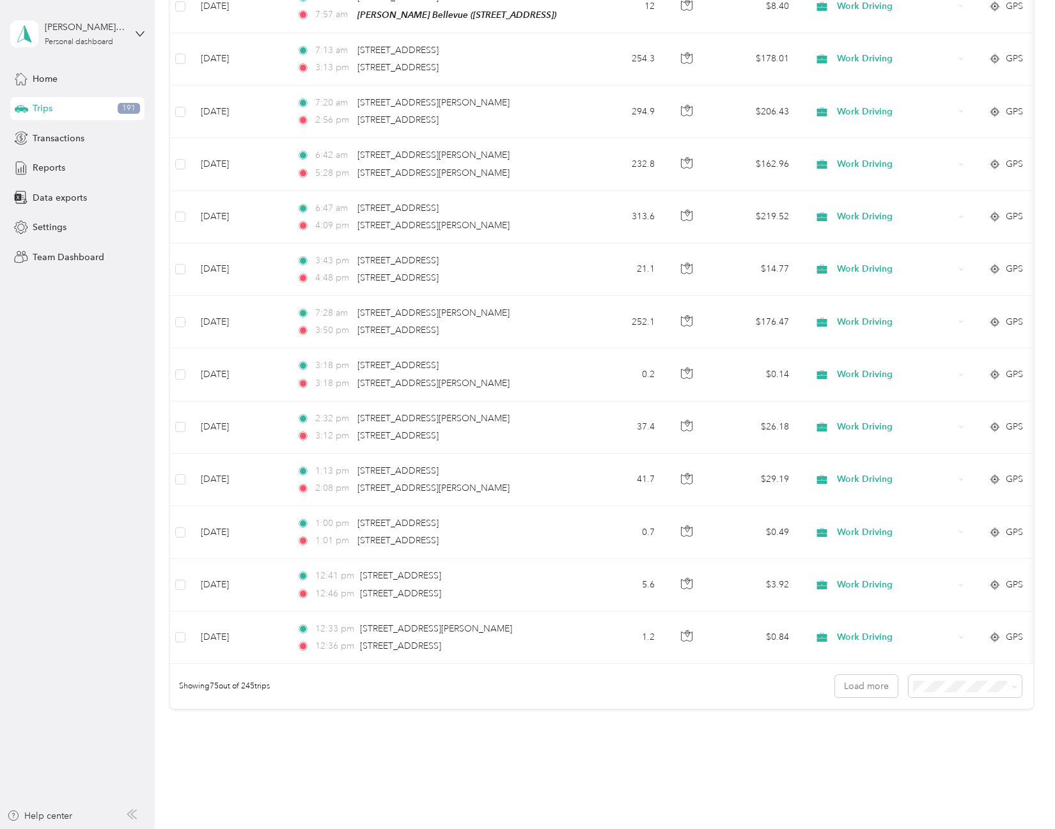
click at [98, 517] on aside "[PERSON_NAME][EMAIL_ADDRESS][DOMAIN_NAME] Personal dashboard Home Trips 191 Tra…" at bounding box center [77, 414] width 155 height 829
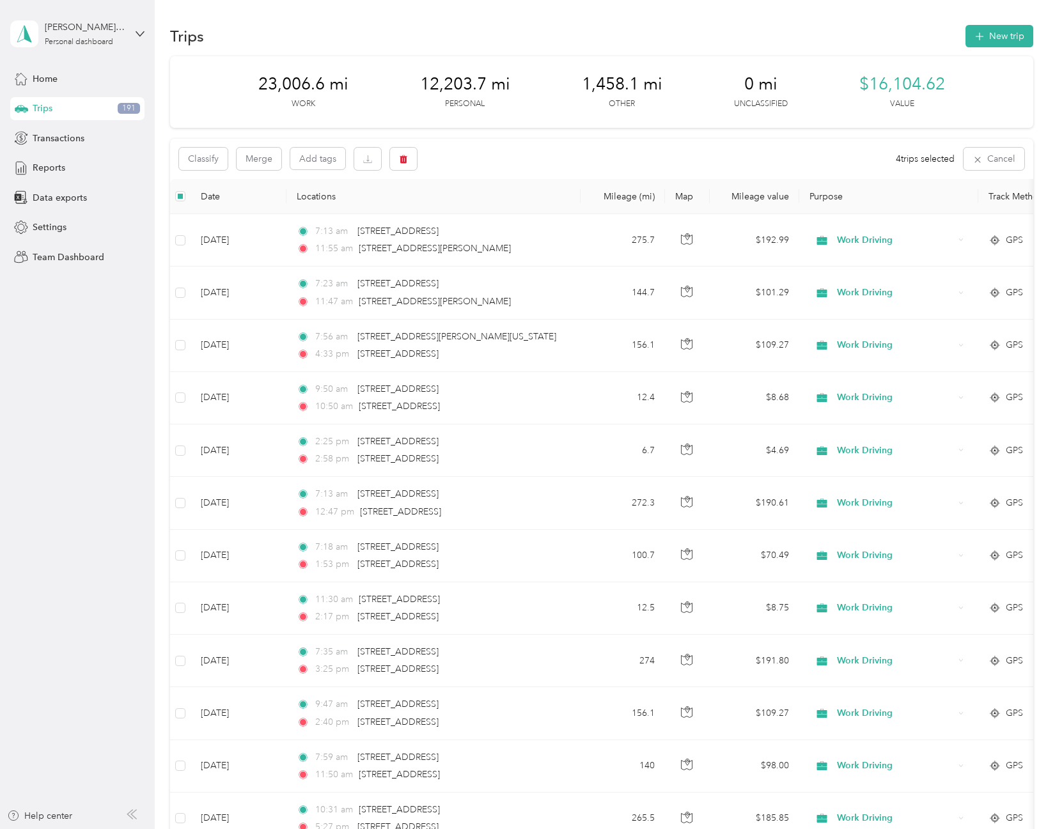
scroll to position [64, 0]
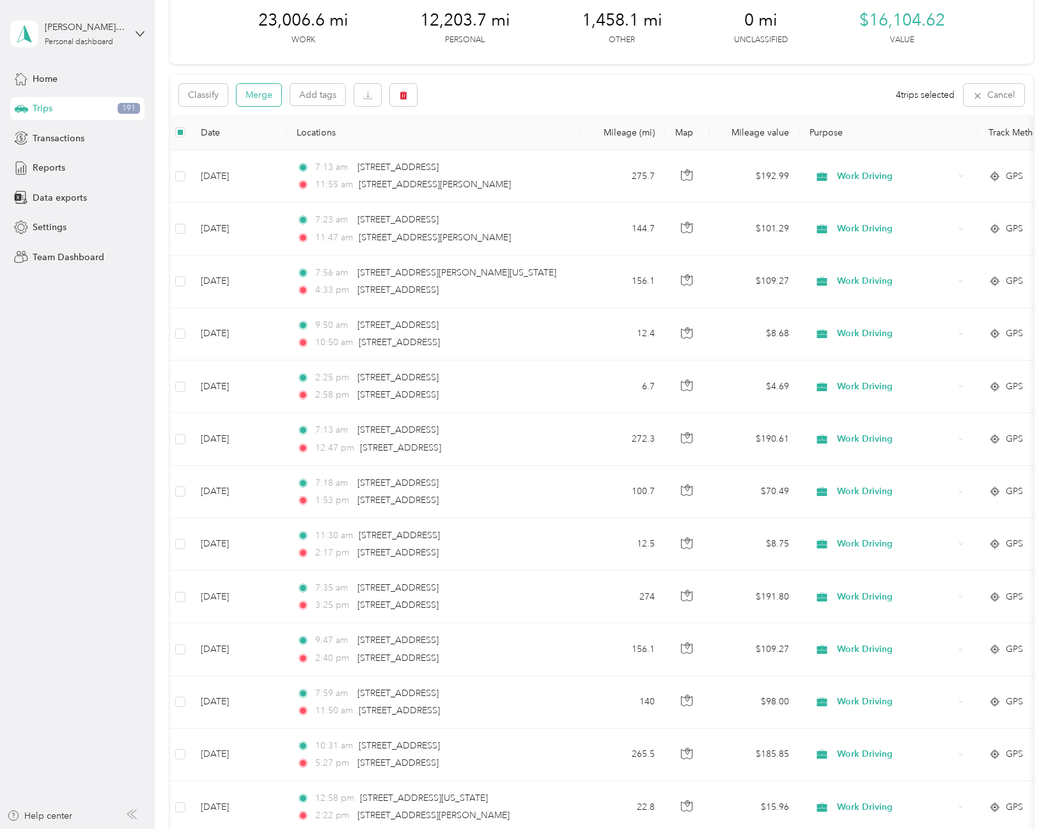
click at [249, 100] on button "Merge" at bounding box center [259, 95] width 45 height 22
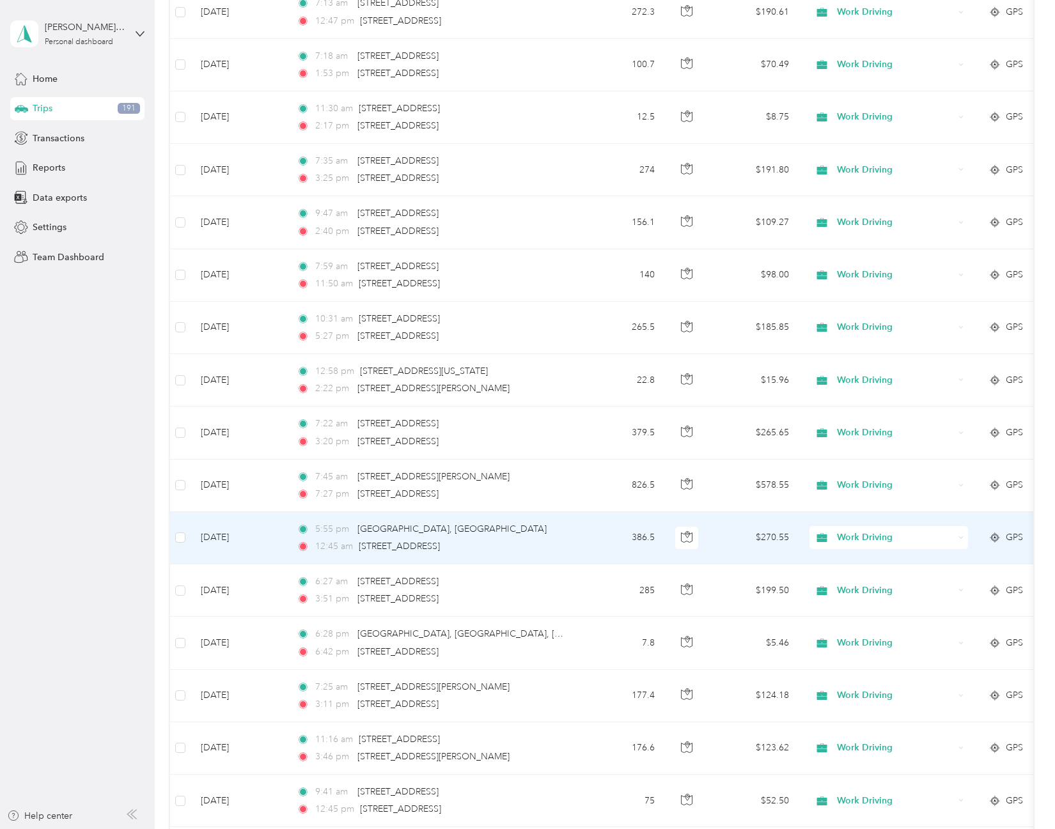
scroll to position [0, 0]
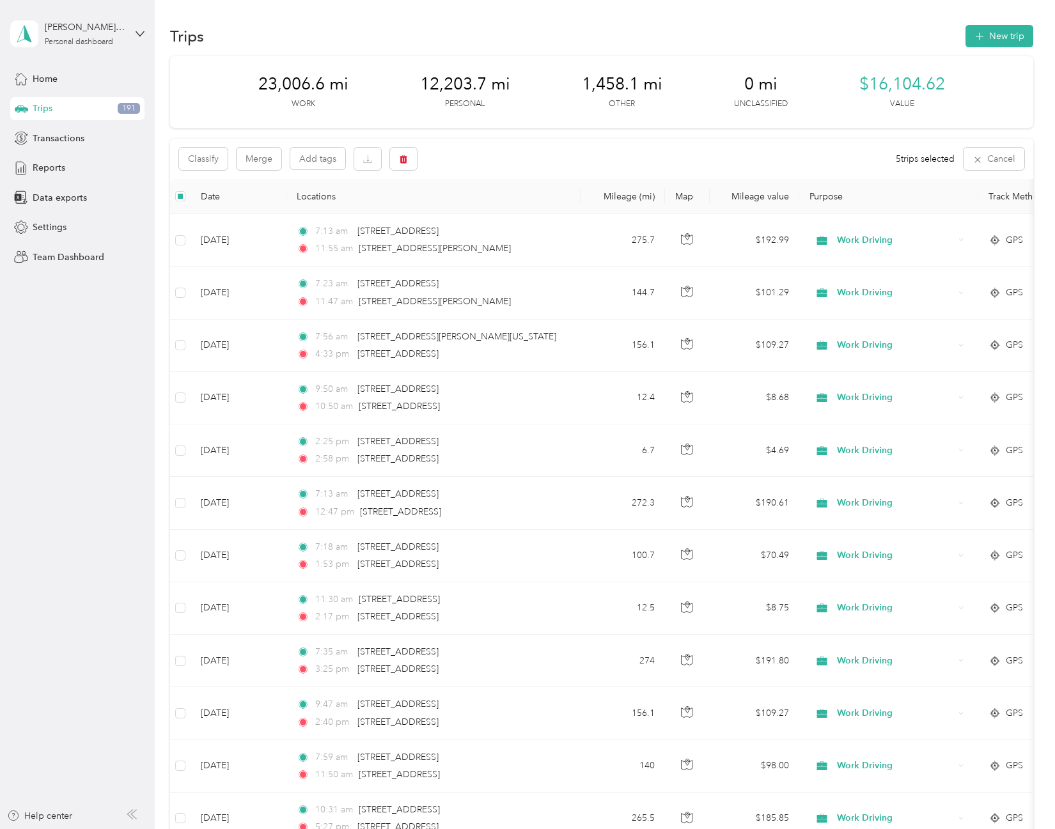
click at [253, 170] on div "Classify Merge Add tags 5 trips selected Cancel" at bounding box center [601, 159] width 862 height 40
click at [254, 160] on button "Merge" at bounding box center [259, 159] width 45 height 22
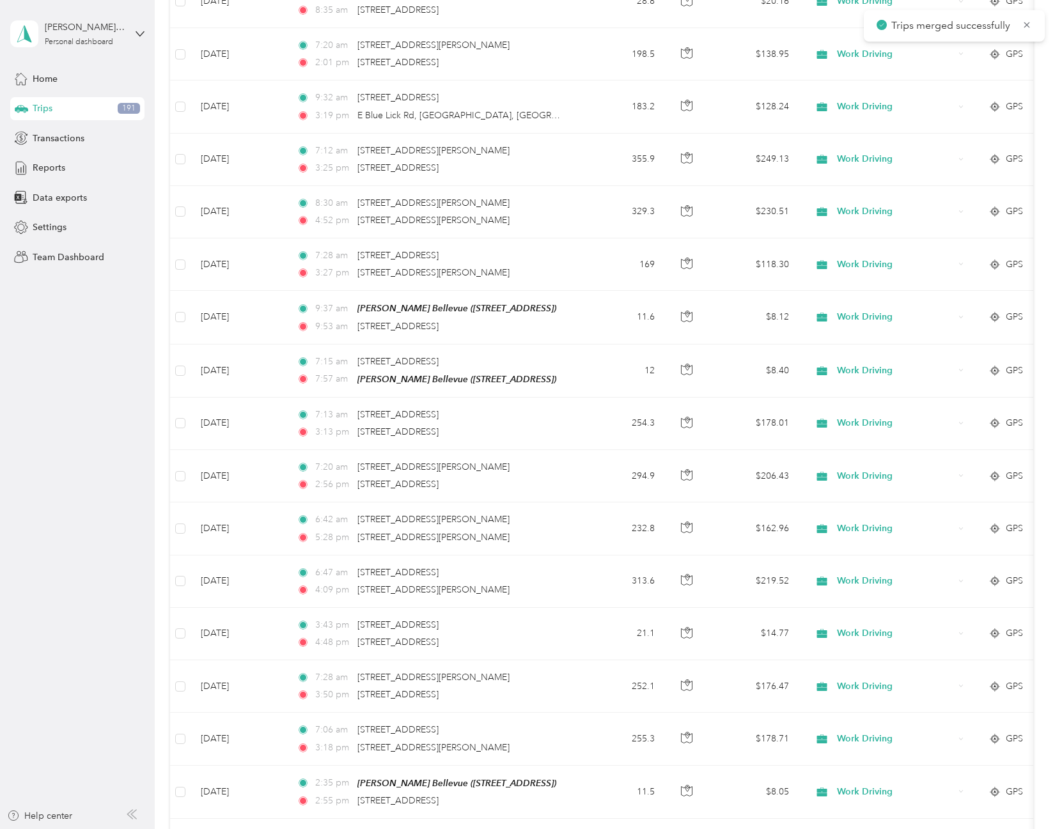
scroll to position [3561, 0]
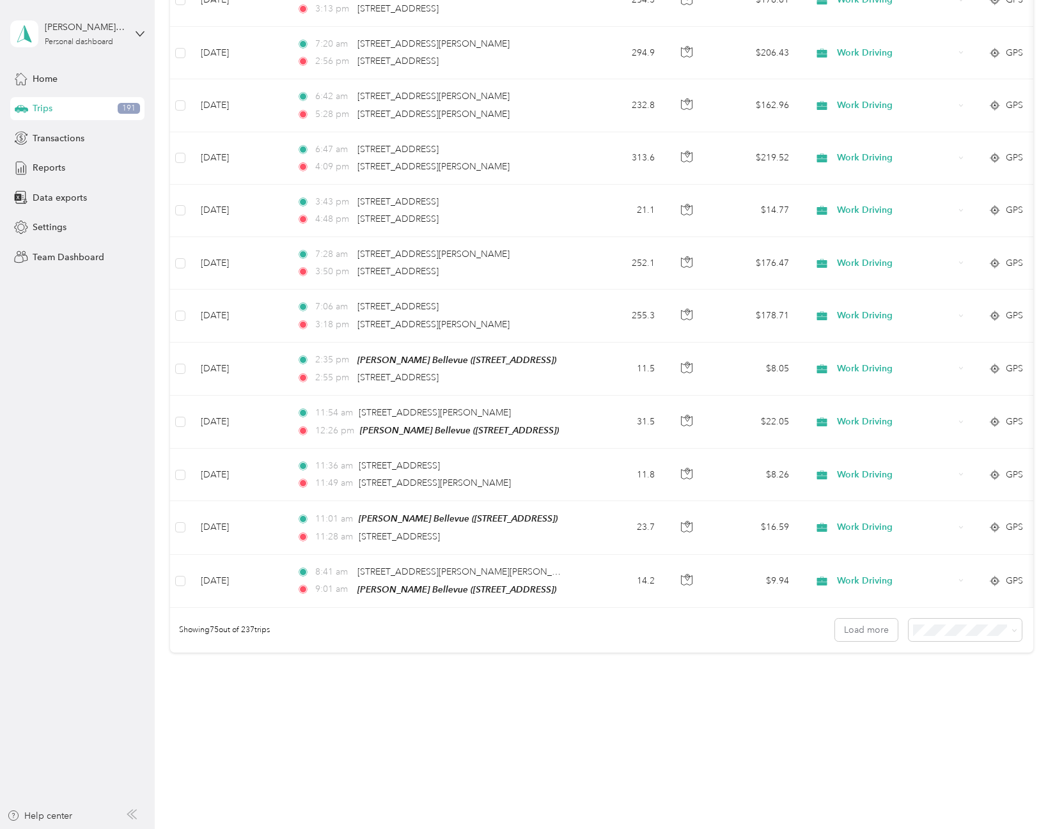
click at [108, 432] on aside "[PERSON_NAME][EMAIL_ADDRESS][DOMAIN_NAME] Personal dashboard Home Trips 191 Tra…" at bounding box center [77, 414] width 155 height 829
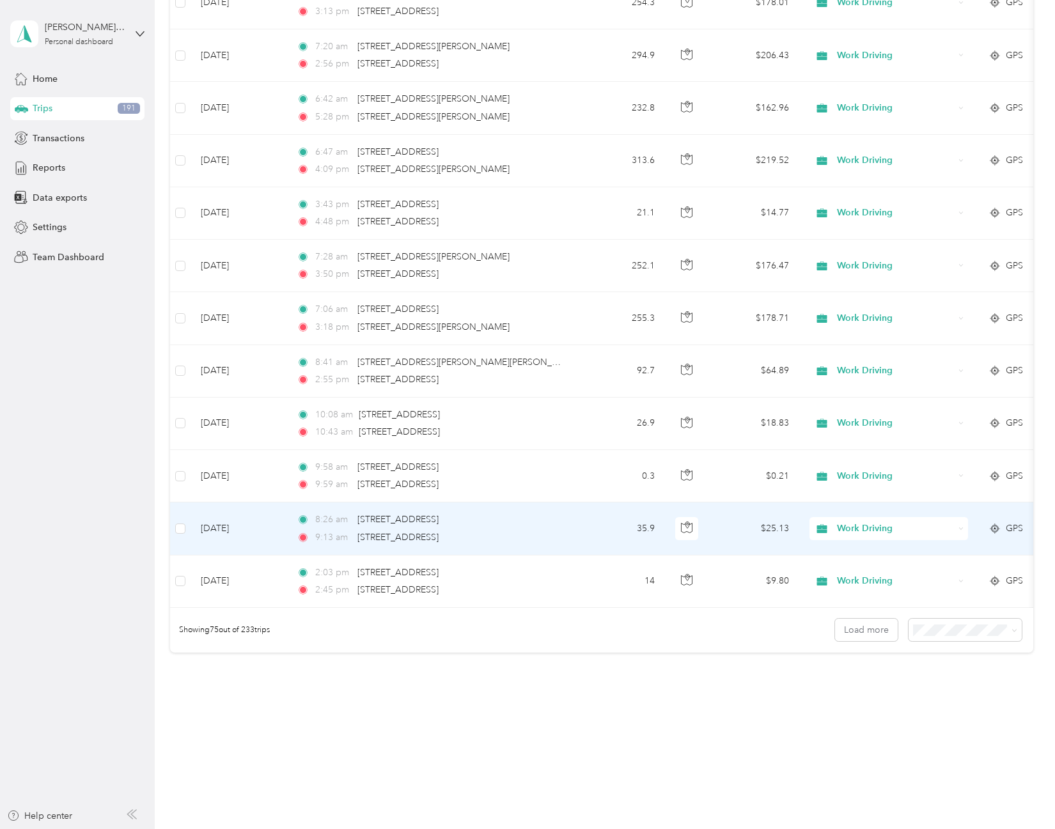
scroll to position [3560, 0]
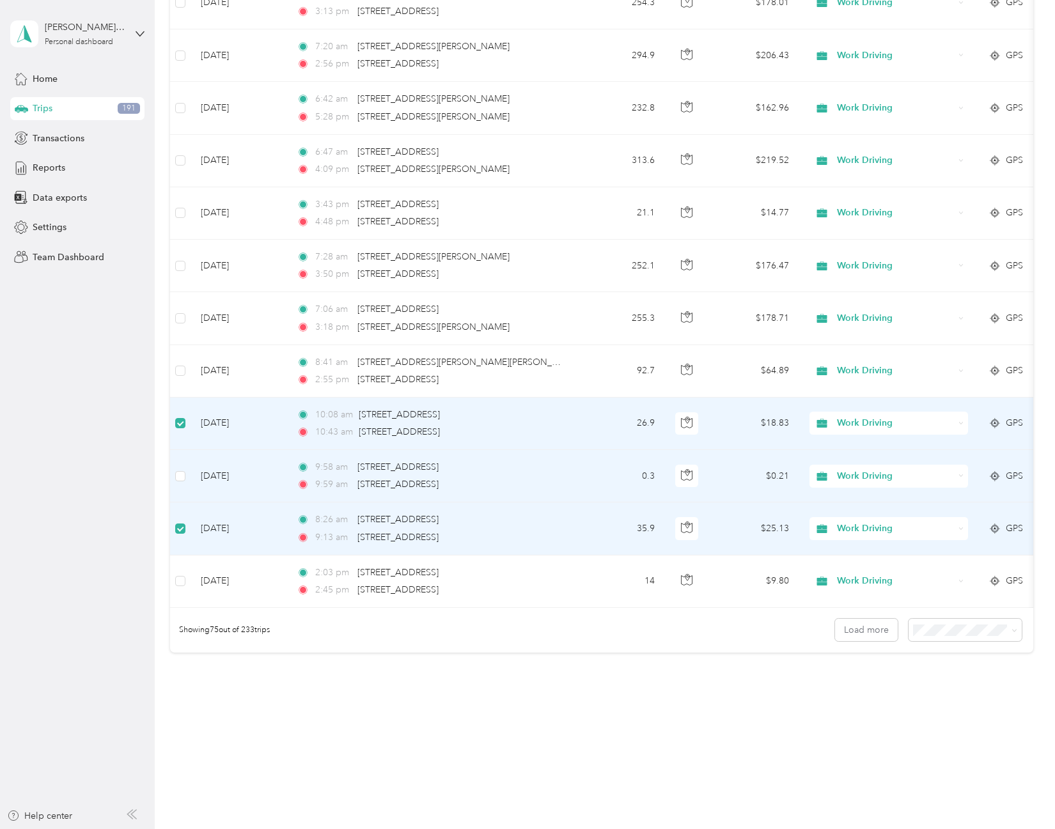
click at [182, 474] on td at bounding box center [180, 476] width 20 height 52
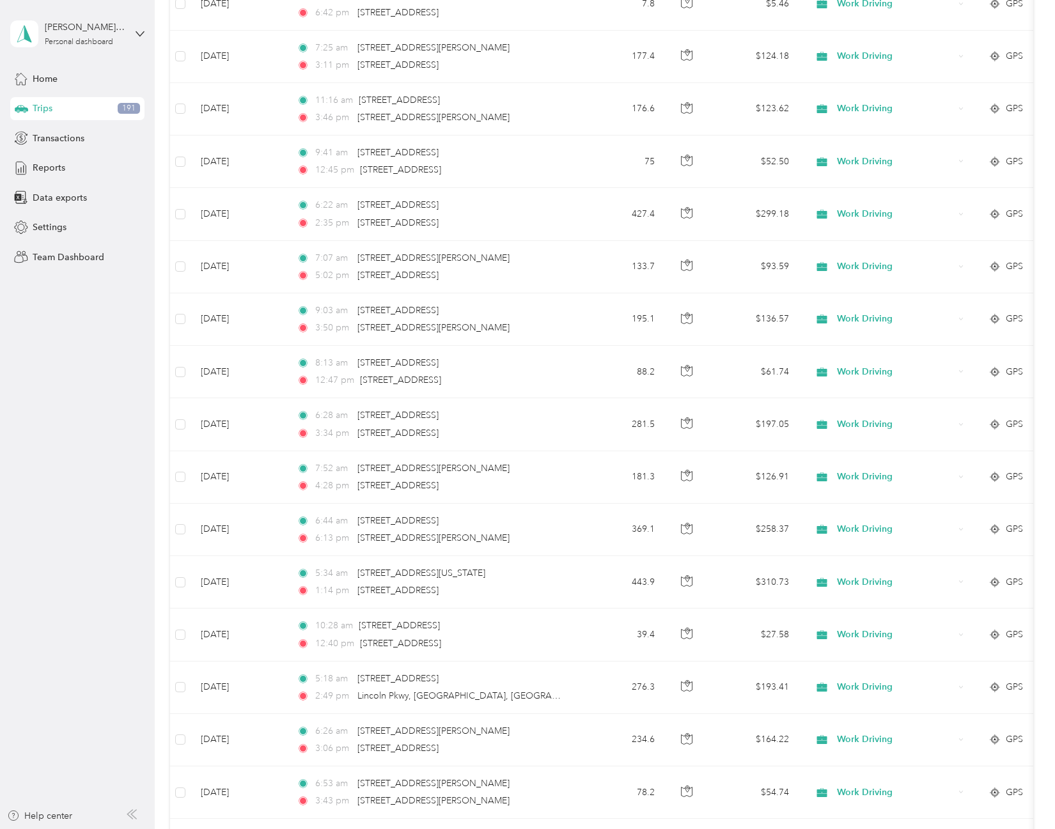
scroll to position [0, 0]
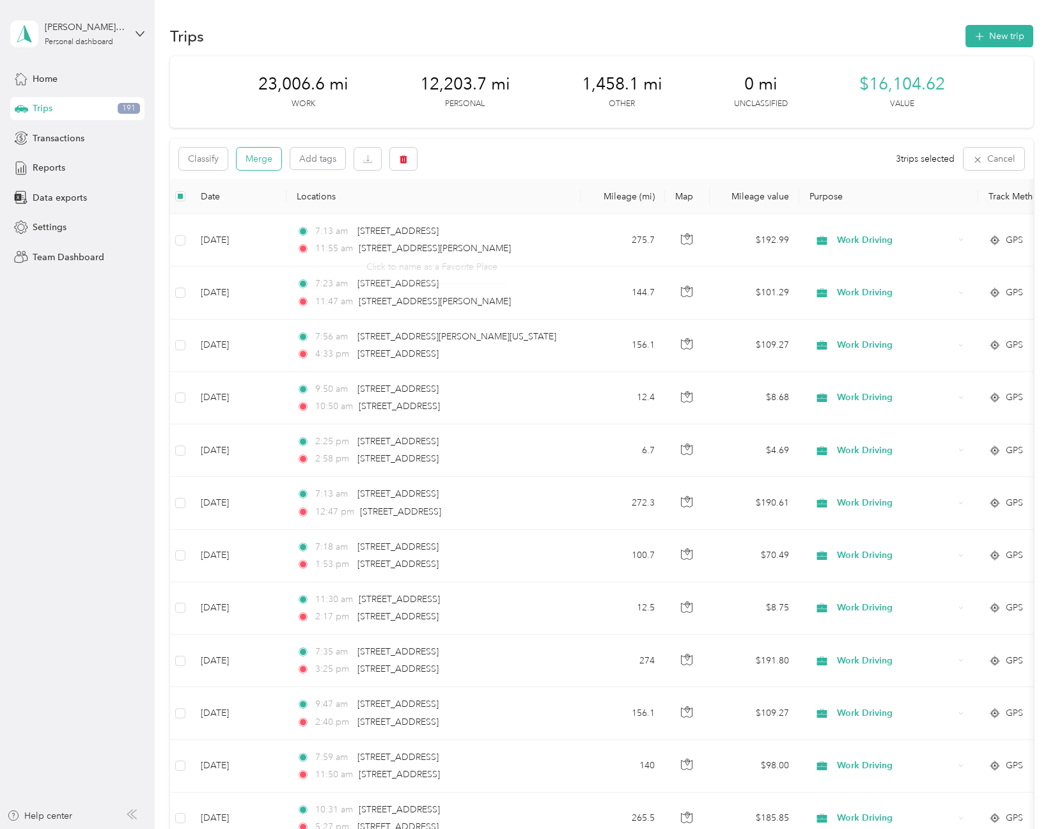
click at [278, 168] on button "Merge" at bounding box center [259, 159] width 45 height 22
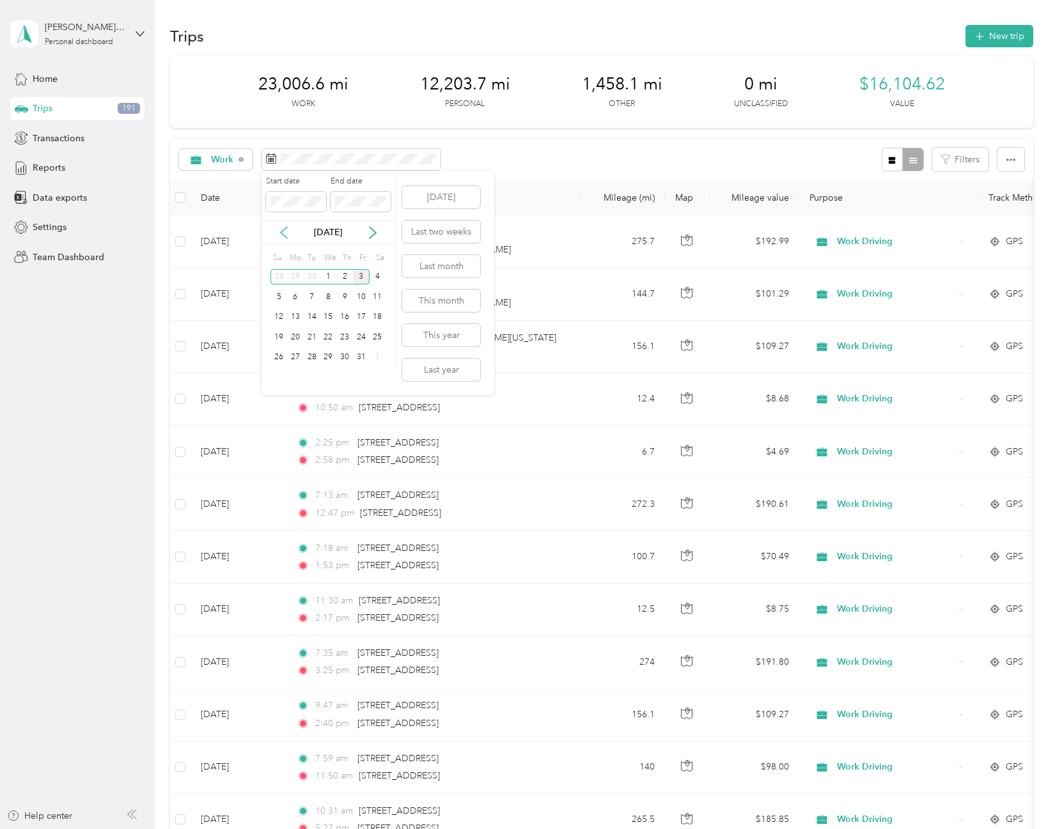
click at [280, 234] on icon at bounding box center [283, 232] width 13 height 13
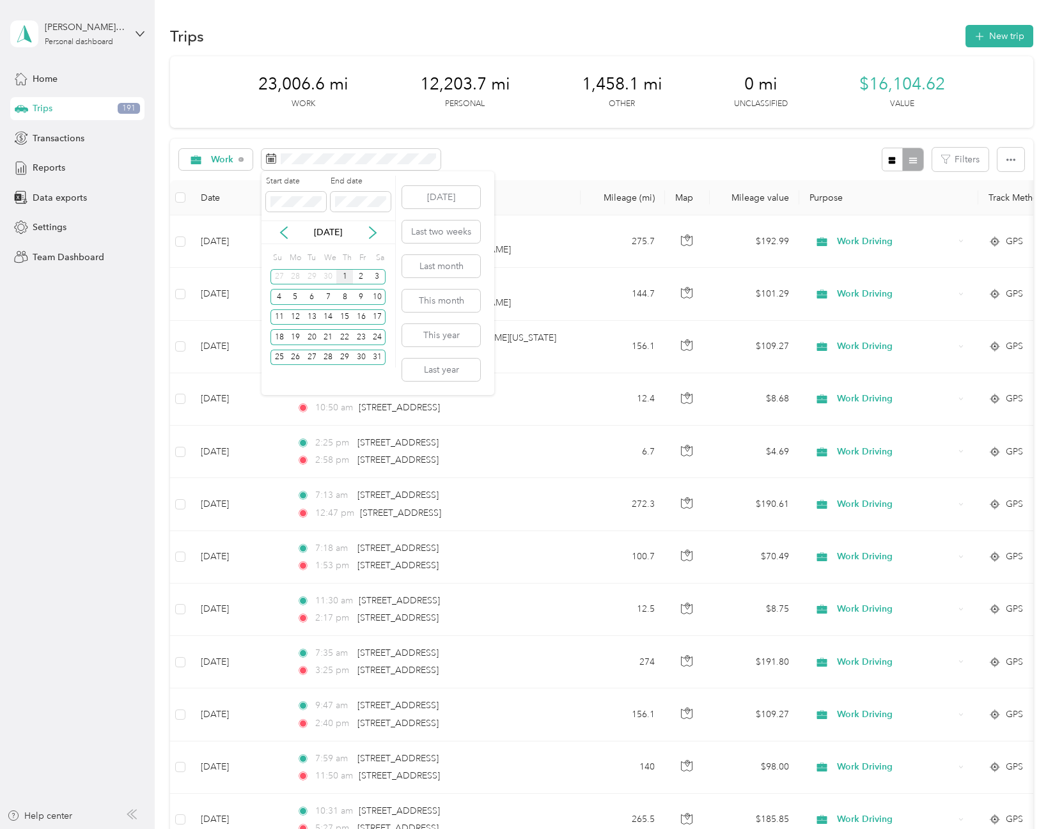
click at [345, 278] on div "1" at bounding box center [344, 277] width 17 height 16
click at [292, 194] on span at bounding box center [296, 202] width 60 height 20
click at [284, 233] on icon at bounding box center [283, 232] width 13 height 13
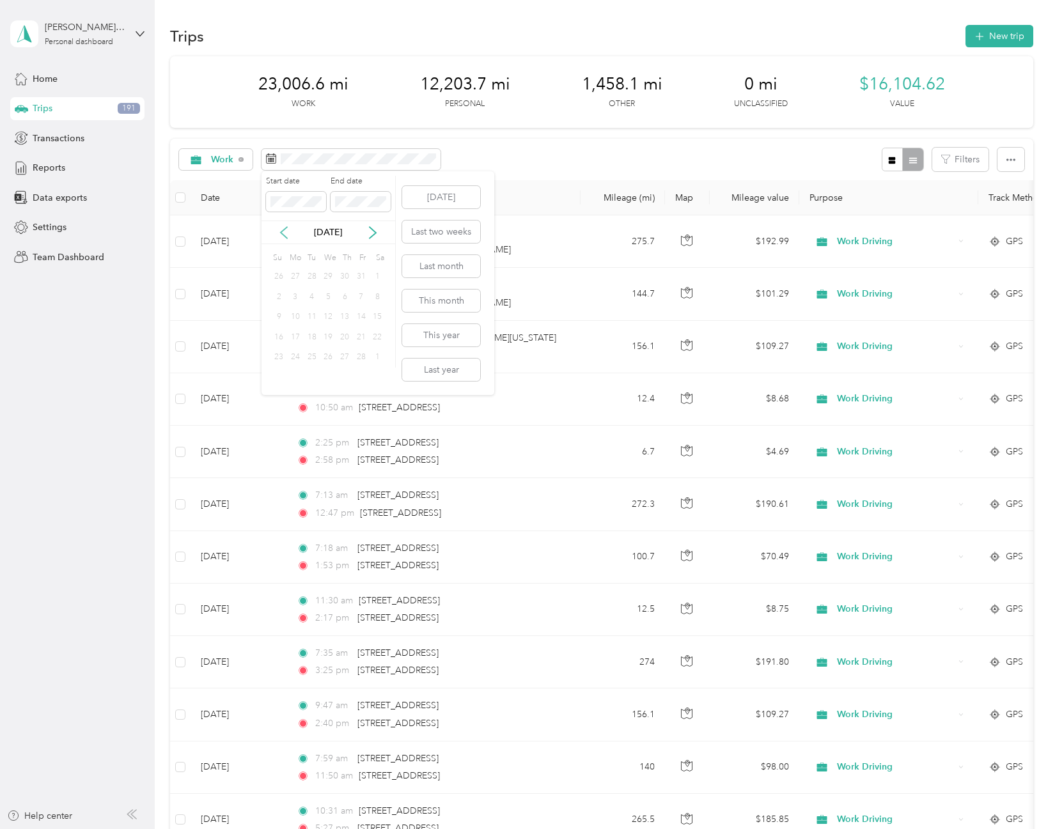
click at [284, 233] on icon at bounding box center [283, 232] width 13 height 13
click at [313, 277] on div "1" at bounding box center [312, 277] width 17 height 16
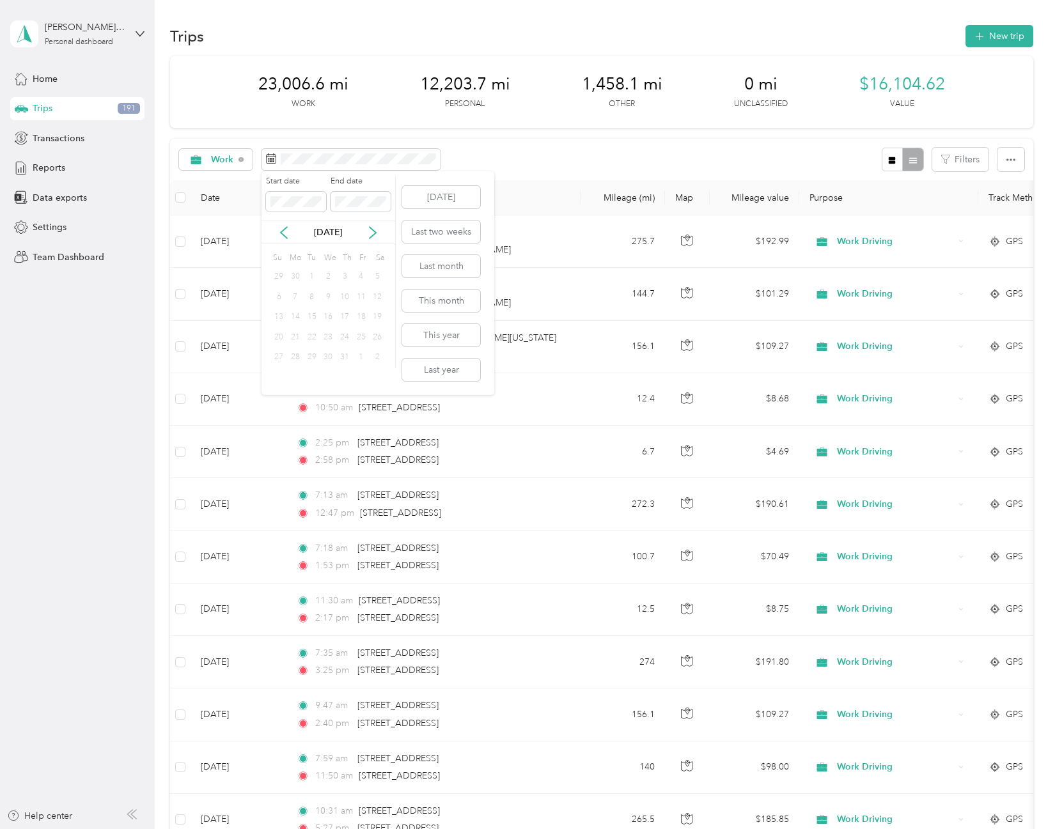
click at [313, 277] on div "1" at bounding box center [312, 277] width 17 height 16
click at [433, 201] on button "[DATE]" at bounding box center [441, 197] width 78 height 22
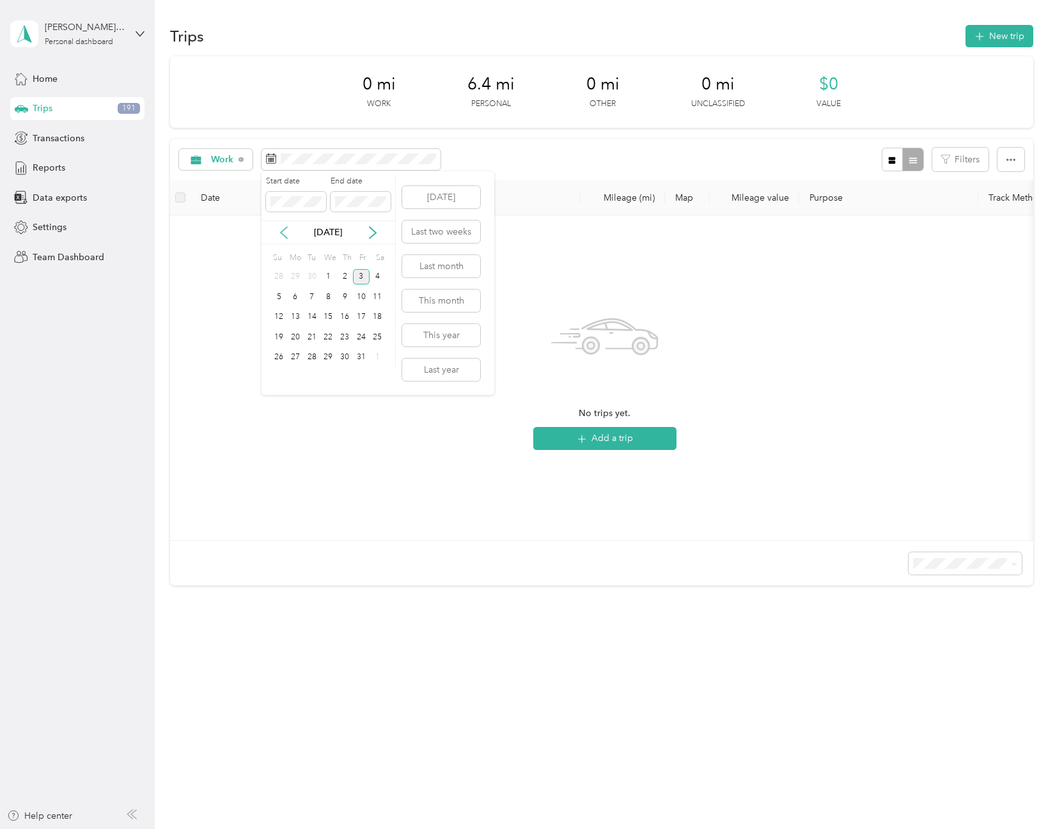
click at [284, 238] on icon at bounding box center [283, 232] width 13 height 13
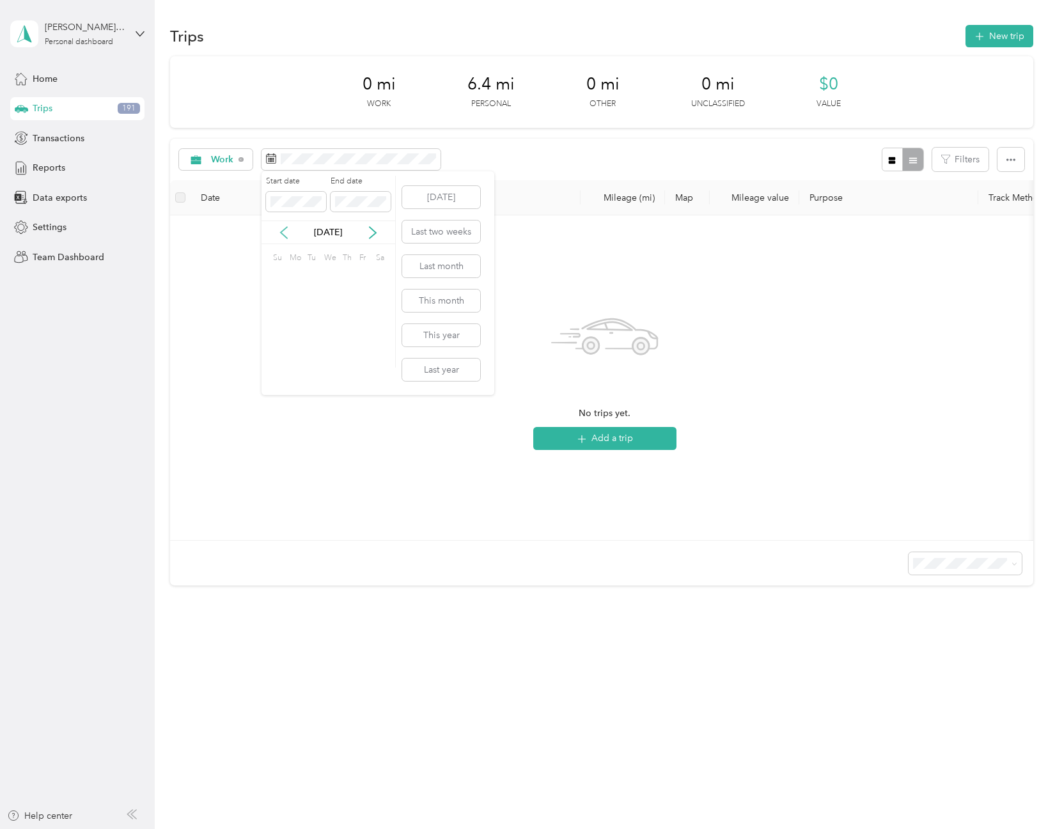
click at [284, 238] on icon at bounding box center [283, 232] width 13 height 13
click at [284, 237] on icon at bounding box center [283, 232] width 13 height 13
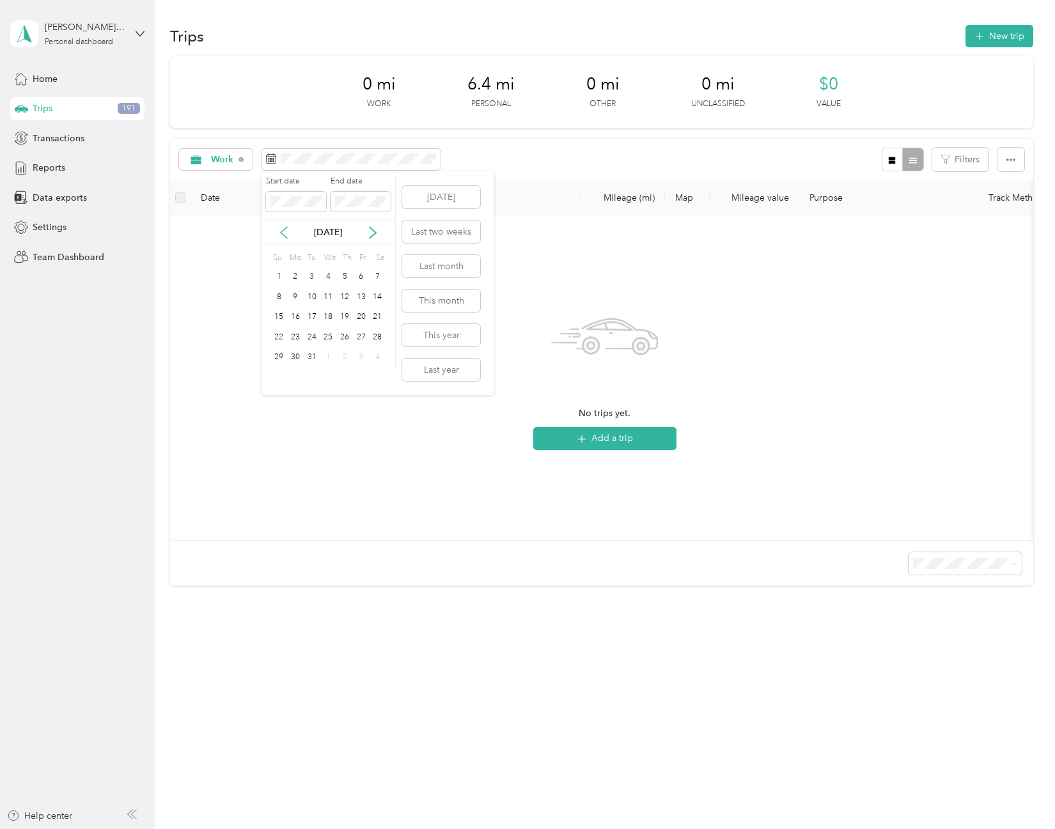
click at [284, 237] on icon at bounding box center [283, 232] width 13 height 13
click at [284, 236] on icon at bounding box center [284, 233] width 6 height 12
click at [313, 279] on div "1" at bounding box center [312, 277] width 17 height 16
click at [363, 212] on span at bounding box center [361, 202] width 60 height 20
click at [375, 232] on icon at bounding box center [373, 233] width 6 height 12
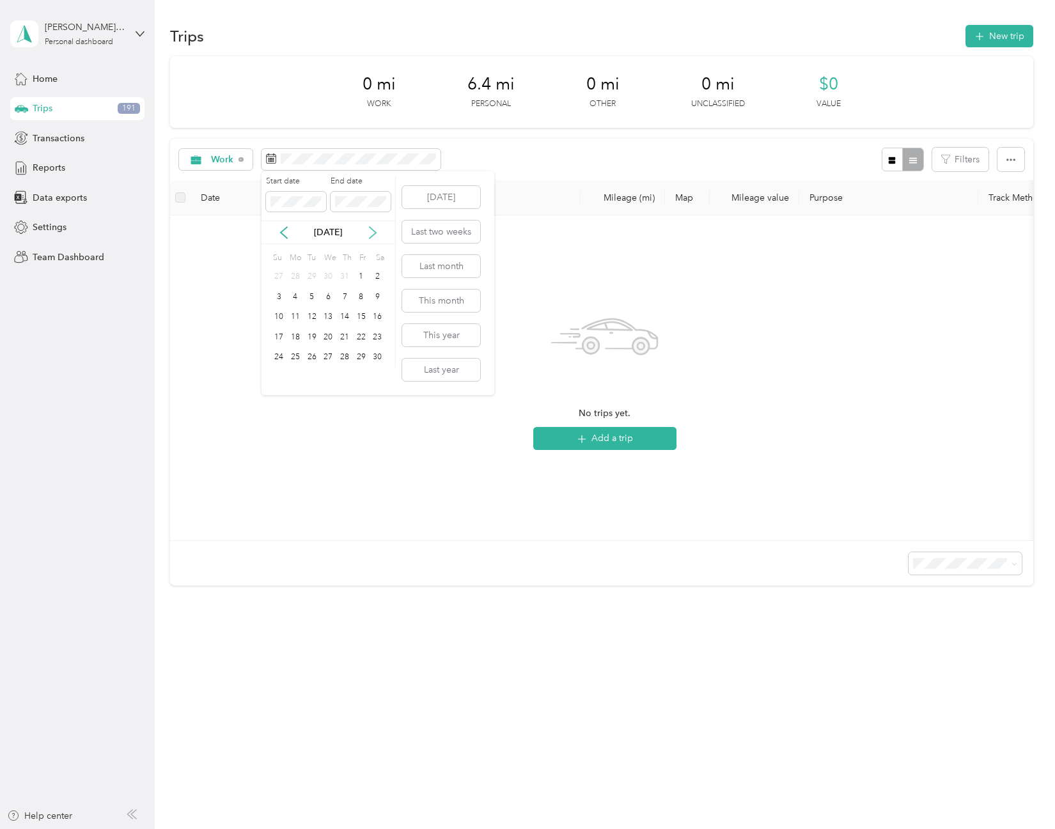
click at [375, 232] on icon at bounding box center [373, 233] width 6 height 12
click at [373, 230] on icon at bounding box center [372, 232] width 13 height 13
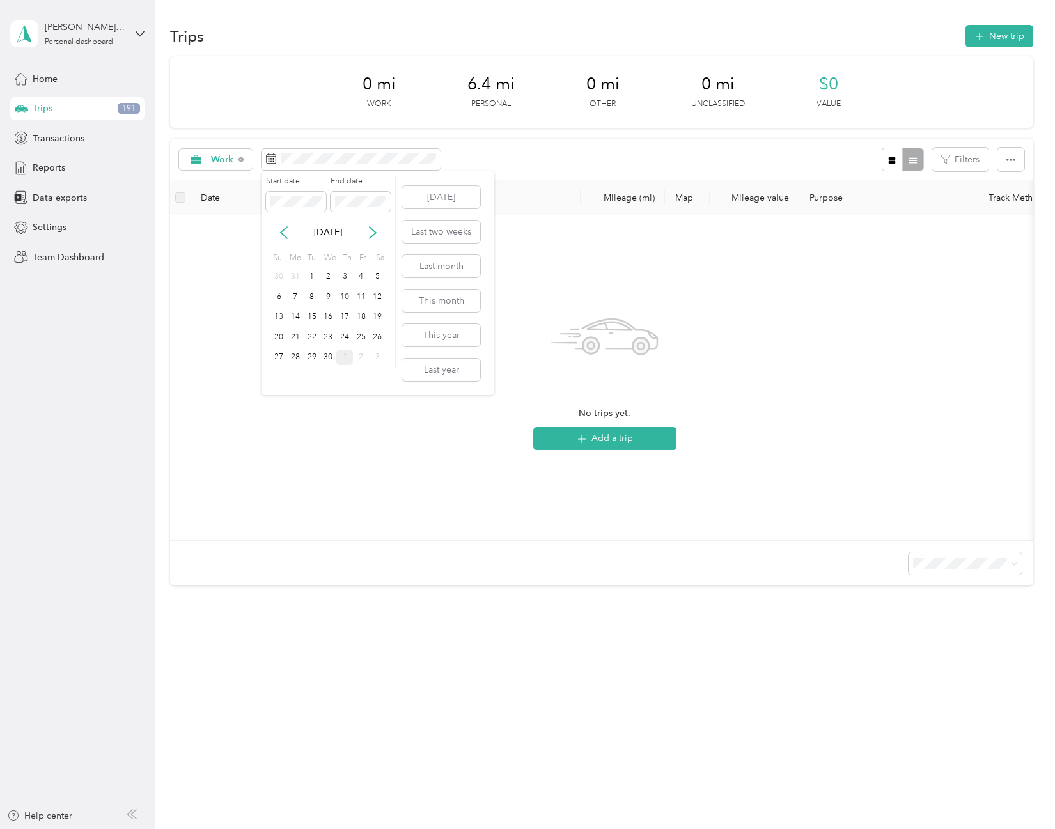
click at [345, 357] on div "1" at bounding box center [344, 358] width 17 height 16
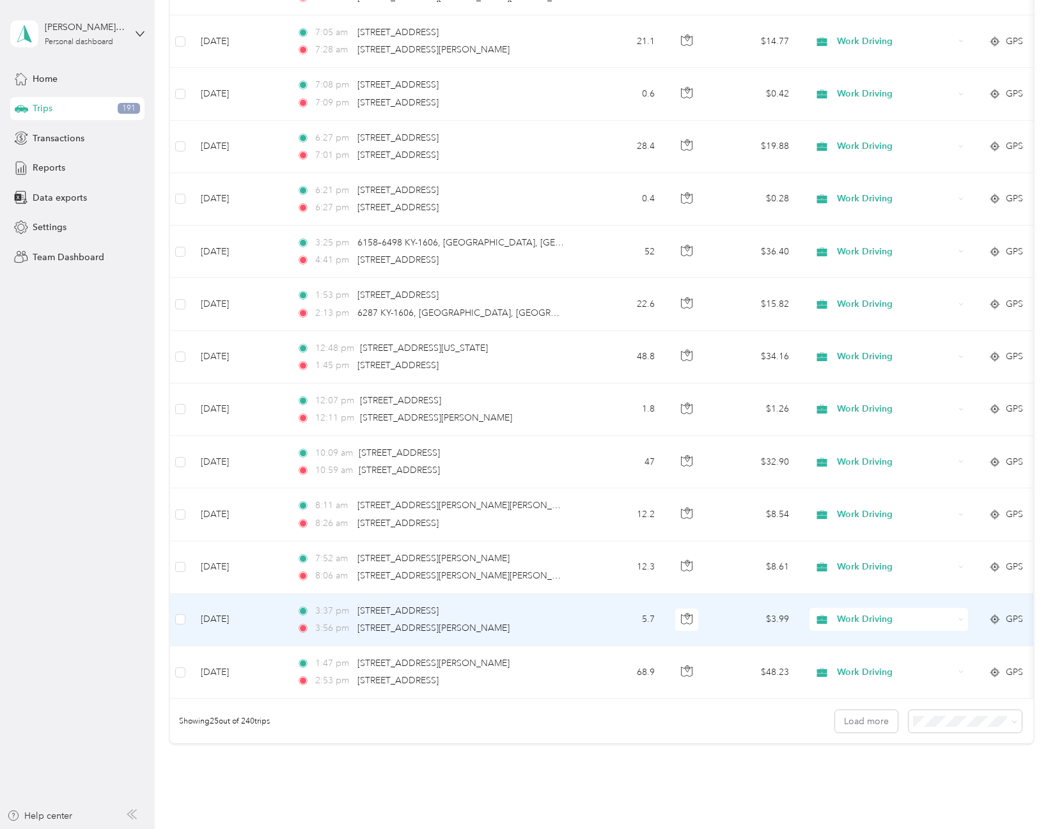
scroll to position [932, 0]
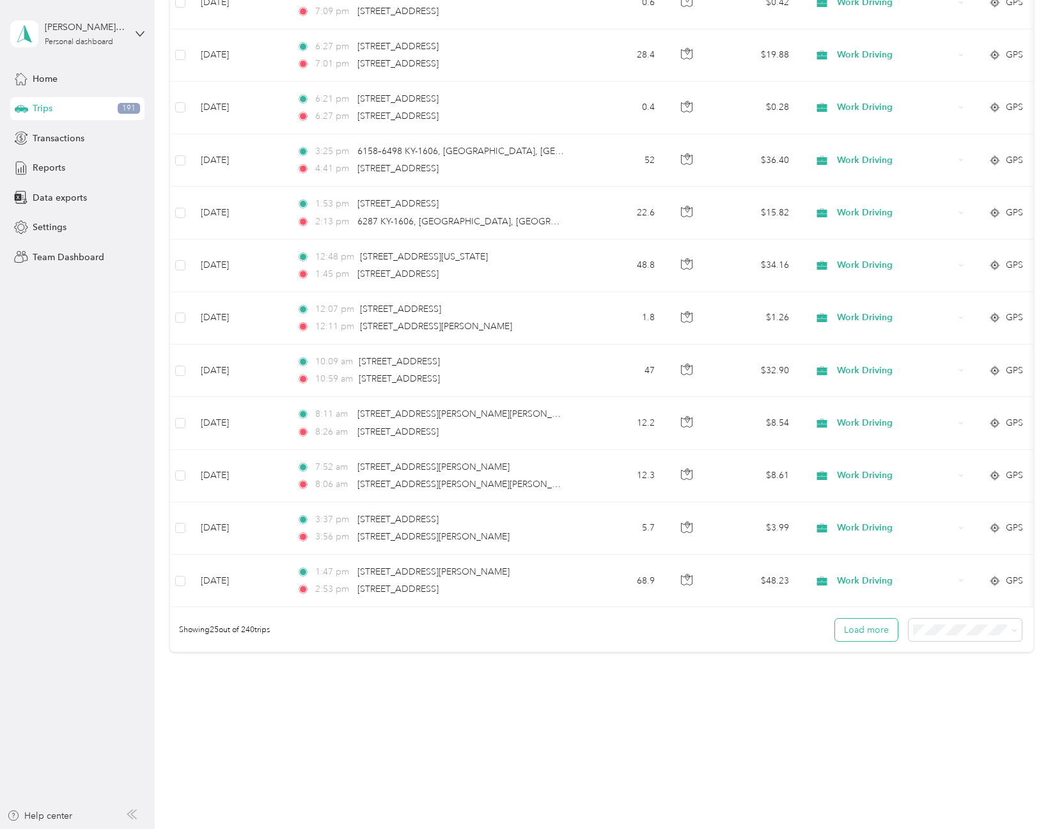
click at [873, 629] on button "Load more" at bounding box center [866, 630] width 63 height 22
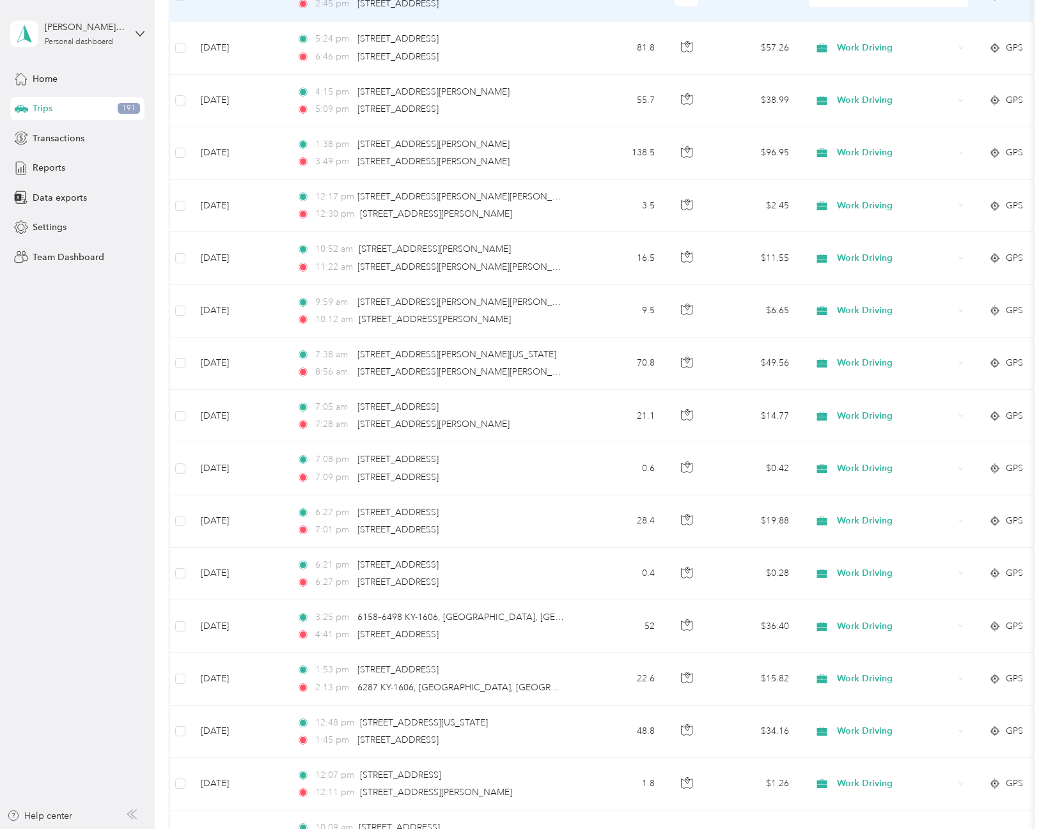
scroll to position [0, 0]
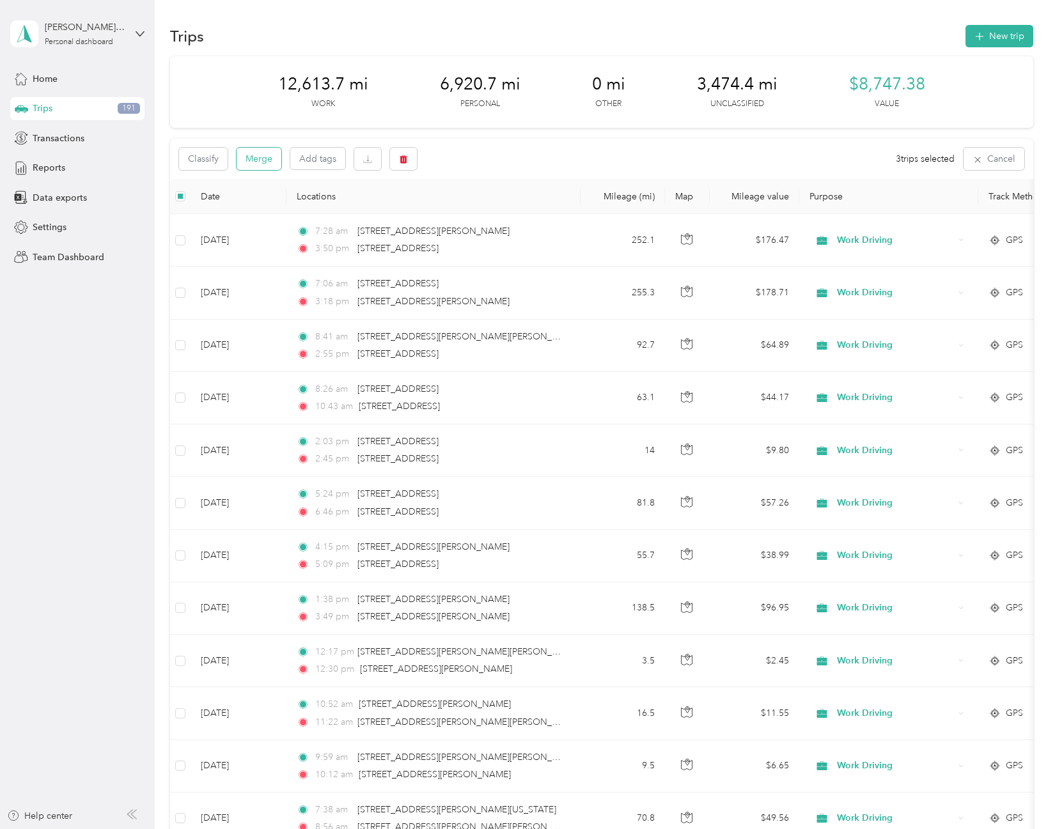
click at [262, 153] on button "Merge" at bounding box center [259, 159] width 45 height 22
click at [259, 160] on button "Merge" at bounding box center [259, 159] width 45 height 22
click at [264, 156] on button "Merge" at bounding box center [259, 159] width 45 height 22
click at [278, 157] on button "Merge" at bounding box center [259, 159] width 45 height 22
click at [267, 162] on button "Merge" at bounding box center [259, 159] width 45 height 22
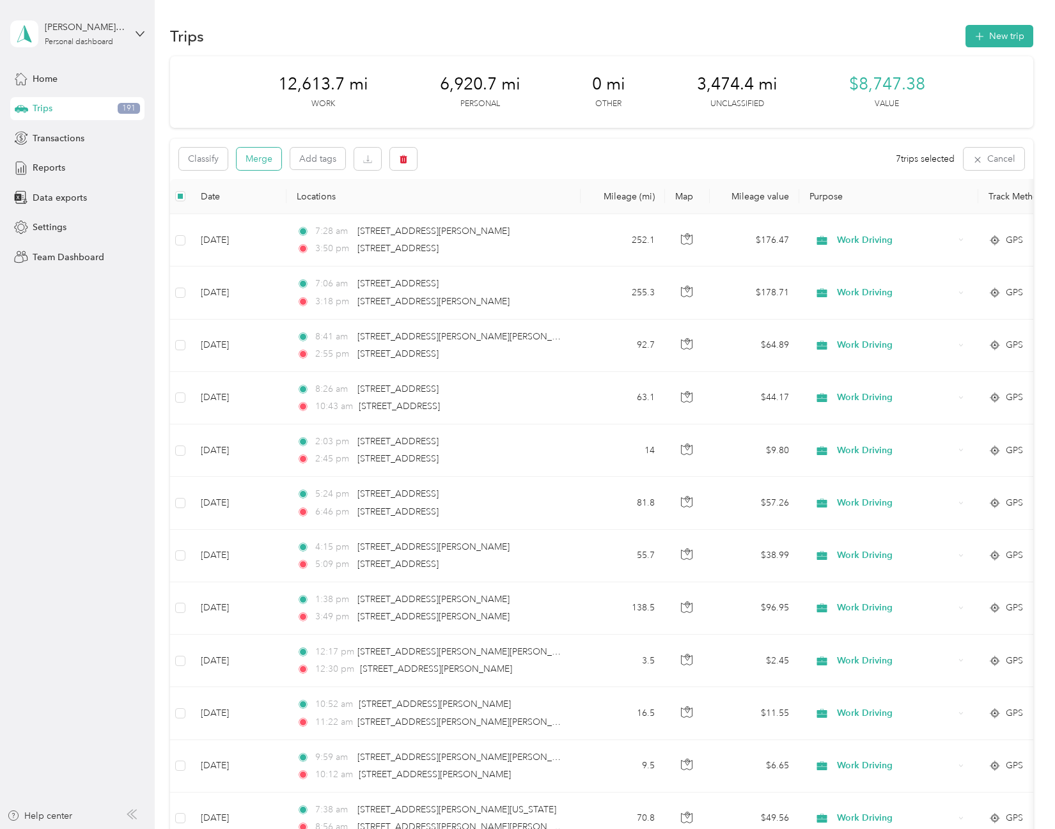
click at [272, 157] on button "Merge" at bounding box center [259, 159] width 45 height 22
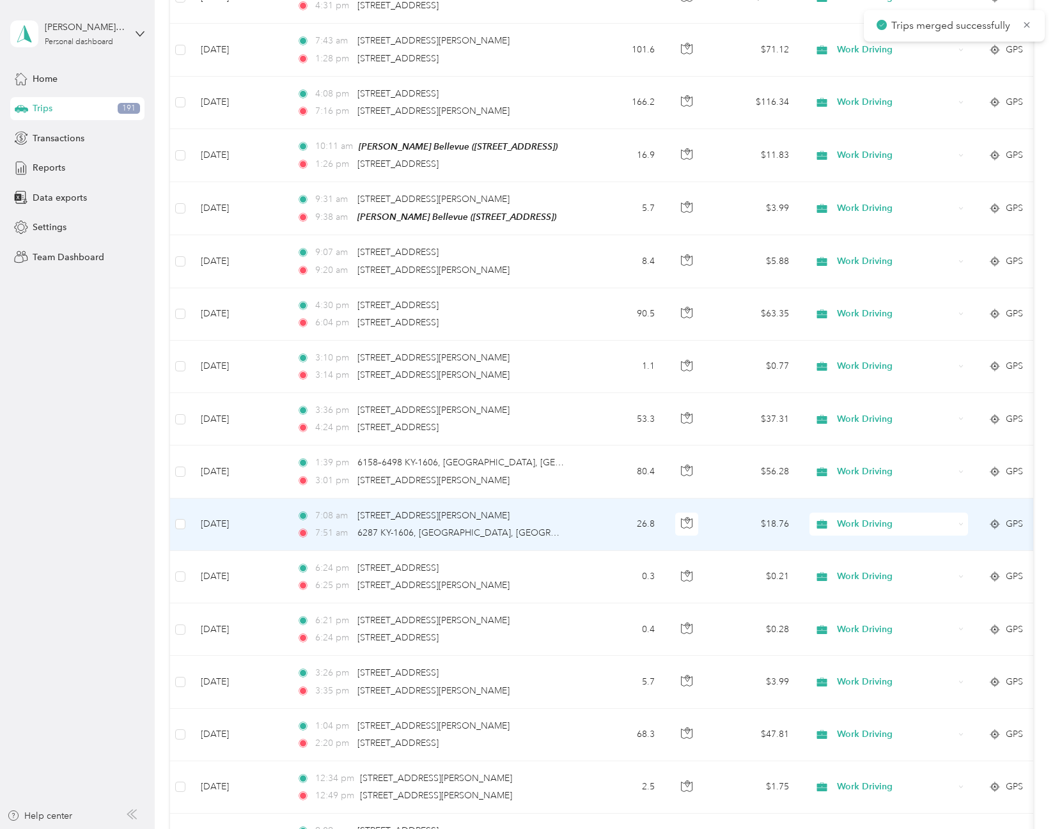
scroll to position [1926, 0]
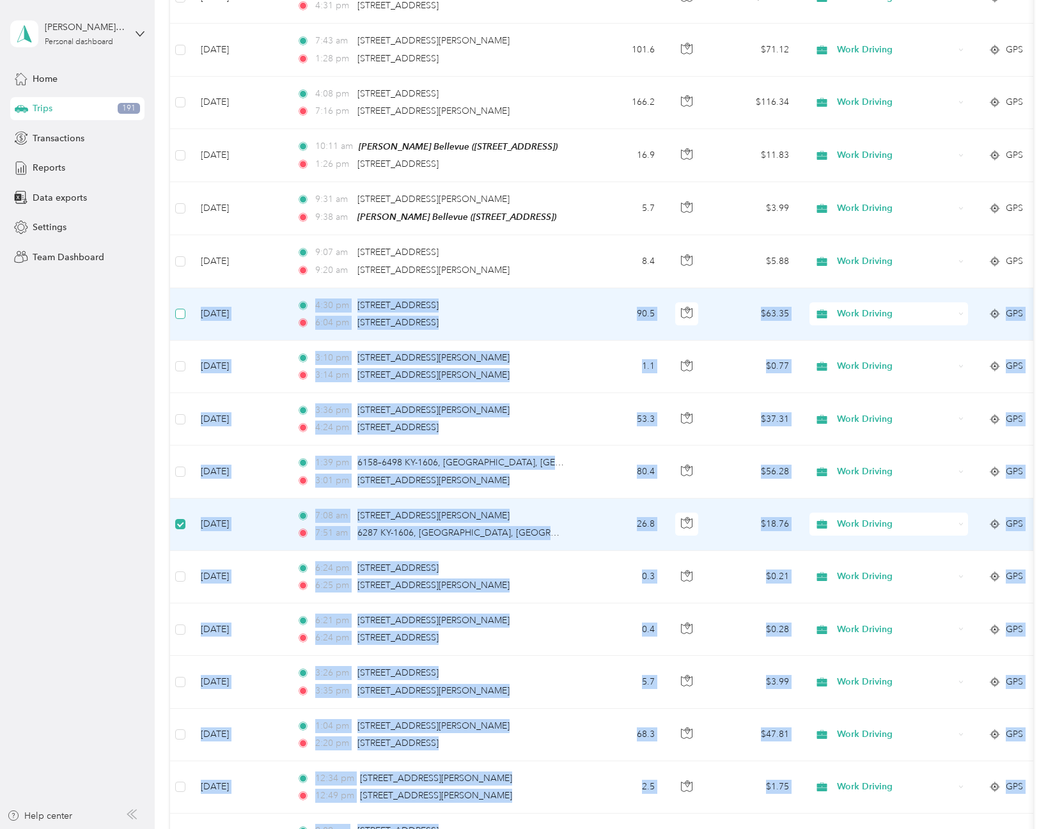
click at [183, 307] on label at bounding box center [180, 314] width 10 height 14
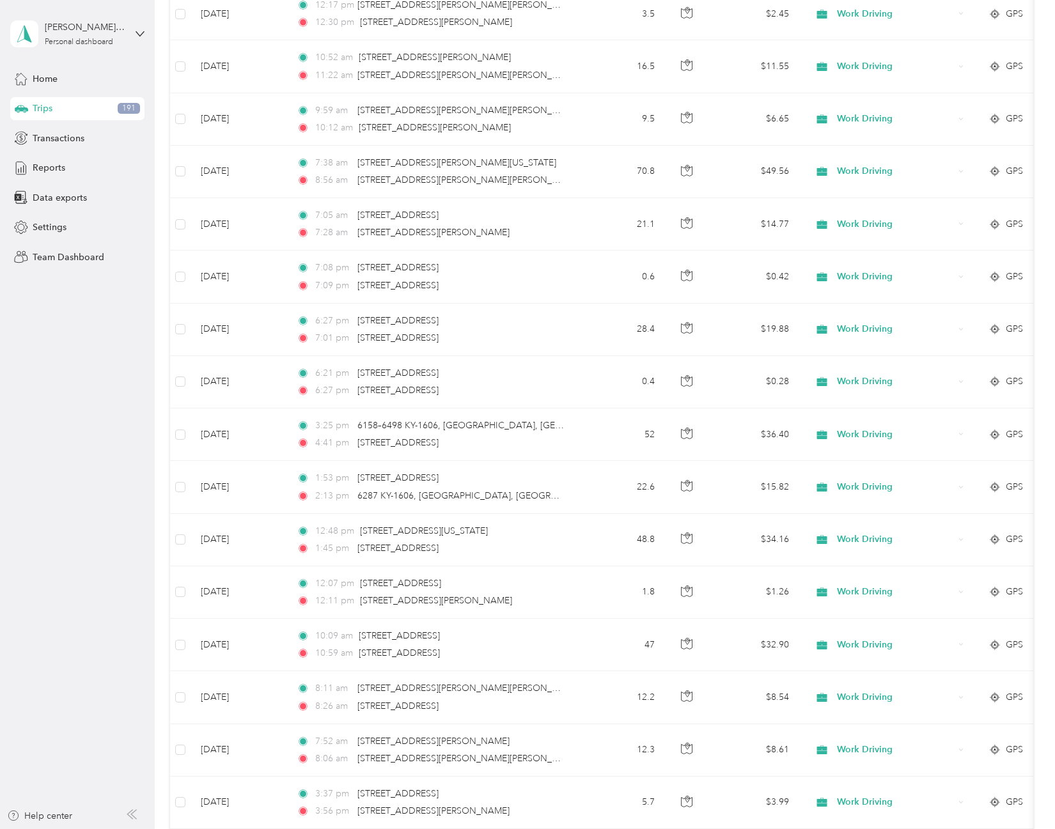
scroll to position [0, 0]
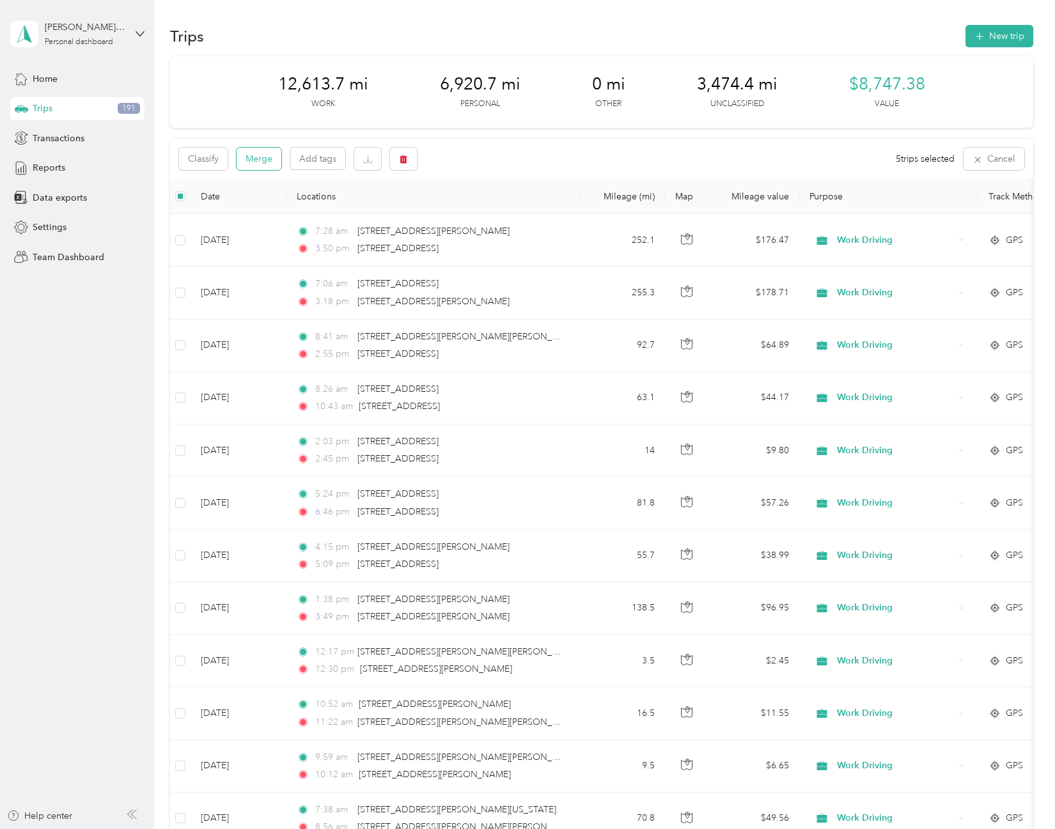
click at [261, 160] on button "Merge" at bounding box center [259, 159] width 45 height 22
click at [267, 160] on button "Merge" at bounding box center [259, 159] width 45 height 22
click at [274, 166] on button "Merge" at bounding box center [259, 159] width 45 height 22
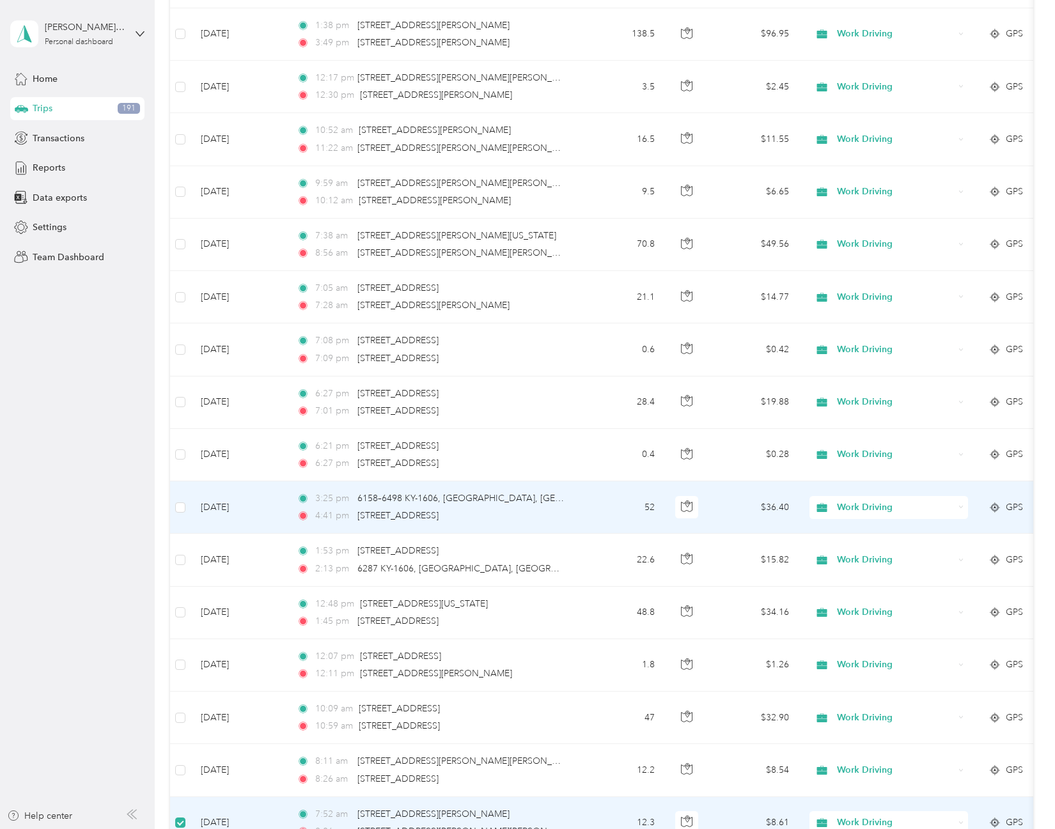
scroll to position [510, 0]
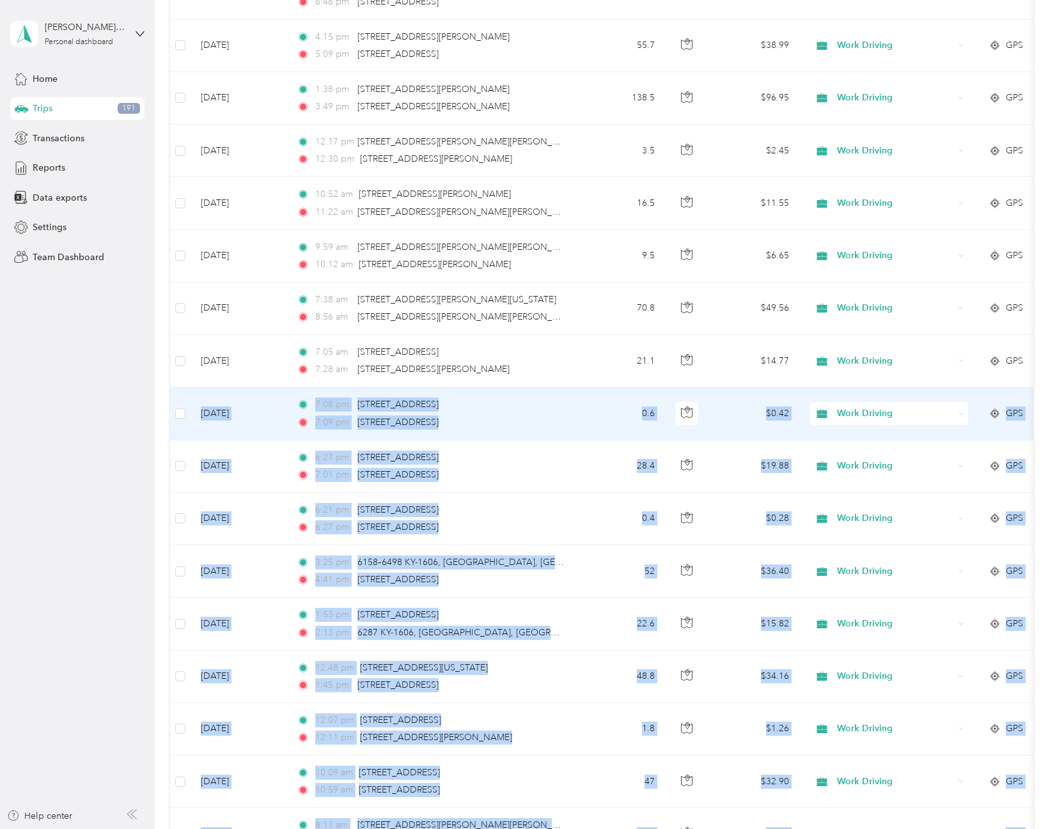
click at [175, 411] on td at bounding box center [180, 413] width 20 height 52
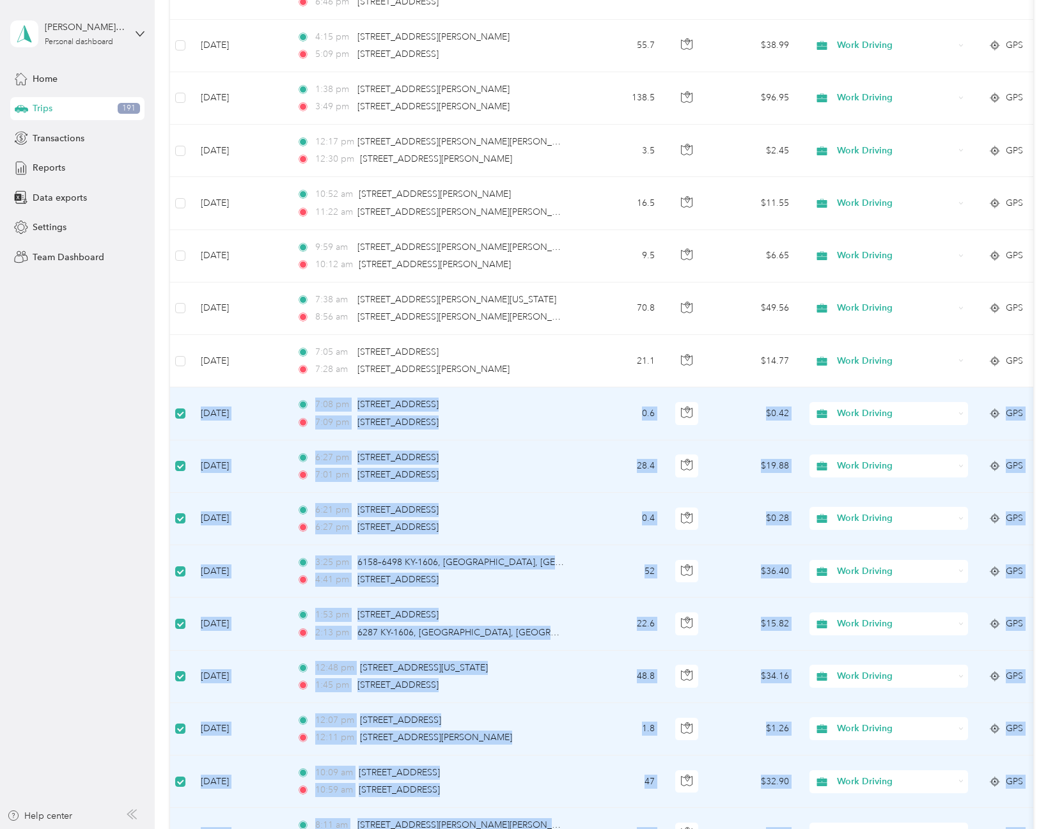
scroll to position [0, 0]
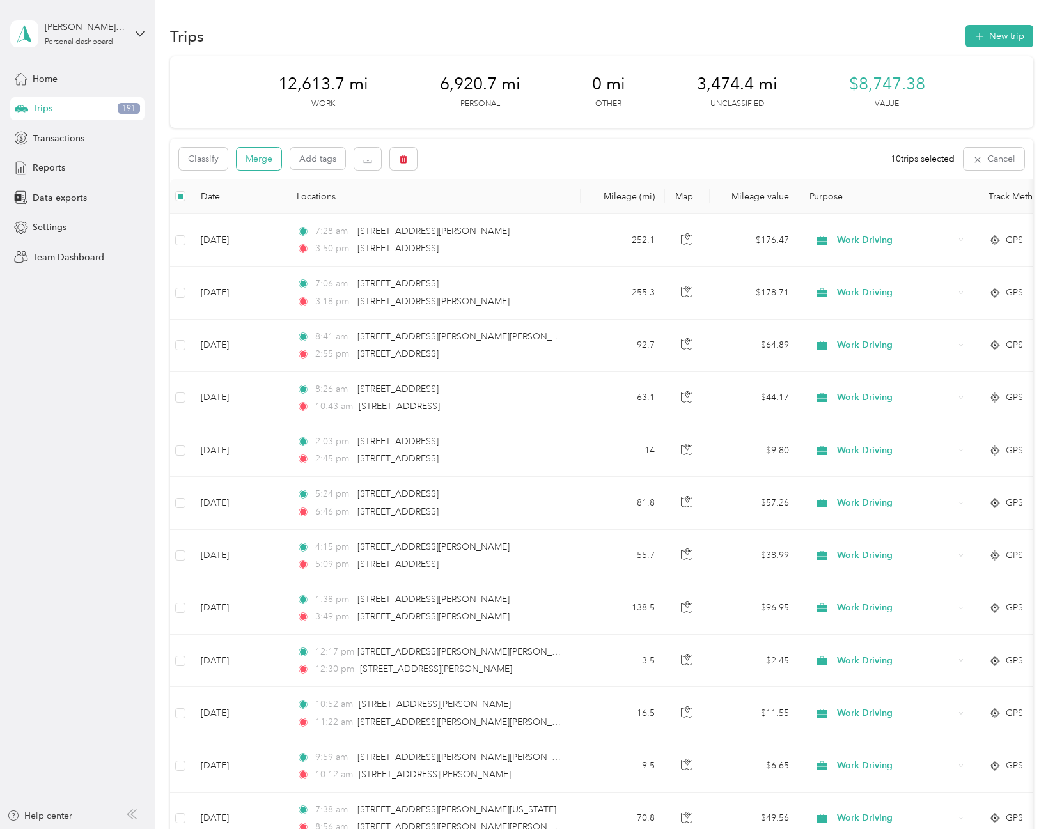
click at [260, 153] on button "Merge" at bounding box center [259, 159] width 45 height 22
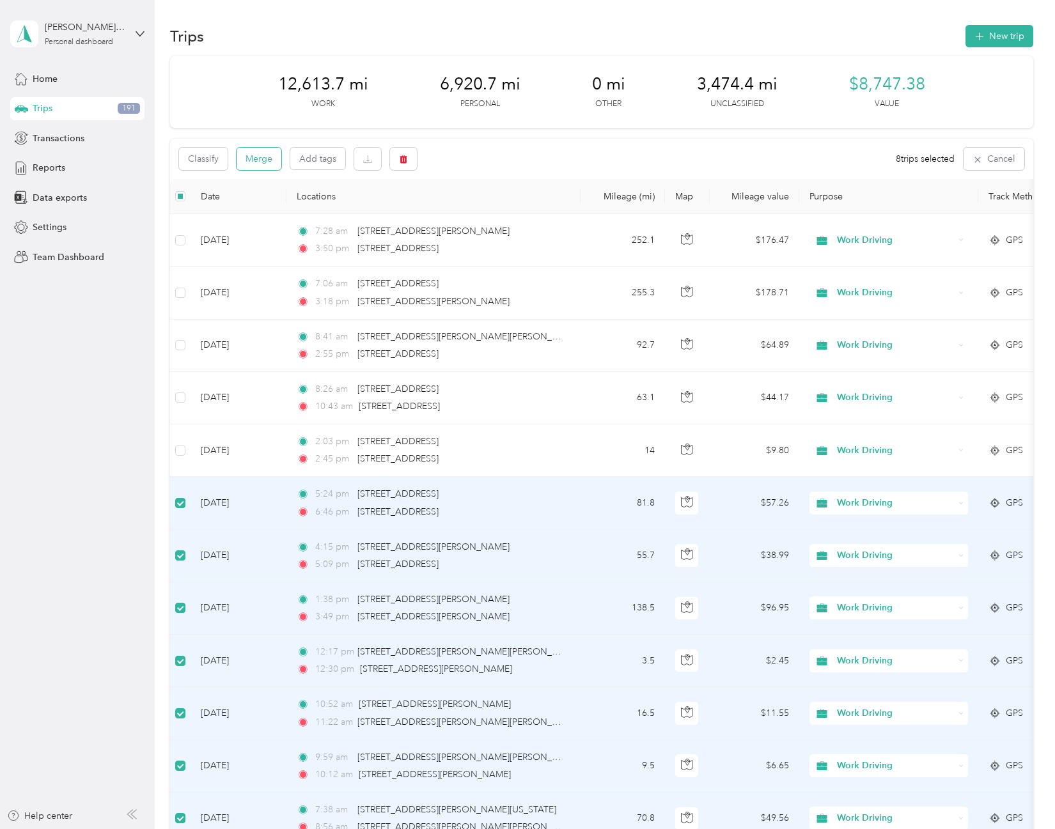
click at [265, 160] on button "Merge" at bounding box center [259, 159] width 45 height 22
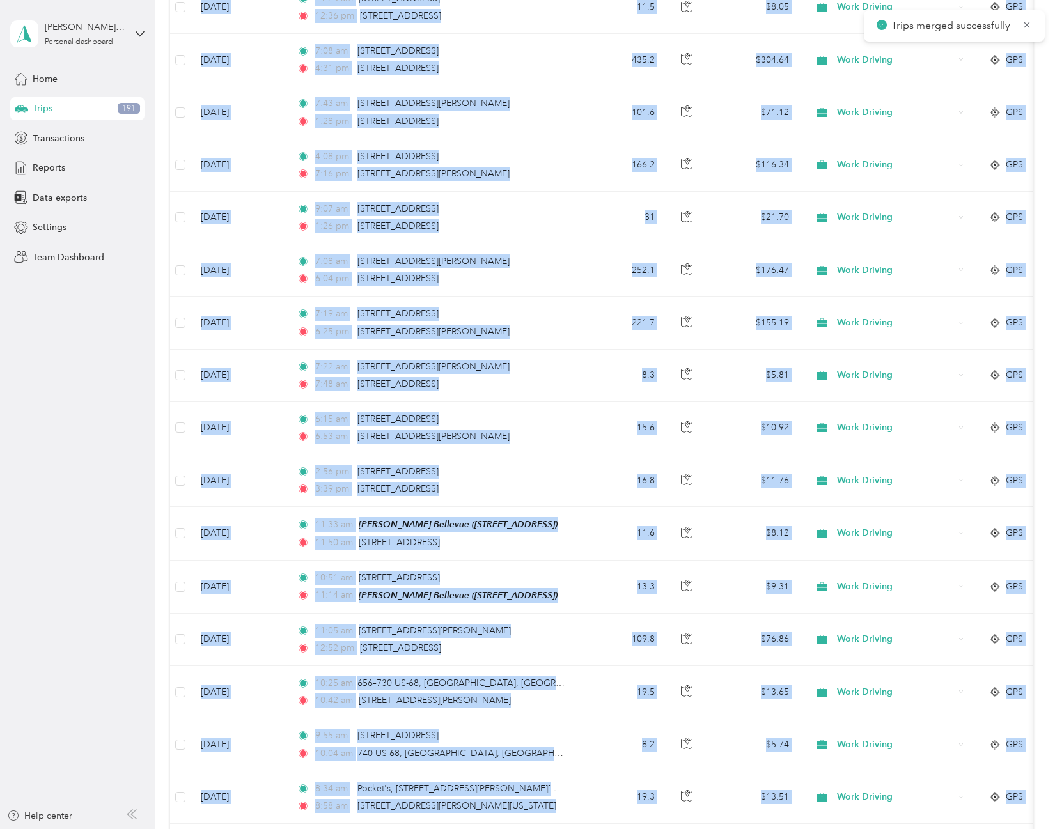
scroll to position [2238, 0]
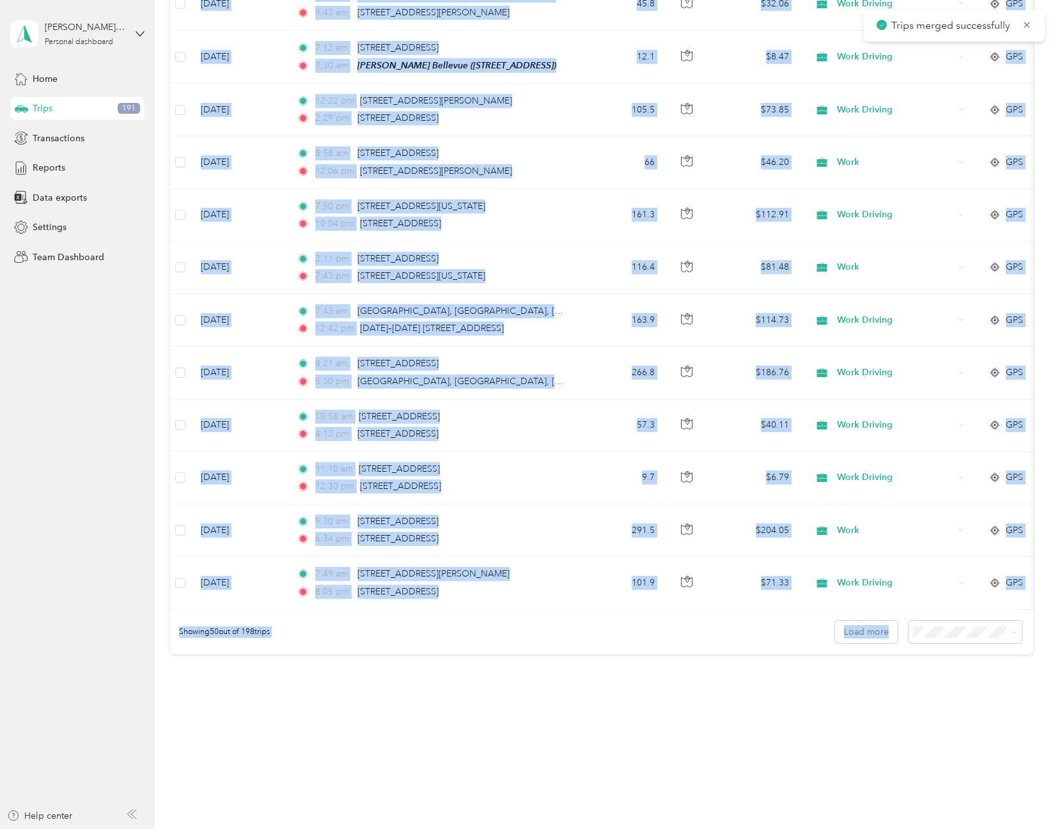
click at [371, 637] on div "Showing 50 out of 198 trips Load more" at bounding box center [601, 632] width 862 height 45
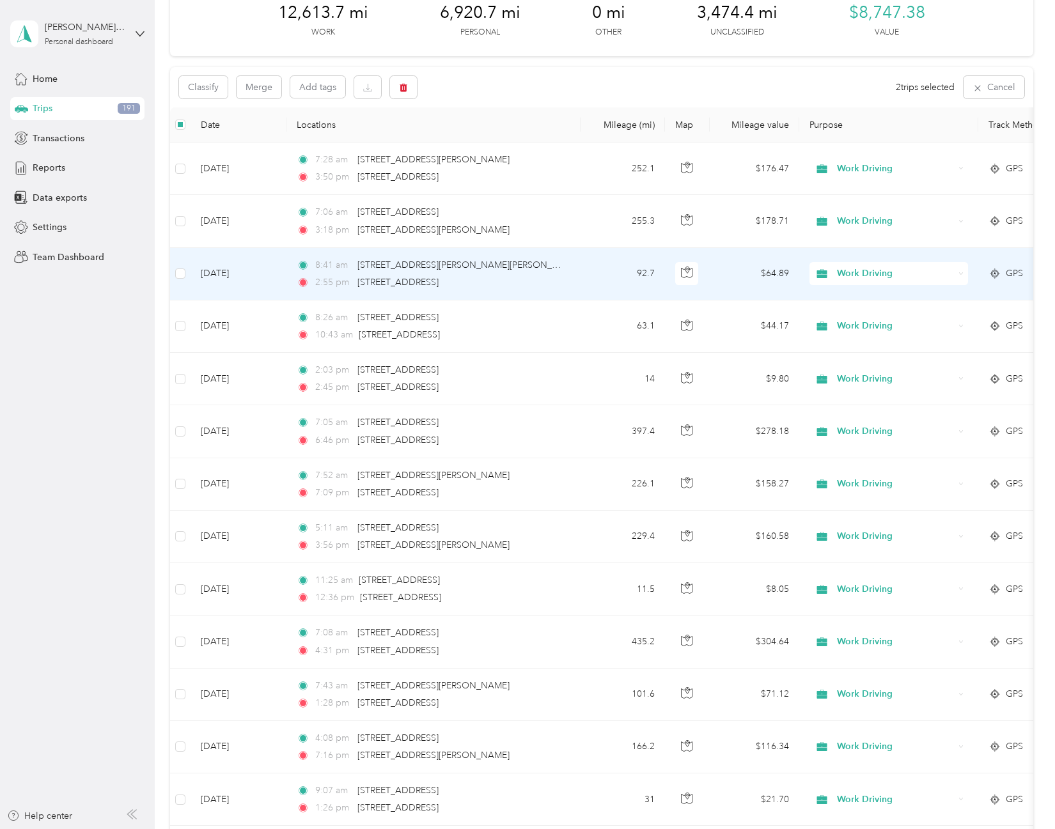
scroll to position [0, 0]
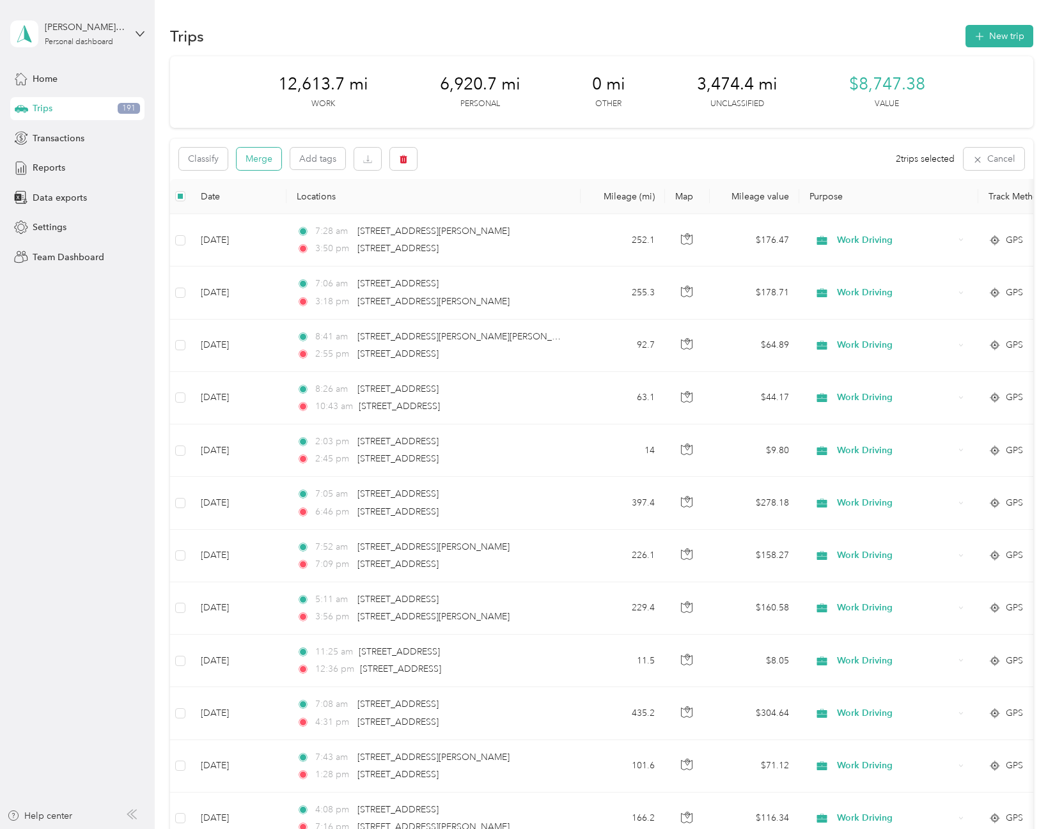
click at [267, 160] on button "Merge" at bounding box center [259, 159] width 45 height 22
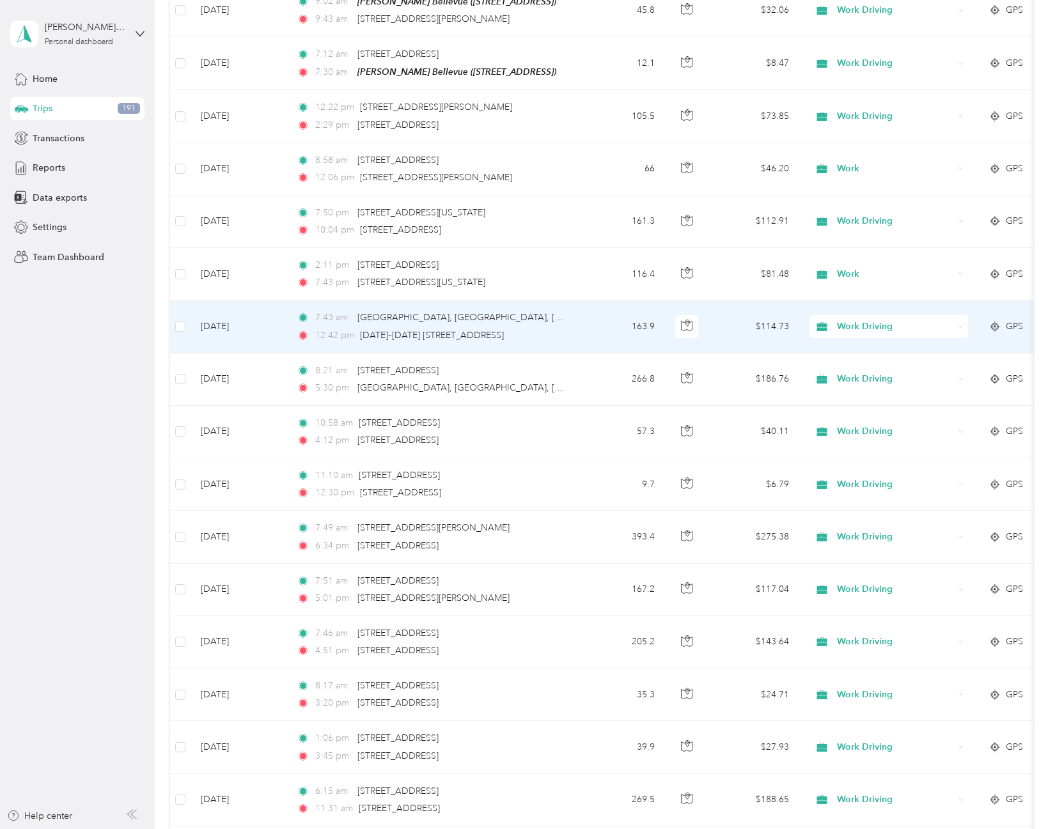
scroll to position [1862, 0]
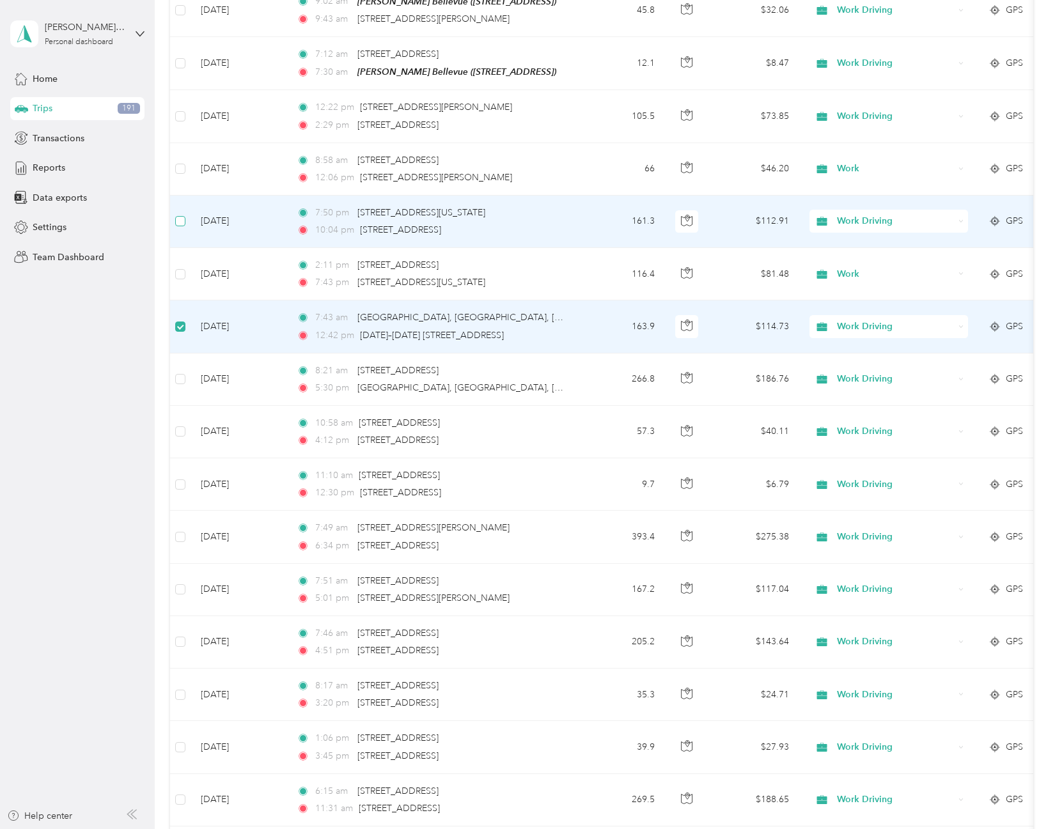
click at [182, 214] on label at bounding box center [180, 221] width 10 height 14
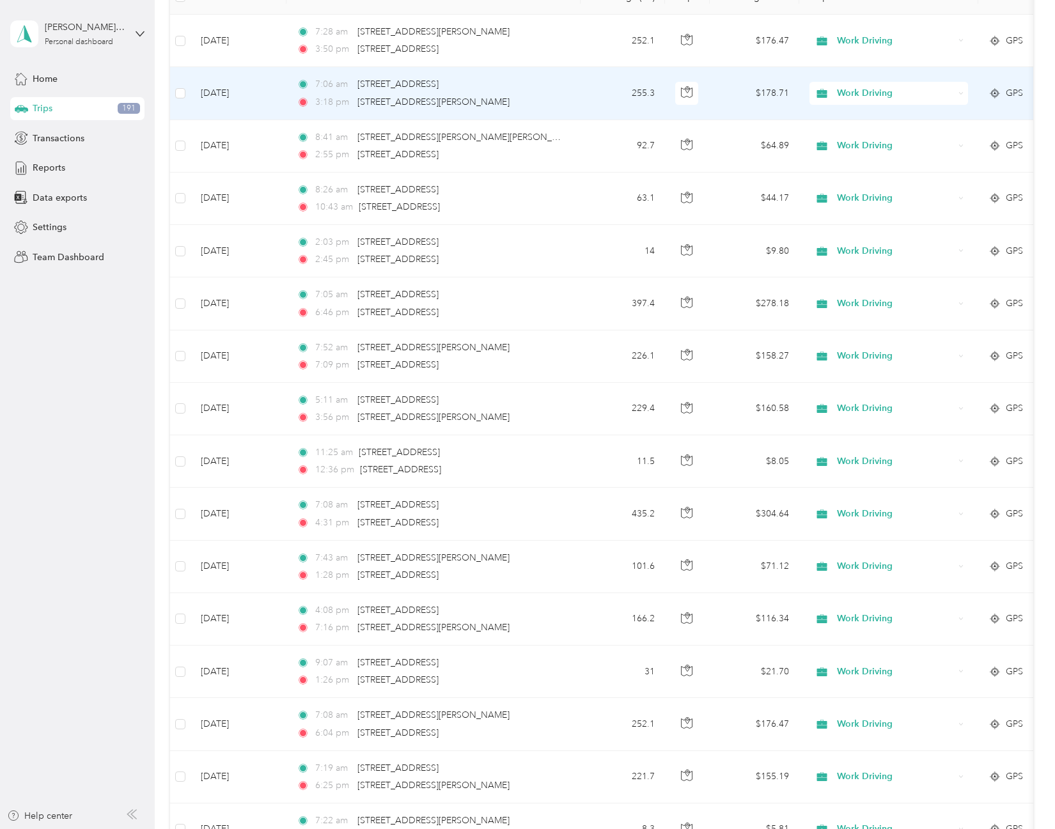
scroll to position [0, 0]
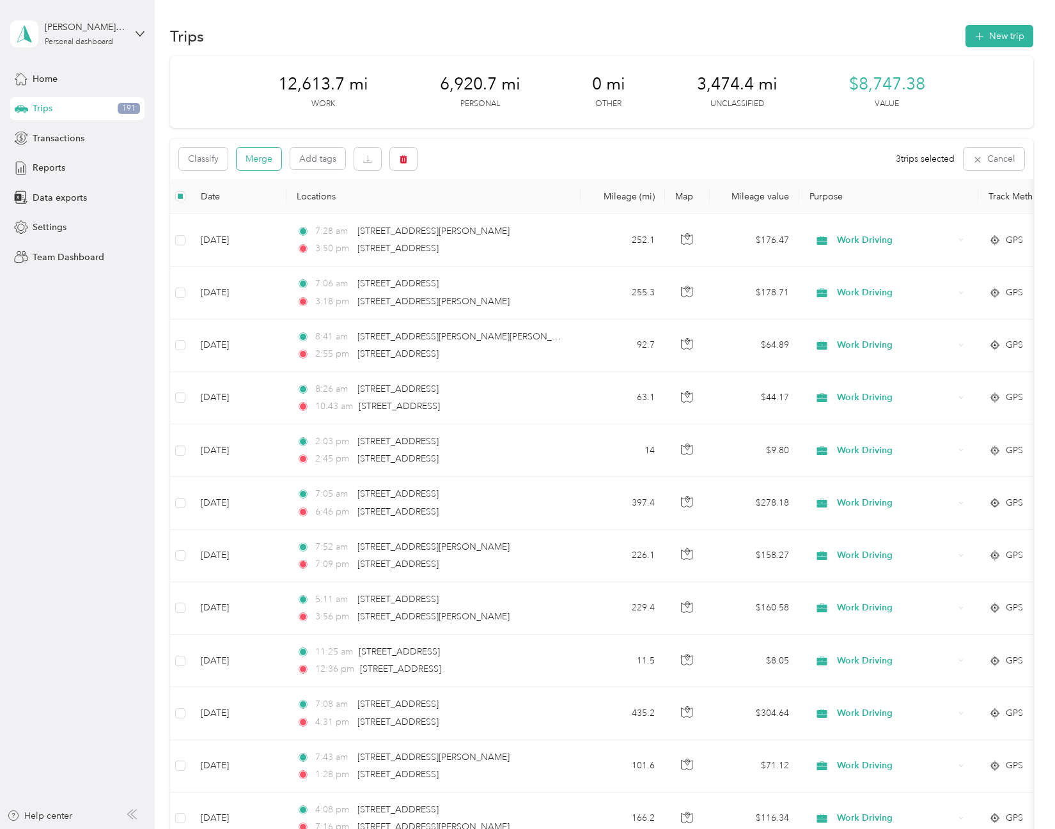
click at [254, 155] on button "Merge" at bounding box center [259, 159] width 45 height 22
click at [258, 164] on button "Merge" at bounding box center [259, 159] width 45 height 22
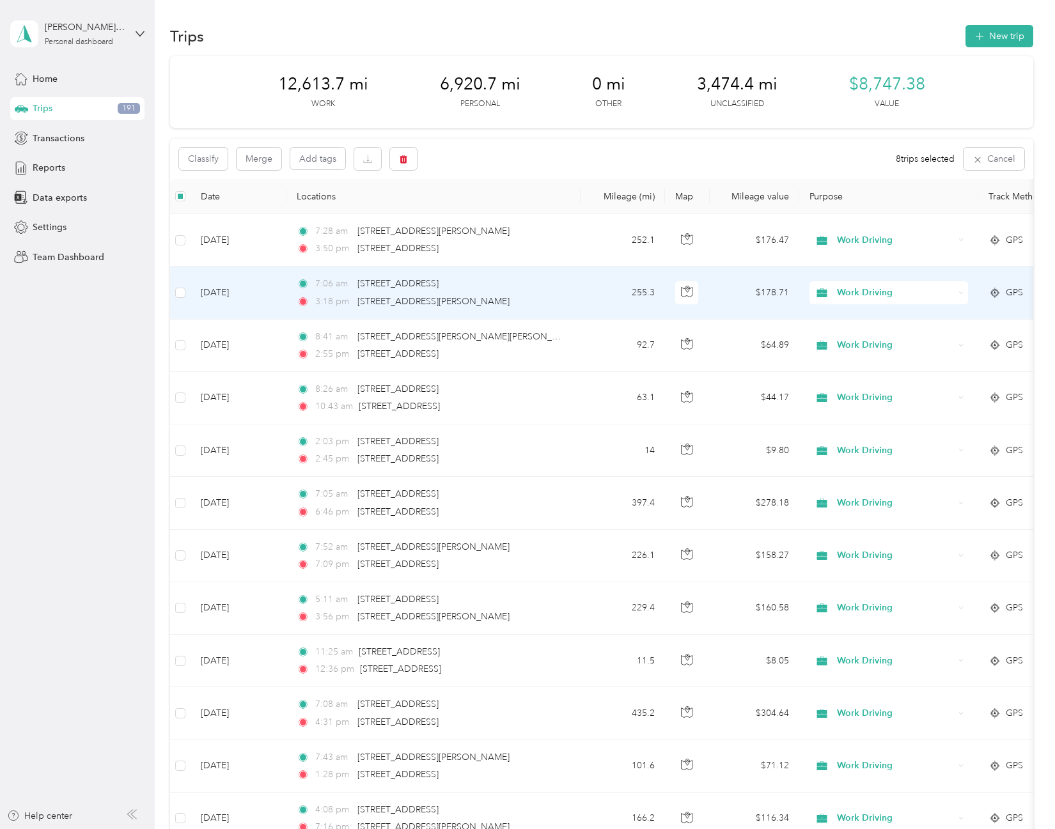
scroll to position [64, 0]
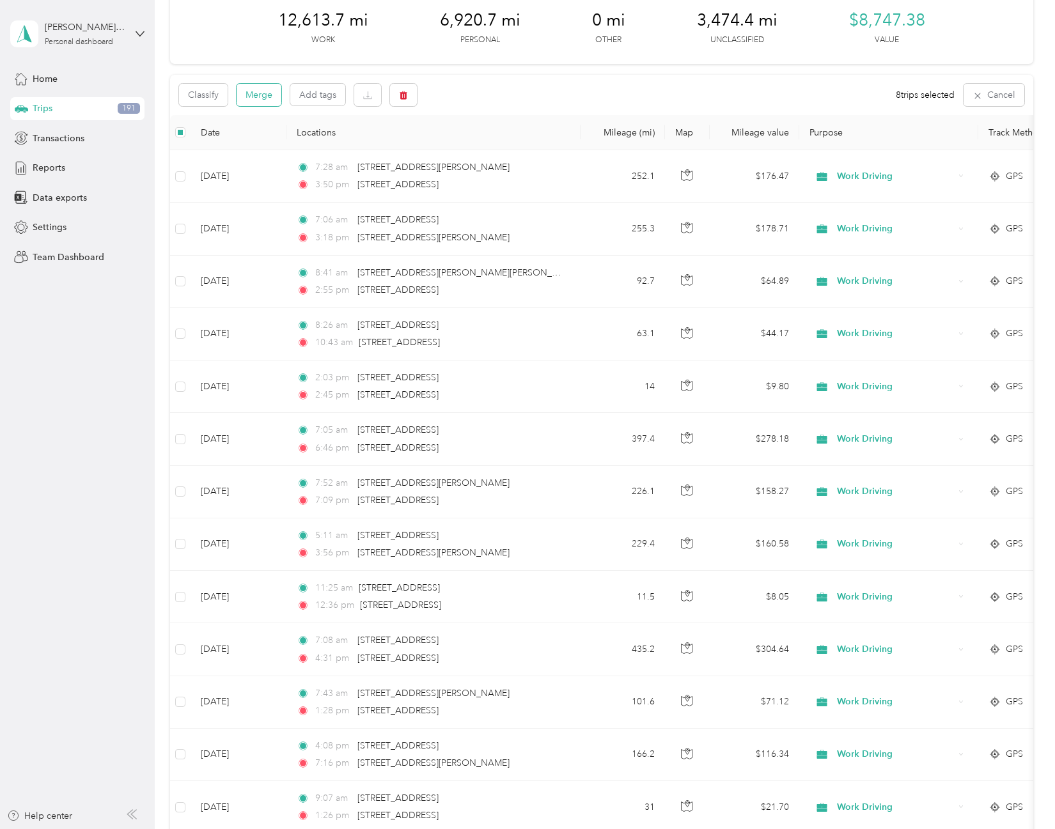
click at [254, 96] on button "Merge" at bounding box center [259, 95] width 45 height 22
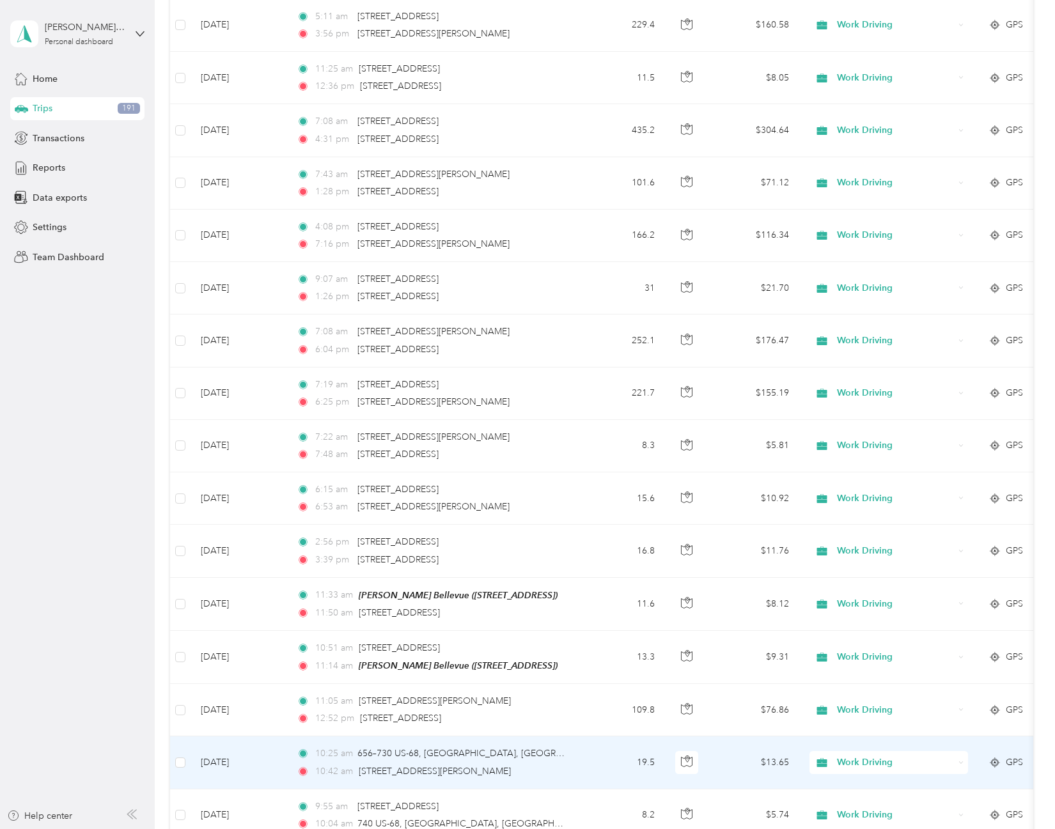
scroll to position [0, 0]
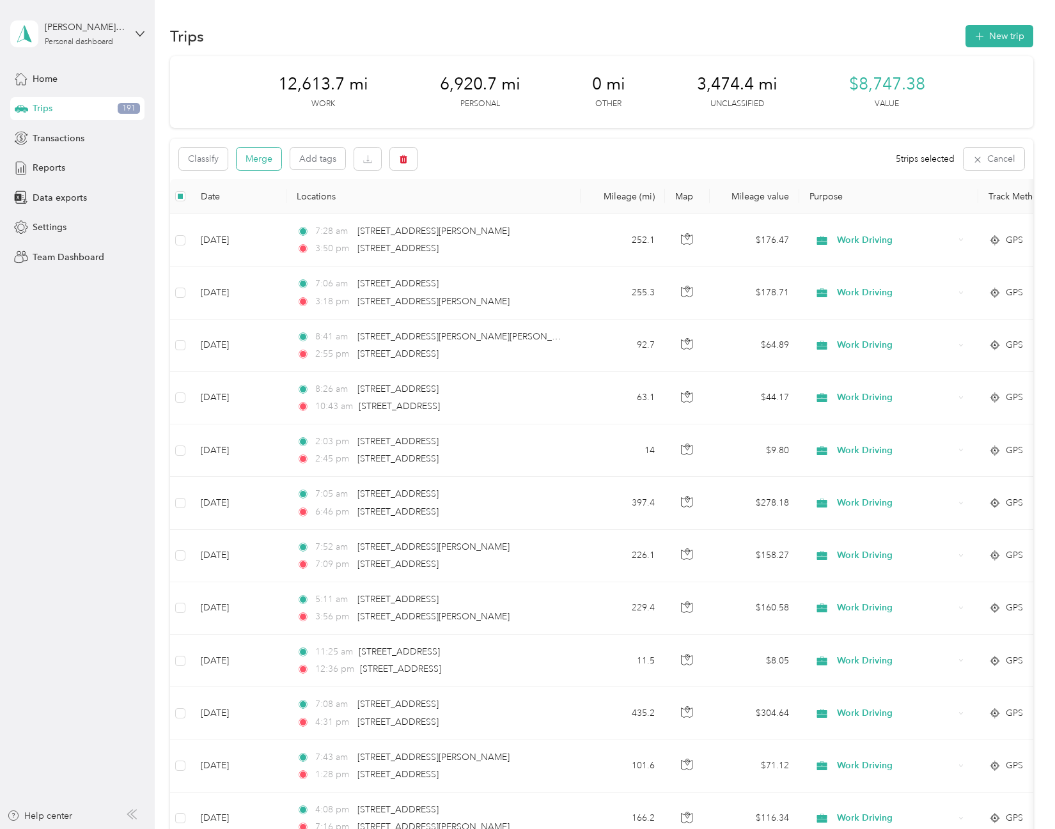
click at [260, 159] on button "Merge" at bounding box center [259, 159] width 45 height 22
click at [270, 159] on button "Merge" at bounding box center [259, 159] width 45 height 22
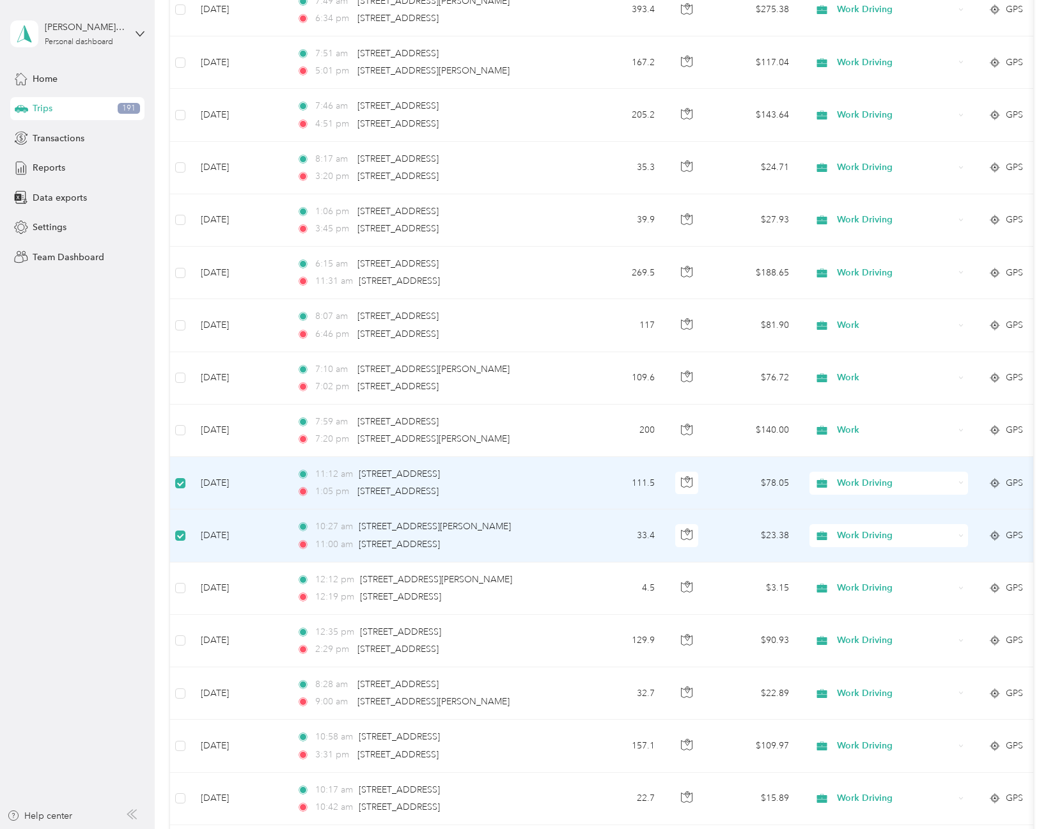
scroll to position [903, 0]
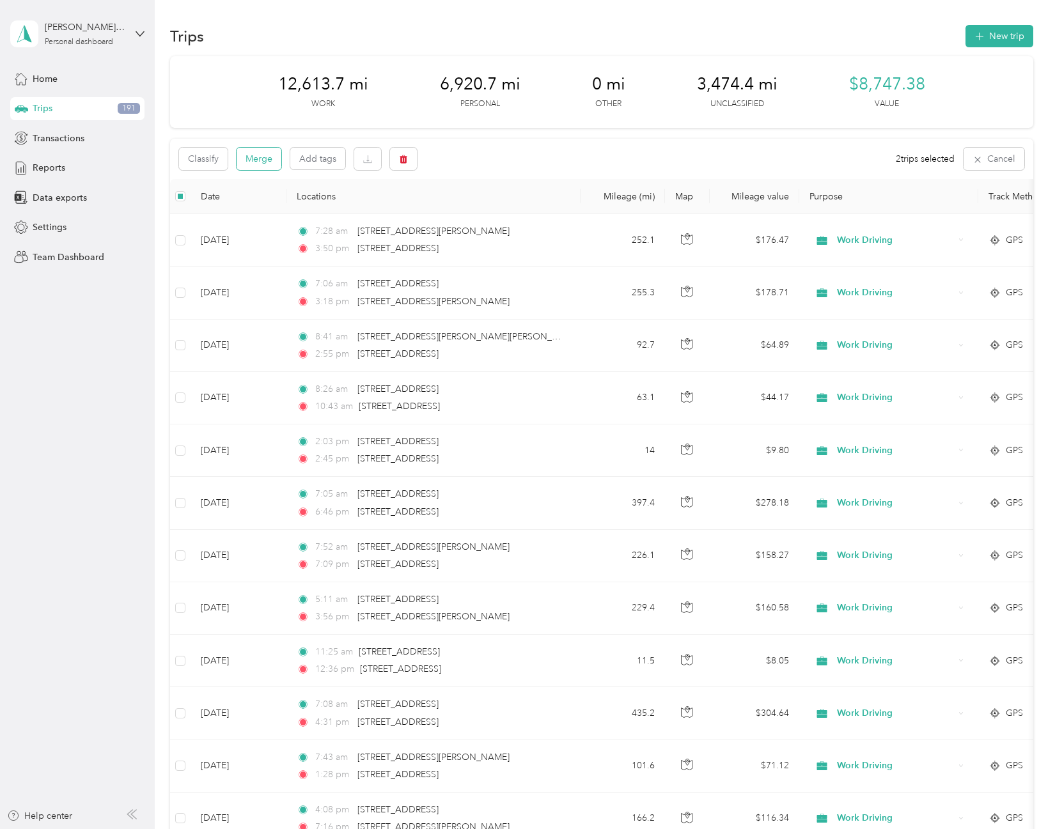
click at [249, 150] on button "Merge" at bounding box center [259, 159] width 45 height 22
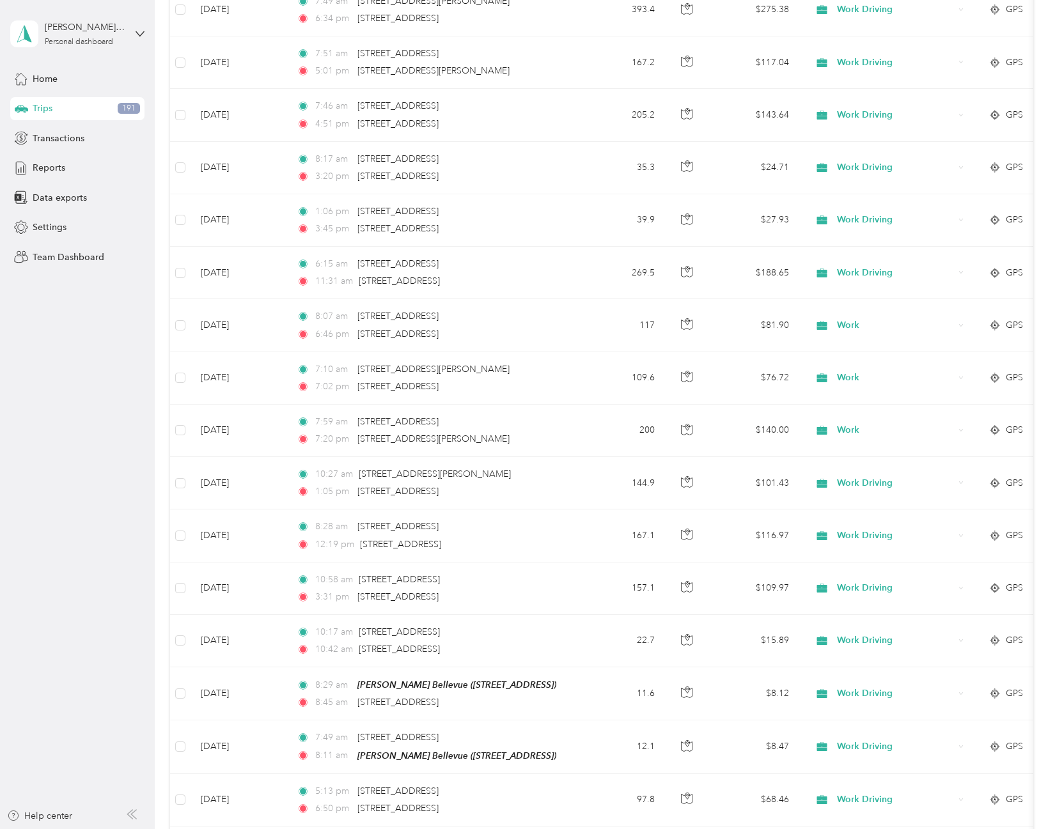
scroll to position [2246, 0]
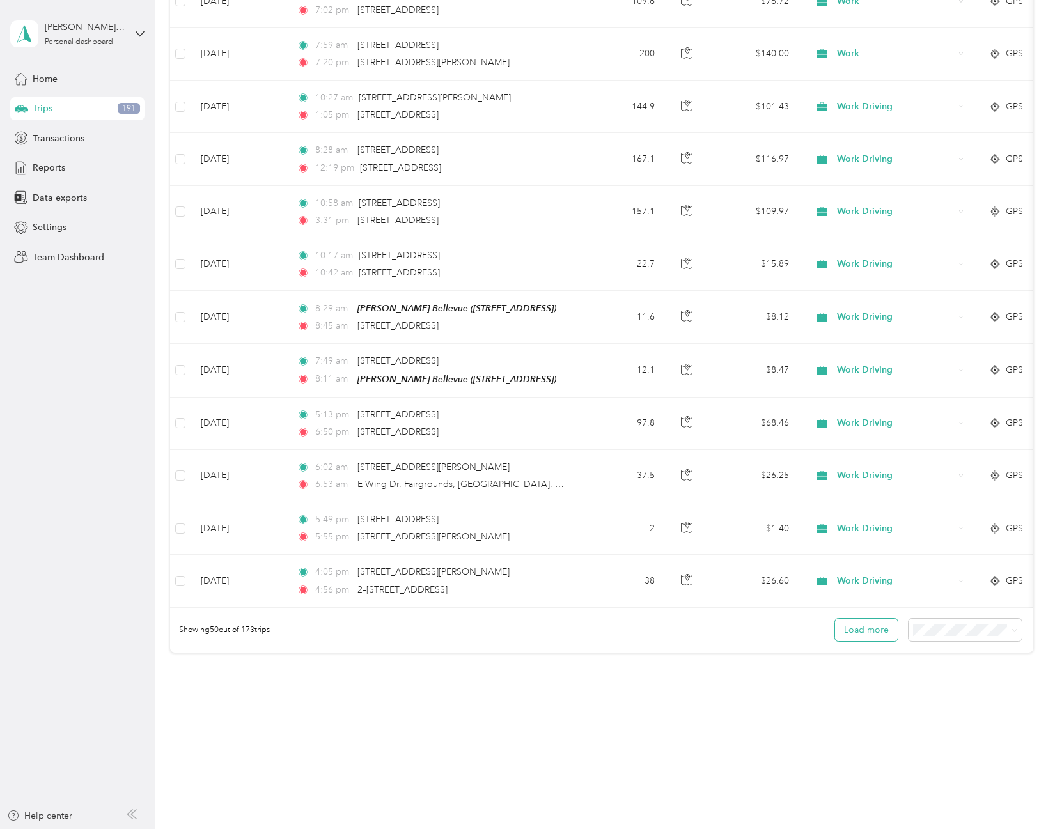
click at [855, 627] on button "Load more" at bounding box center [866, 630] width 63 height 22
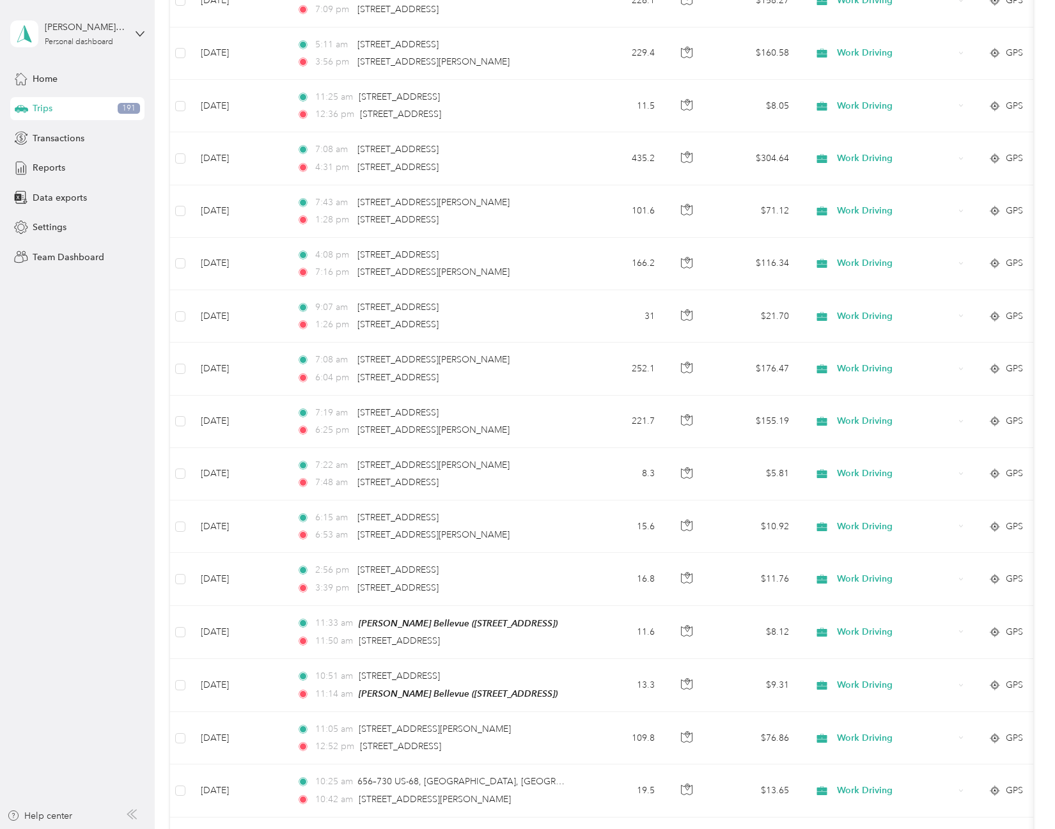
scroll to position [0, 0]
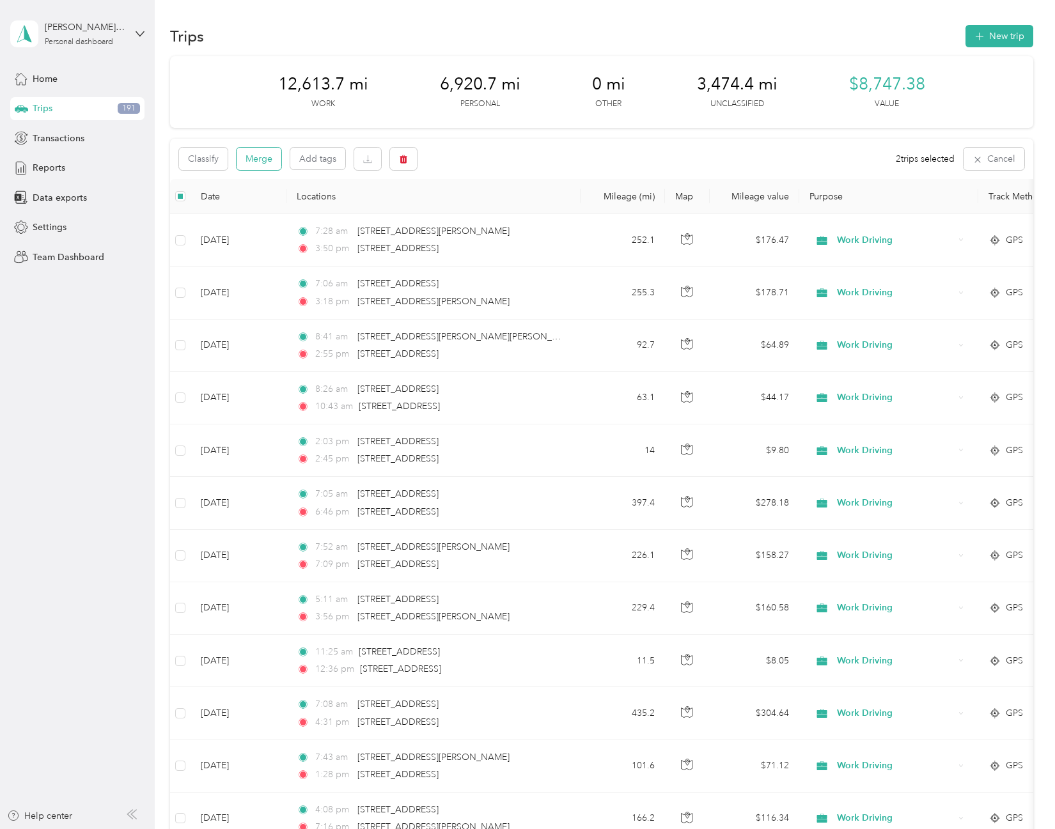
click at [261, 151] on button "Merge" at bounding box center [259, 159] width 45 height 22
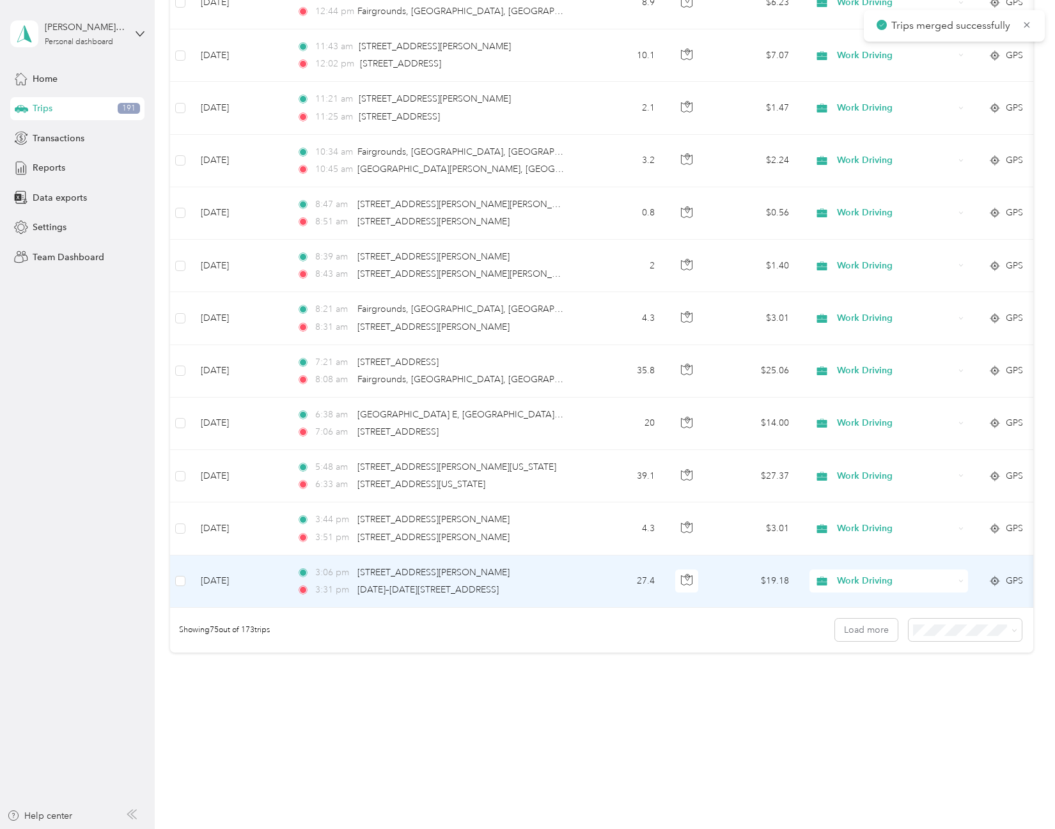
scroll to position [3560, 0]
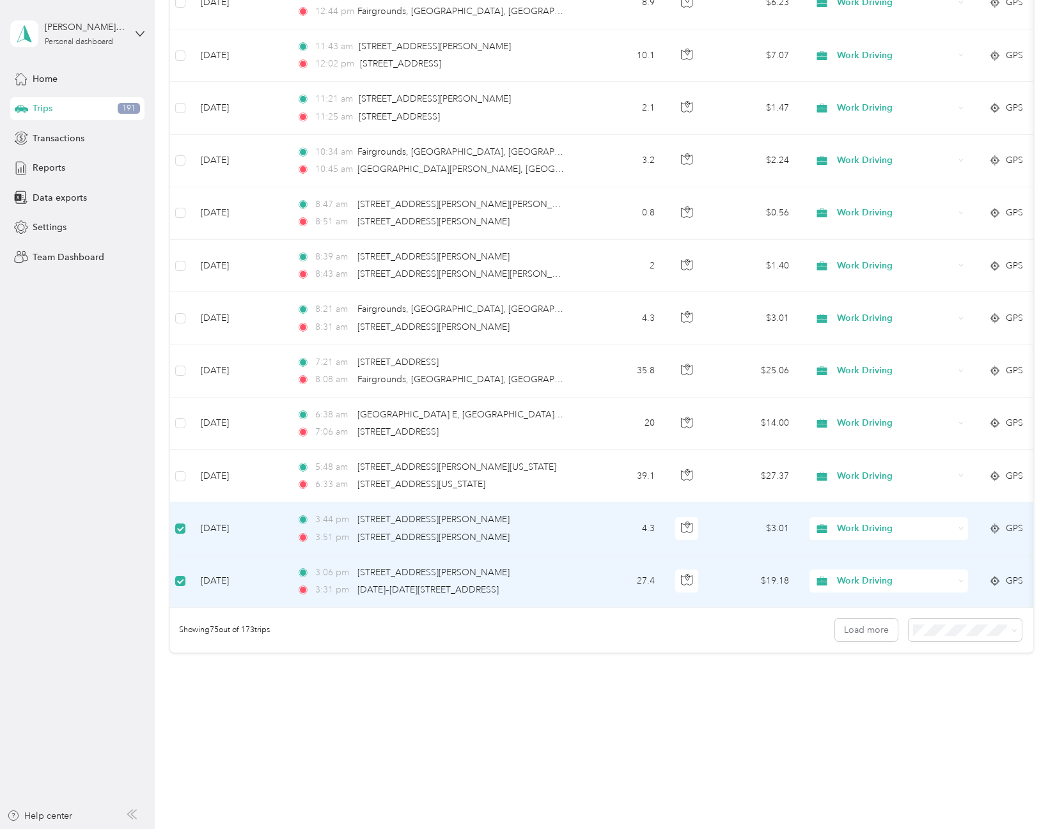
click at [120, 520] on aside "[PERSON_NAME][EMAIL_ADDRESS][DOMAIN_NAME] Personal dashboard Home Trips 191 Tra…" at bounding box center [77, 414] width 155 height 829
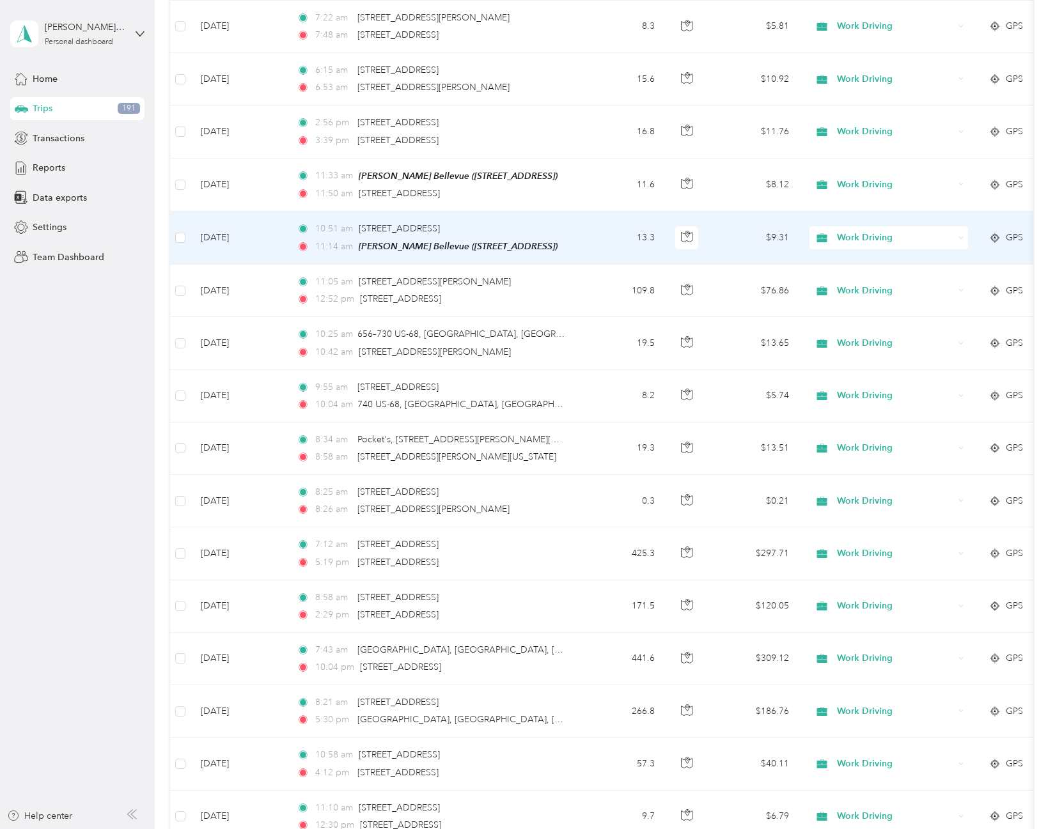
scroll to position [0, 0]
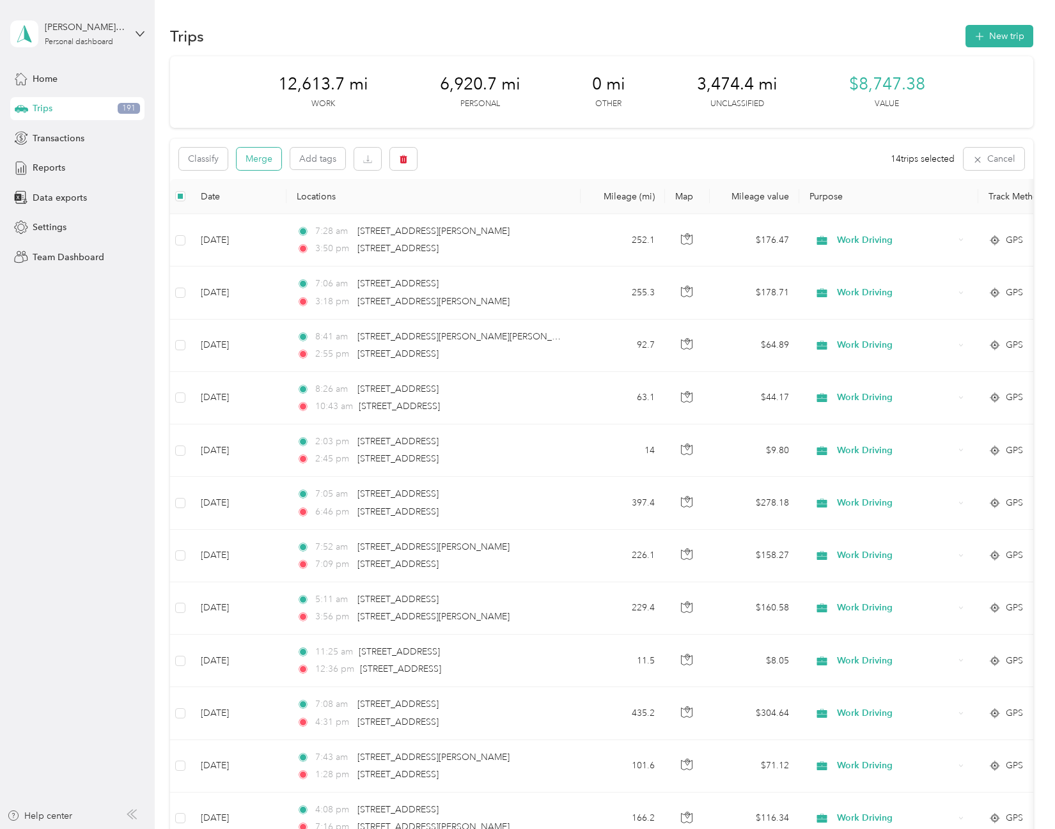
click at [269, 159] on button "Merge" at bounding box center [259, 159] width 45 height 22
click at [258, 165] on button "Merge" at bounding box center [259, 159] width 45 height 22
click at [246, 164] on button "Merge" at bounding box center [259, 159] width 45 height 22
click at [263, 150] on button "Merge" at bounding box center [259, 159] width 45 height 22
click at [259, 157] on button "Merge" at bounding box center [259, 159] width 45 height 22
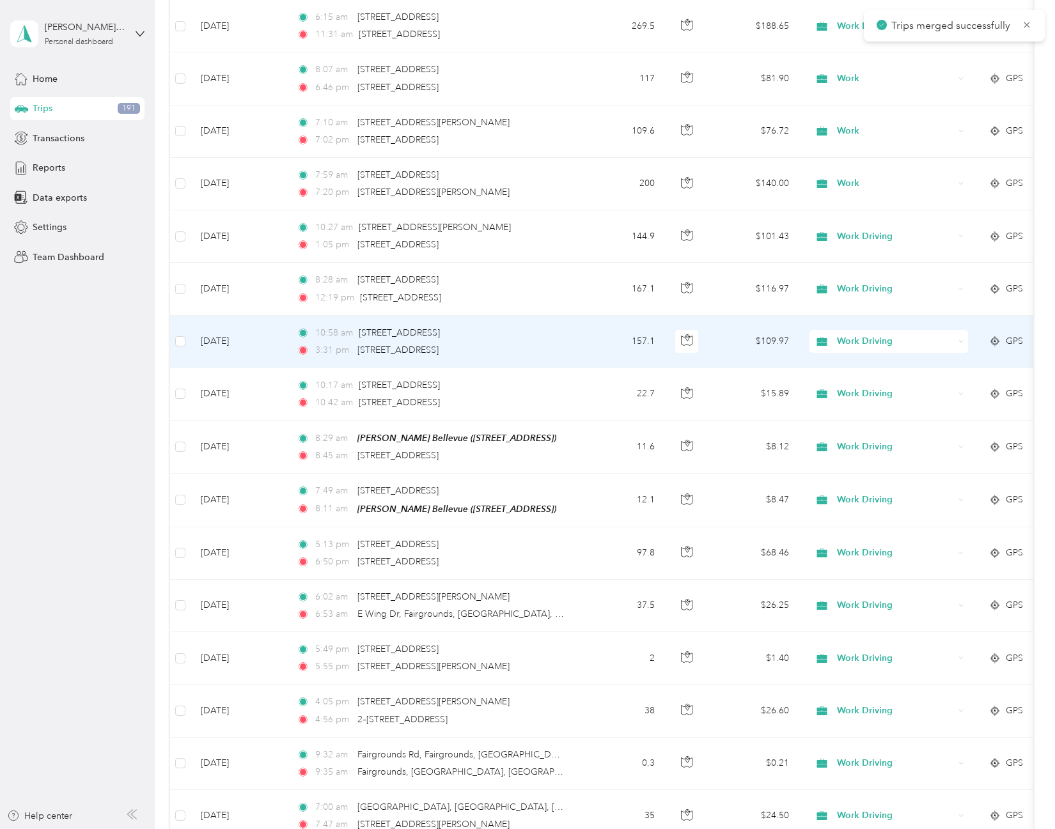
scroll to position [2365, 0]
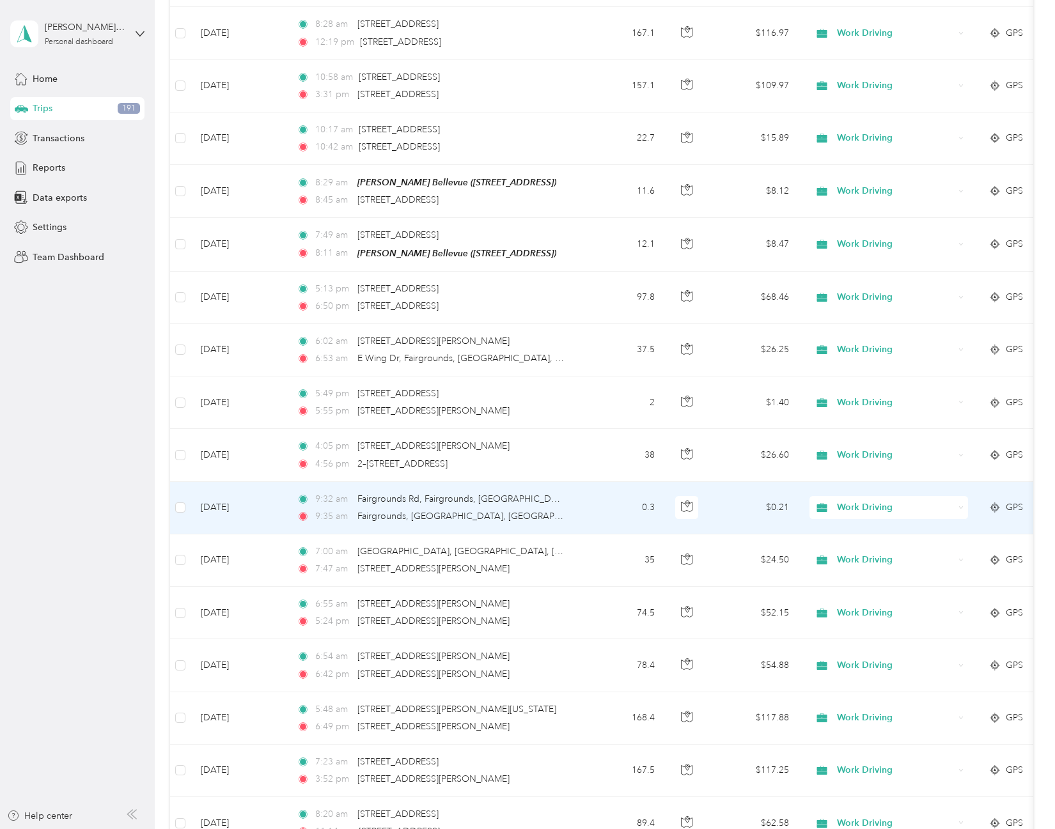
click at [222, 501] on td "[DATE]" at bounding box center [239, 508] width 96 height 52
